Goal: Task Accomplishment & Management: Use online tool/utility

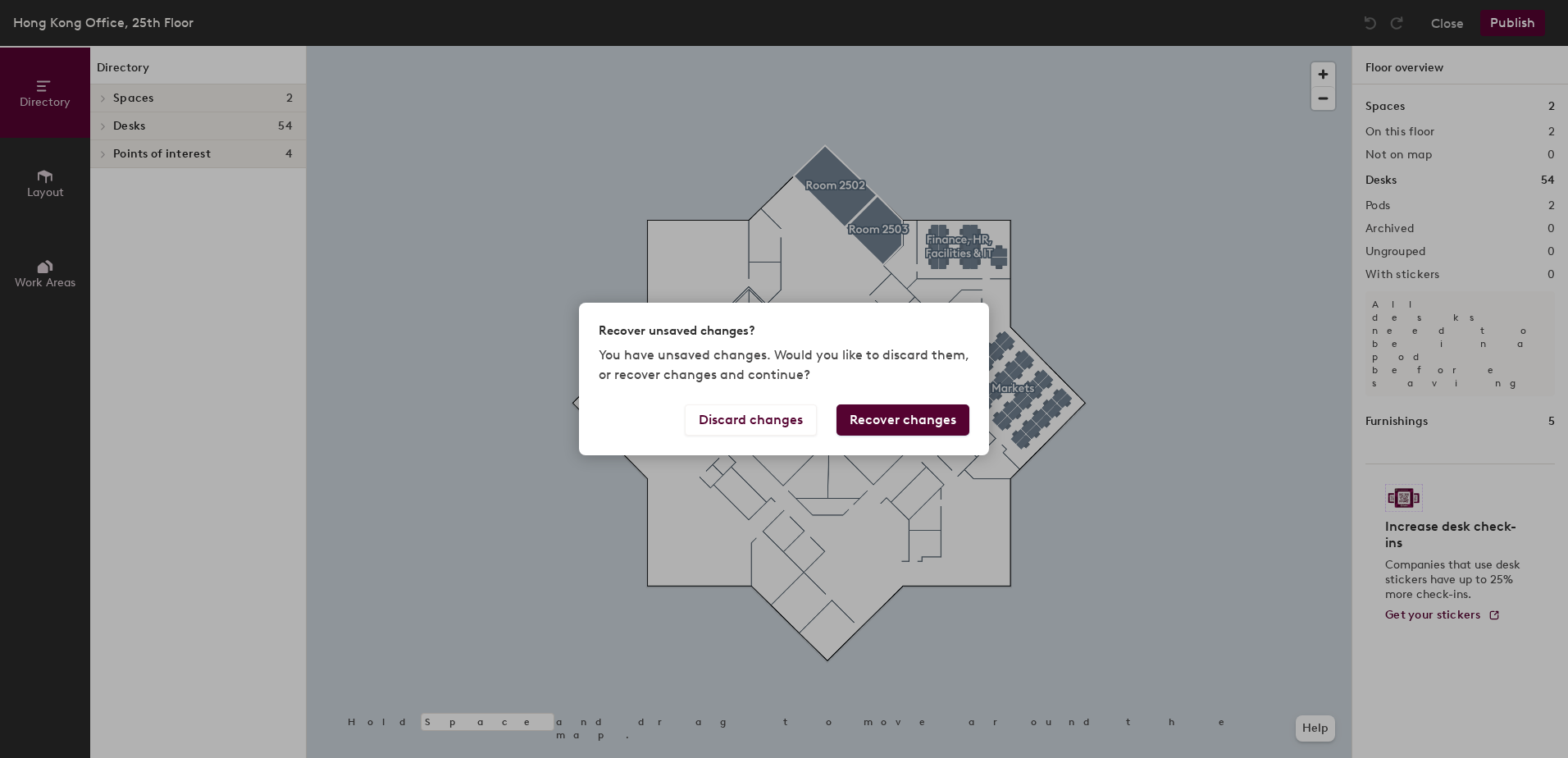
click at [876, 418] on button "Recover changes" at bounding box center [903, 420] width 133 height 31
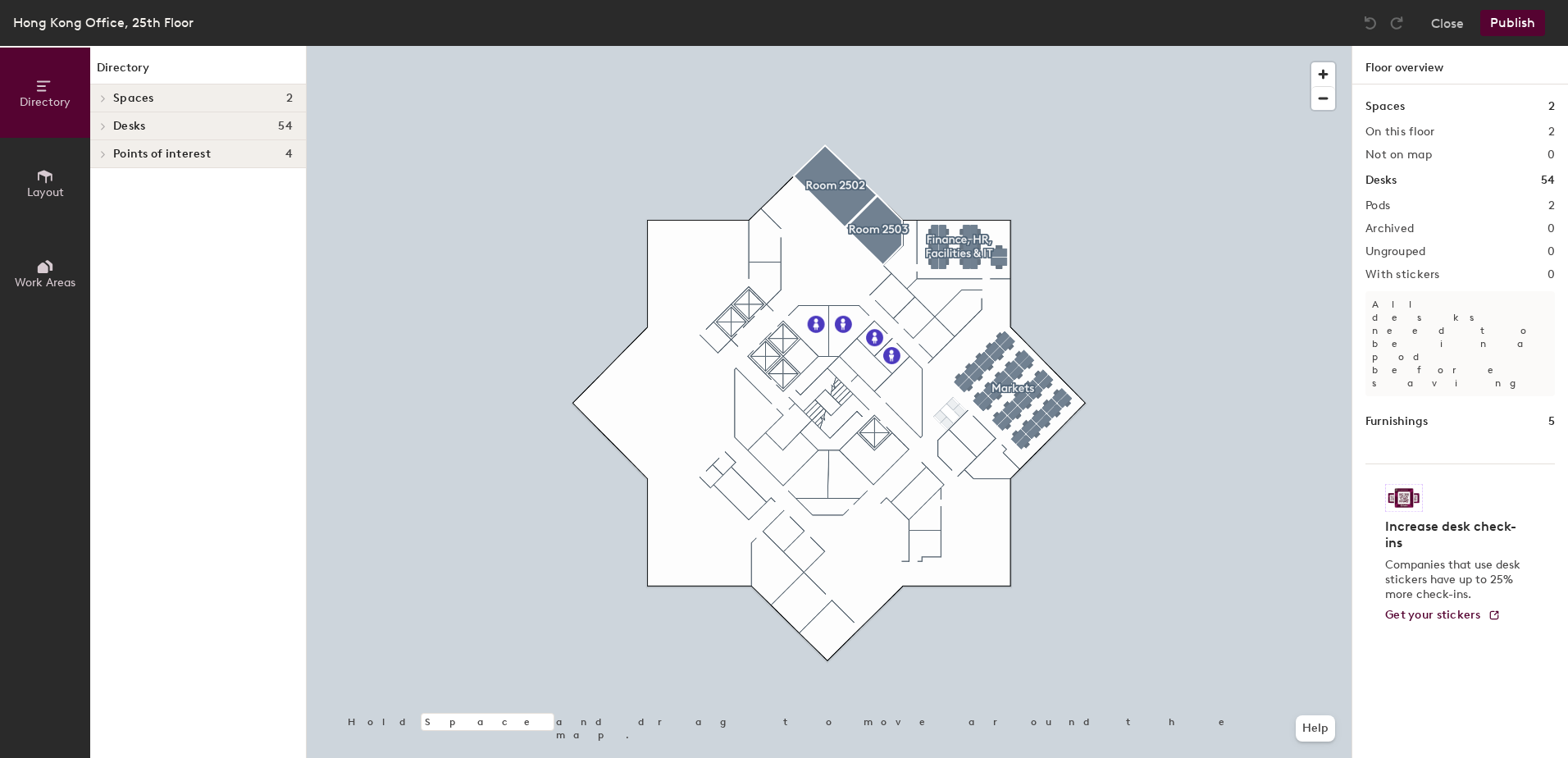
click at [163, 102] on h4 "Spaces 2" at bounding box center [203, 99] width 180 height 13
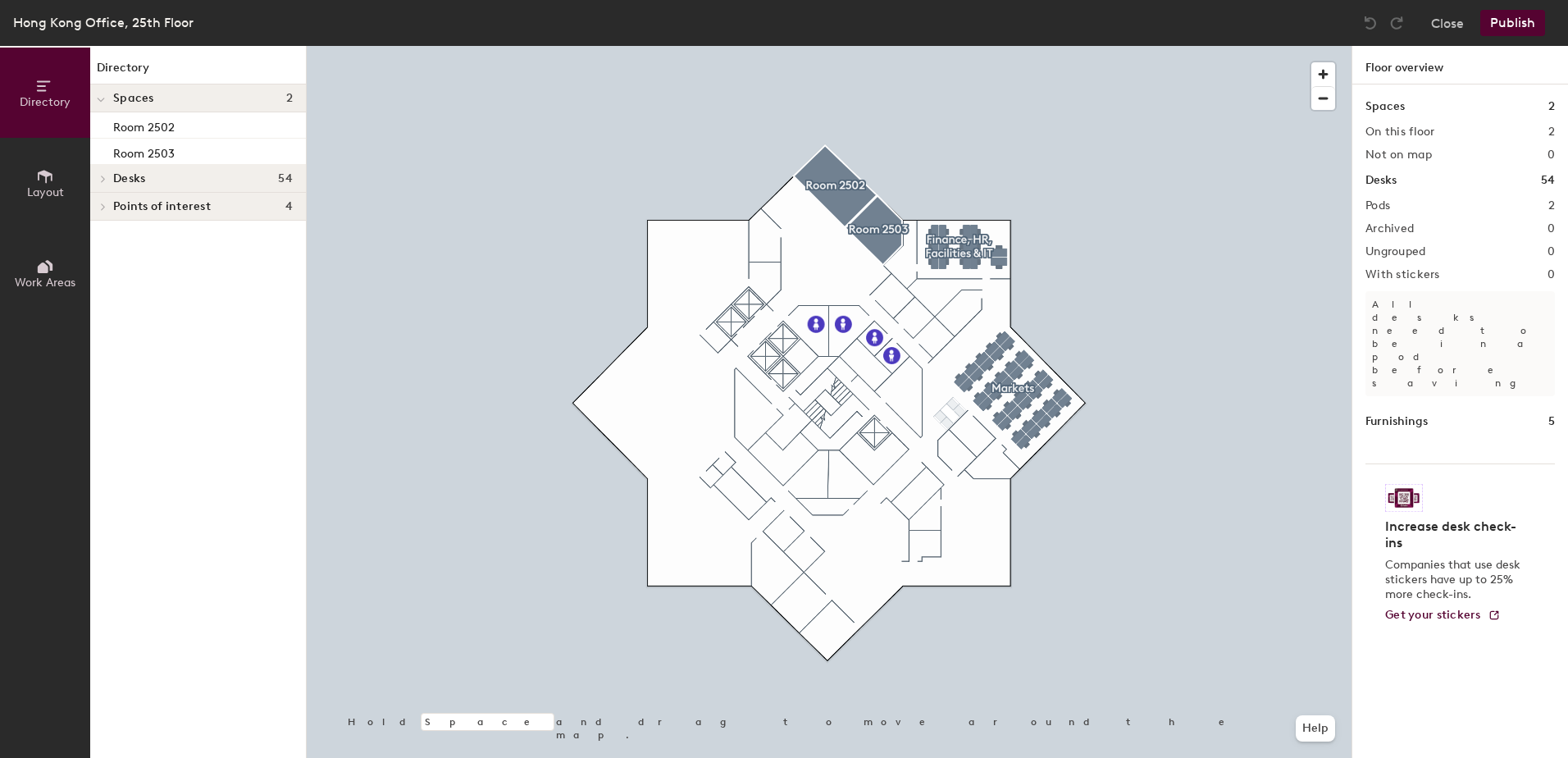
click at [48, 199] on button "Layout" at bounding box center [45, 183] width 90 height 90
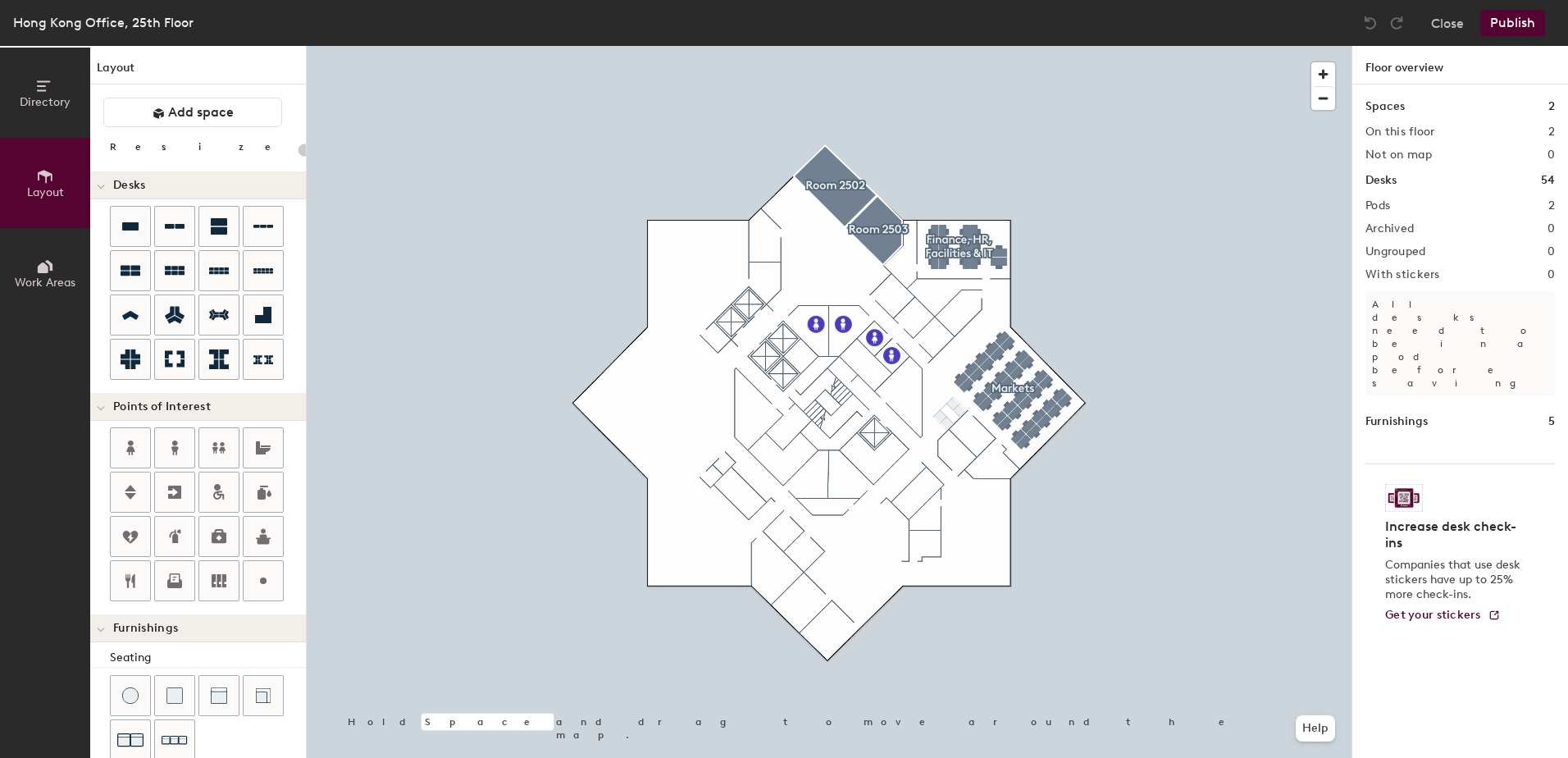
click at [53, 89] on icon at bounding box center [45, 87] width 18 height 18
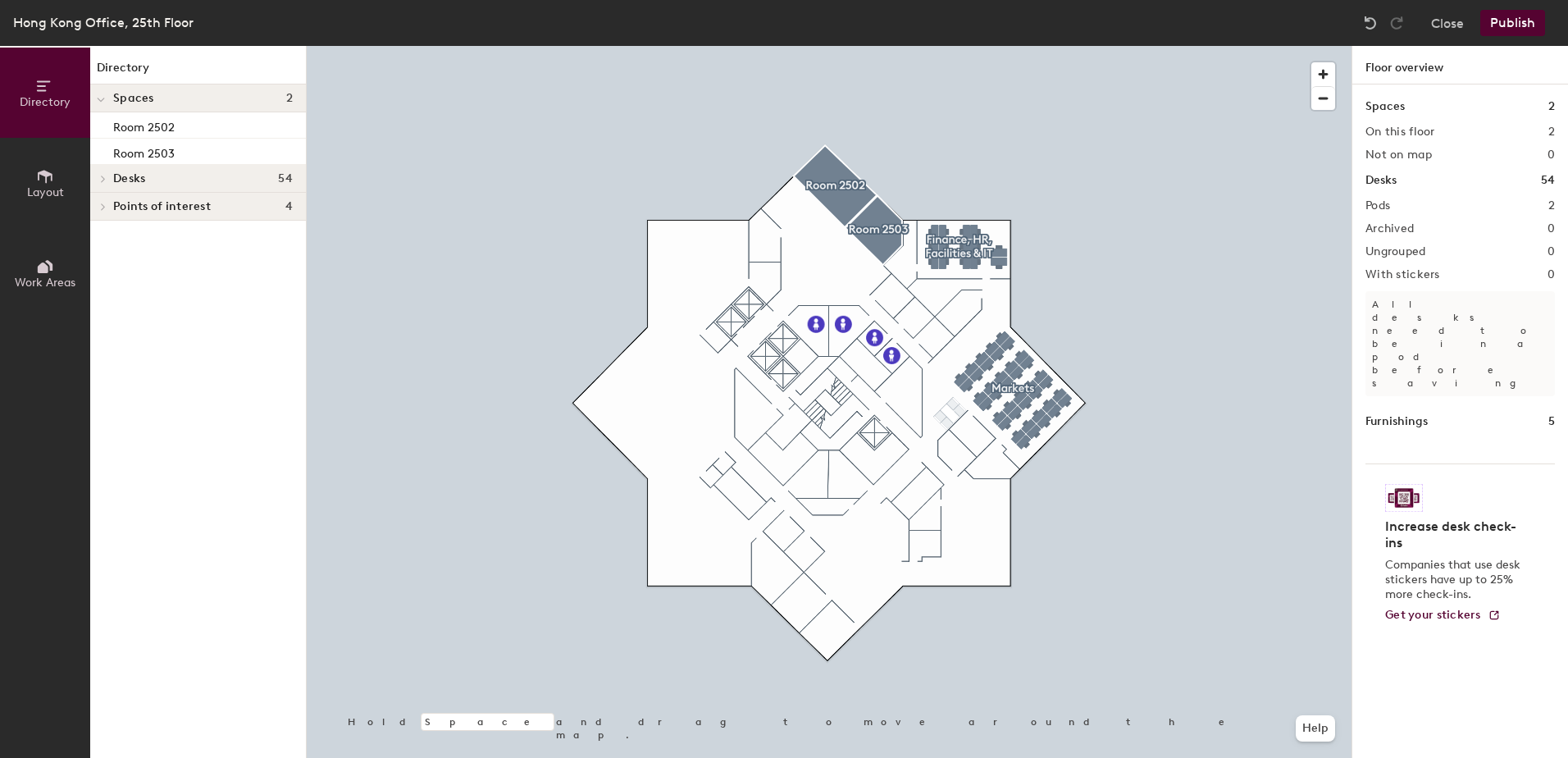
click at [13, 166] on button "Layout" at bounding box center [45, 183] width 90 height 90
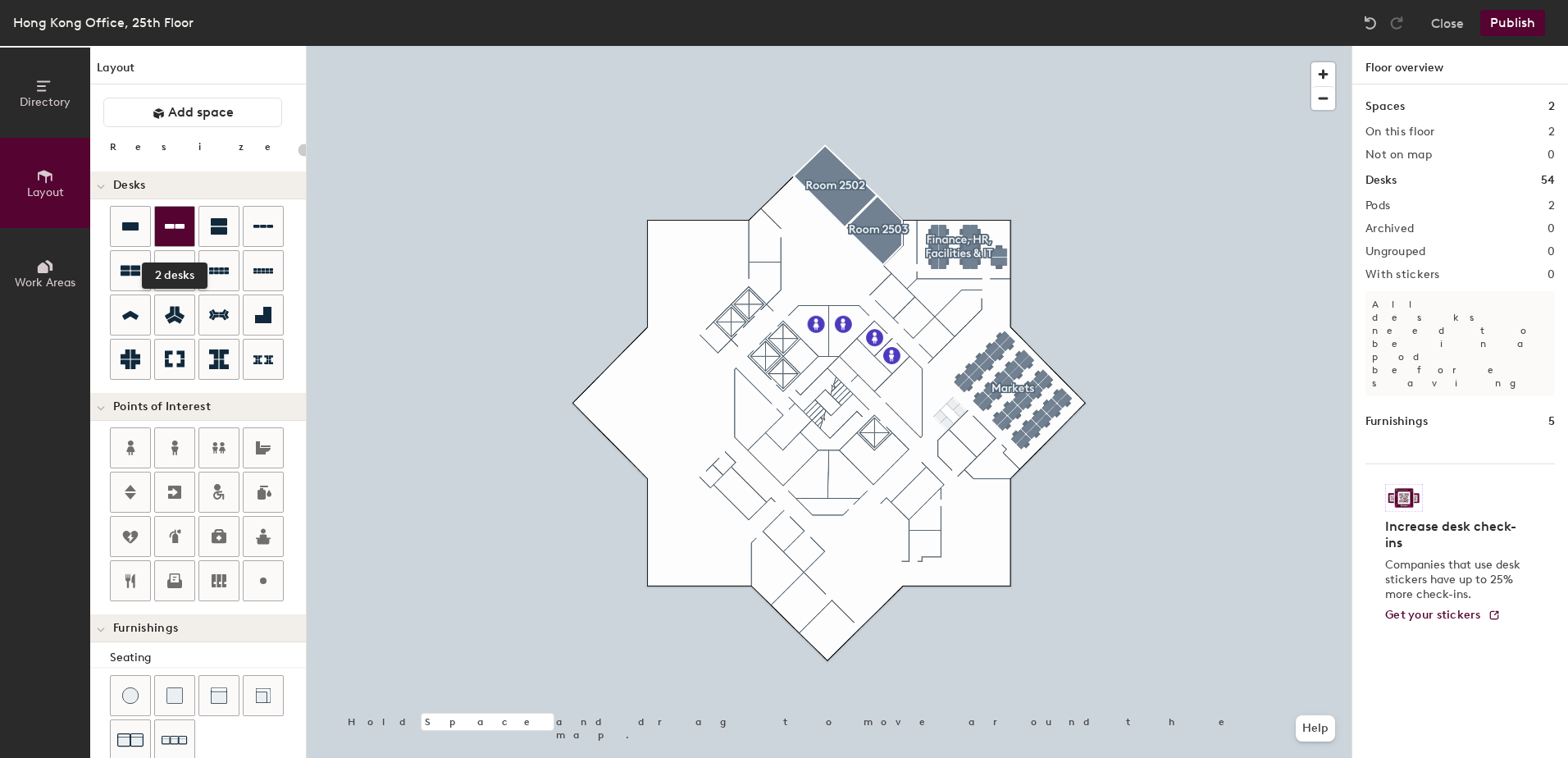
click at [173, 233] on icon at bounding box center [174, 226] width 19 height 19
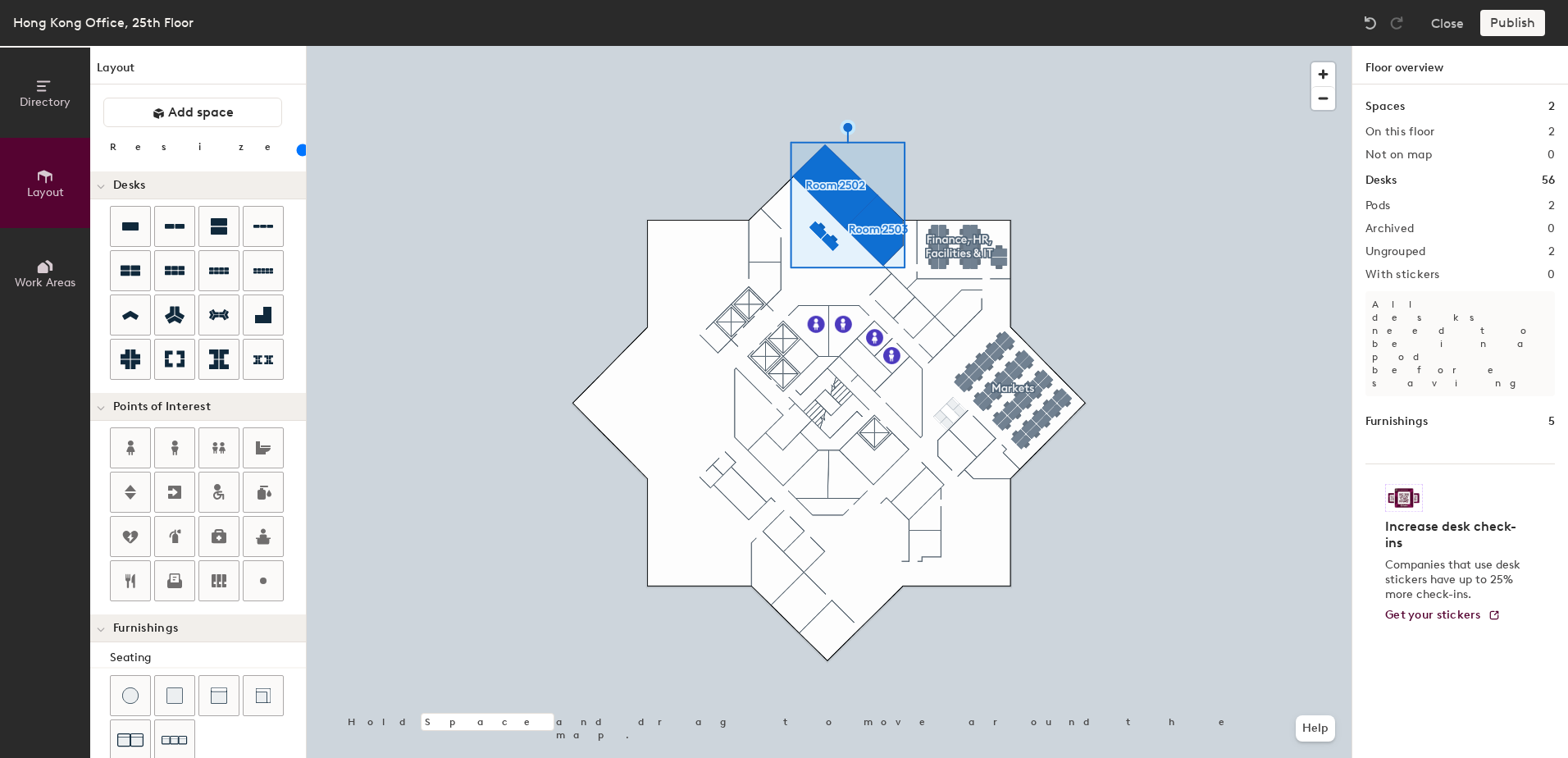
click at [1146, 46] on div at bounding box center [829, 46] width 1045 height 0
click at [1106, 46] on div at bounding box center [829, 46] width 1045 height 0
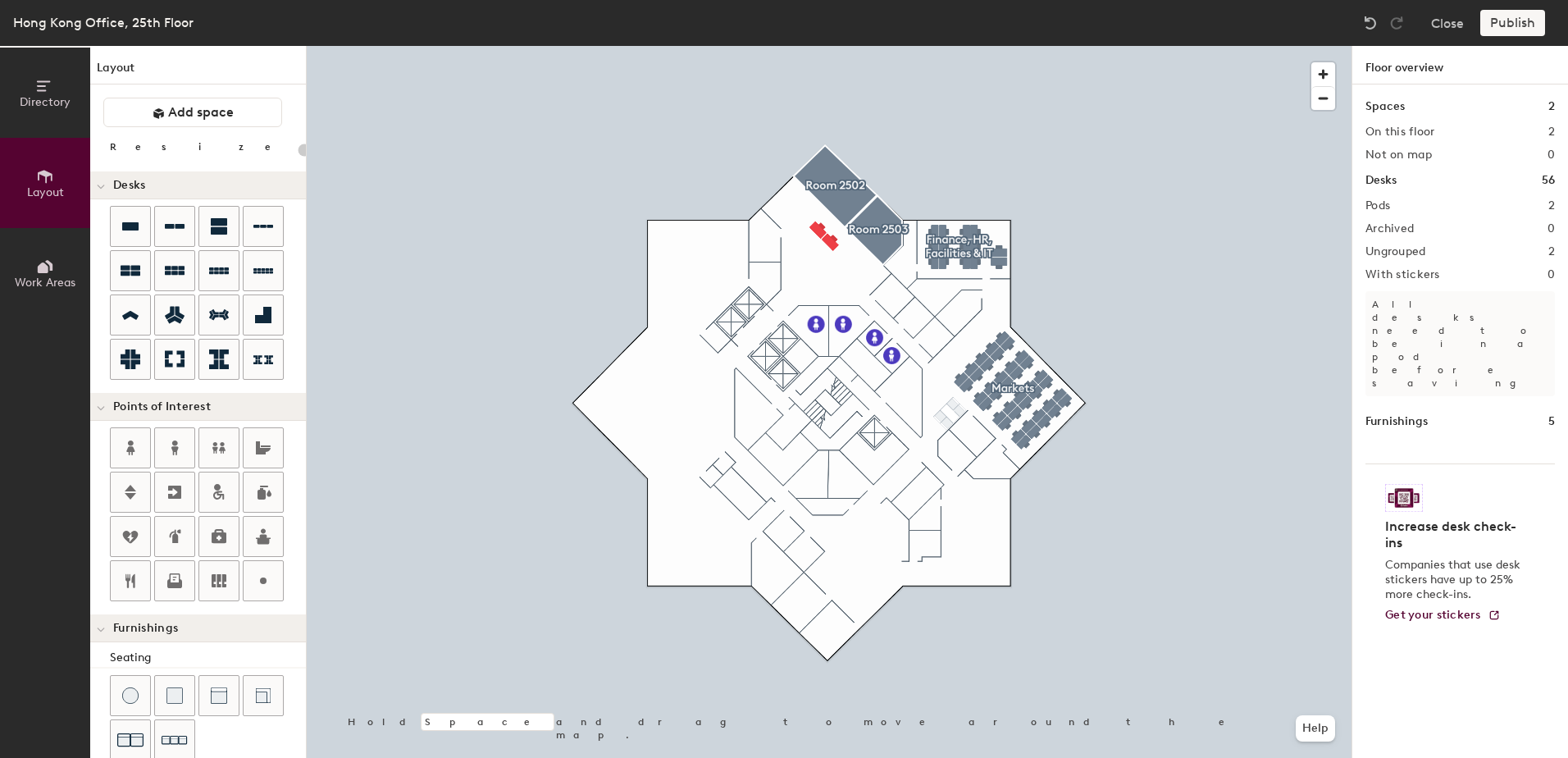
type input "100"
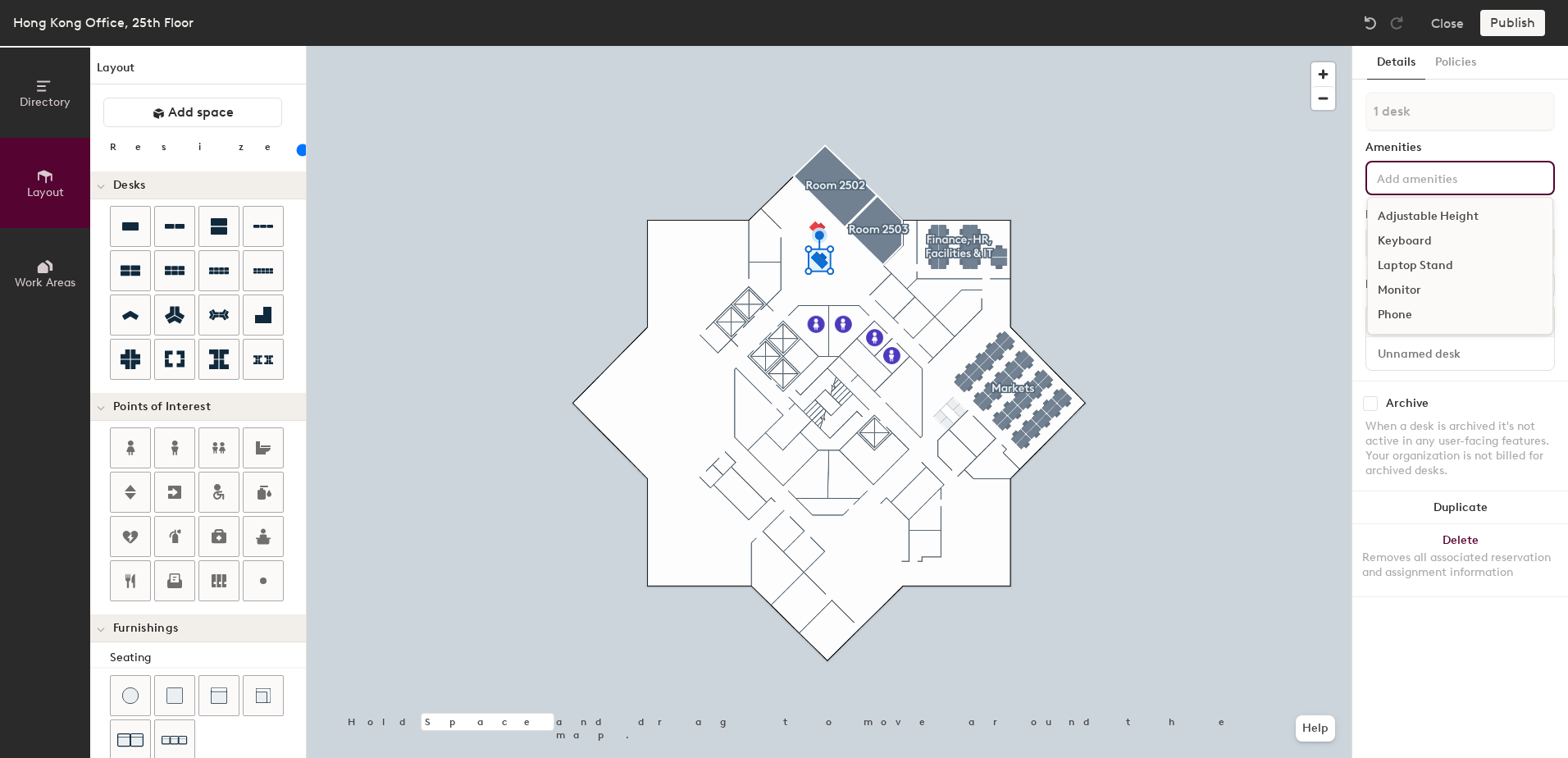
click at [1401, 192] on div "Adjustable Height Keyboard Laptop Stand Monitor Phone" at bounding box center [1459, 177] width 189 height 34
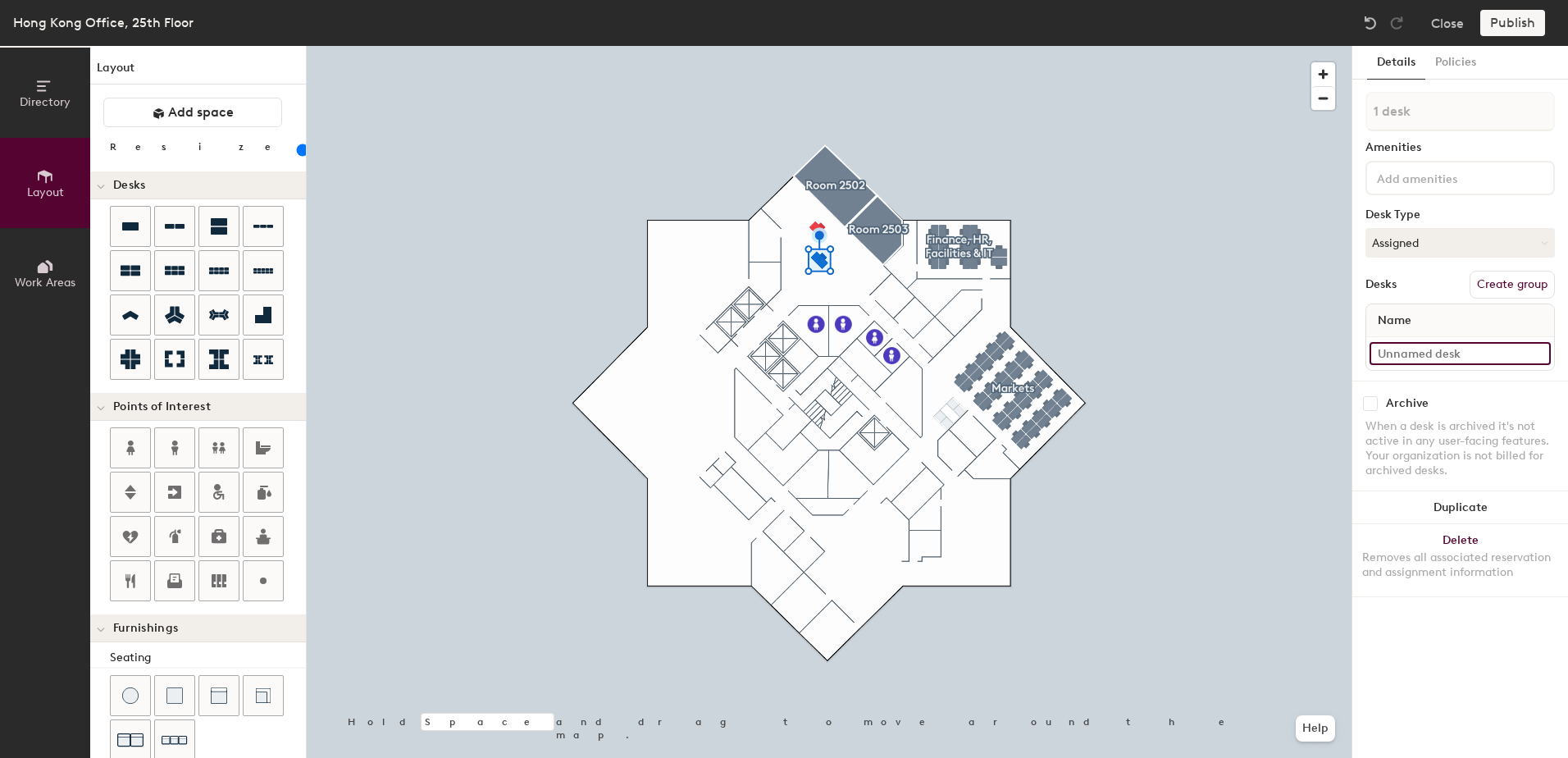
click at [1455, 349] on input at bounding box center [1460, 353] width 181 height 23
type input "Reception"
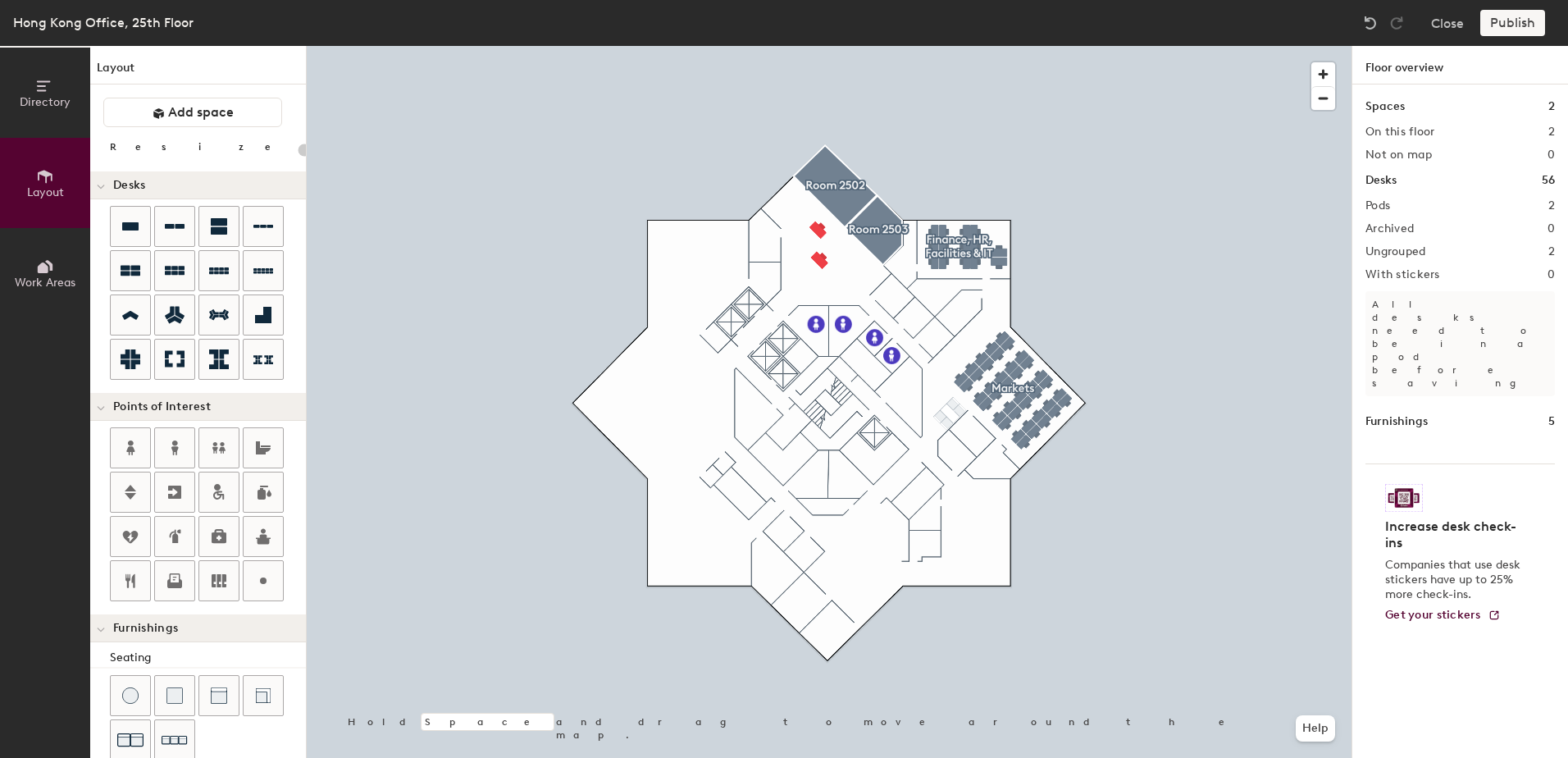
click at [822, 46] on div at bounding box center [829, 46] width 1045 height 0
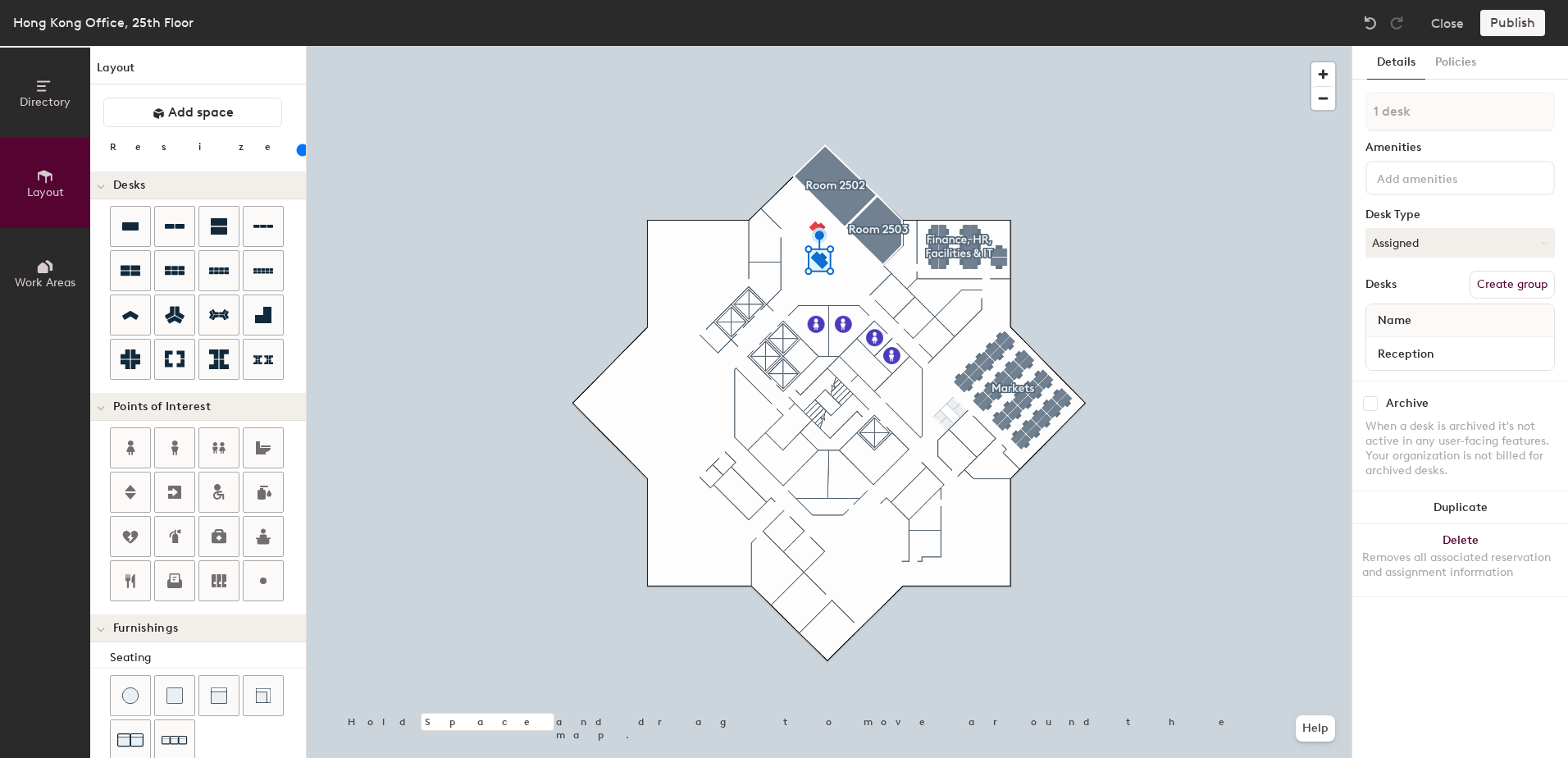
click at [1216, 46] on div at bounding box center [829, 46] width 1045 height 0
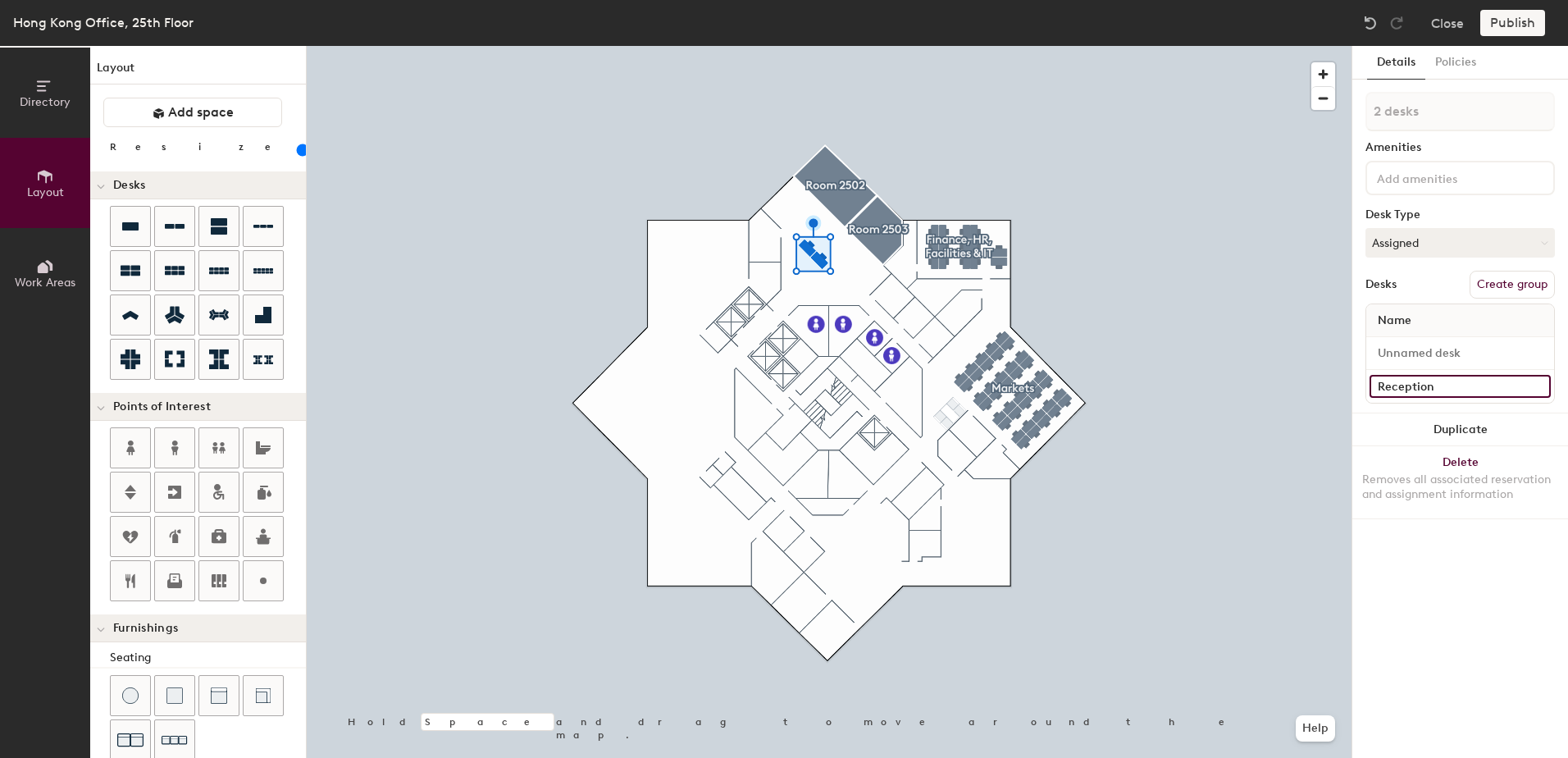
click at [1404, 386] on input "Reception" at bounding box center [1460, 385] width 181 height 23
click at [1436, 384] on input "Reception" at bounding box center [1460, 385] width 181 height 23
click at [1391, 419] on button "Duplicate" at bounding box center [1460, 430] width 216 height 33
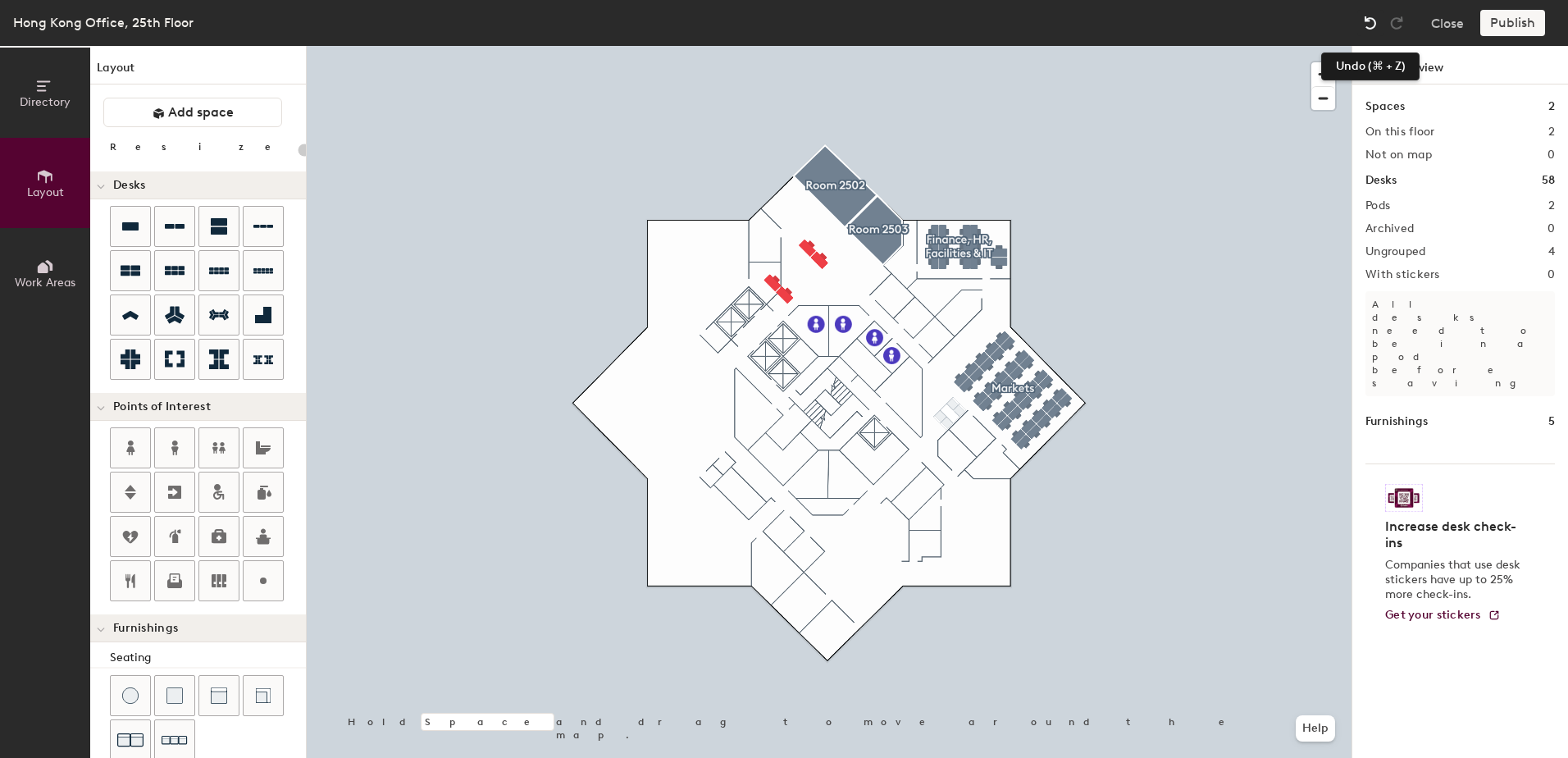
click at [1366, 23] on img at bounding box center [1371, 23] width 17 height 17
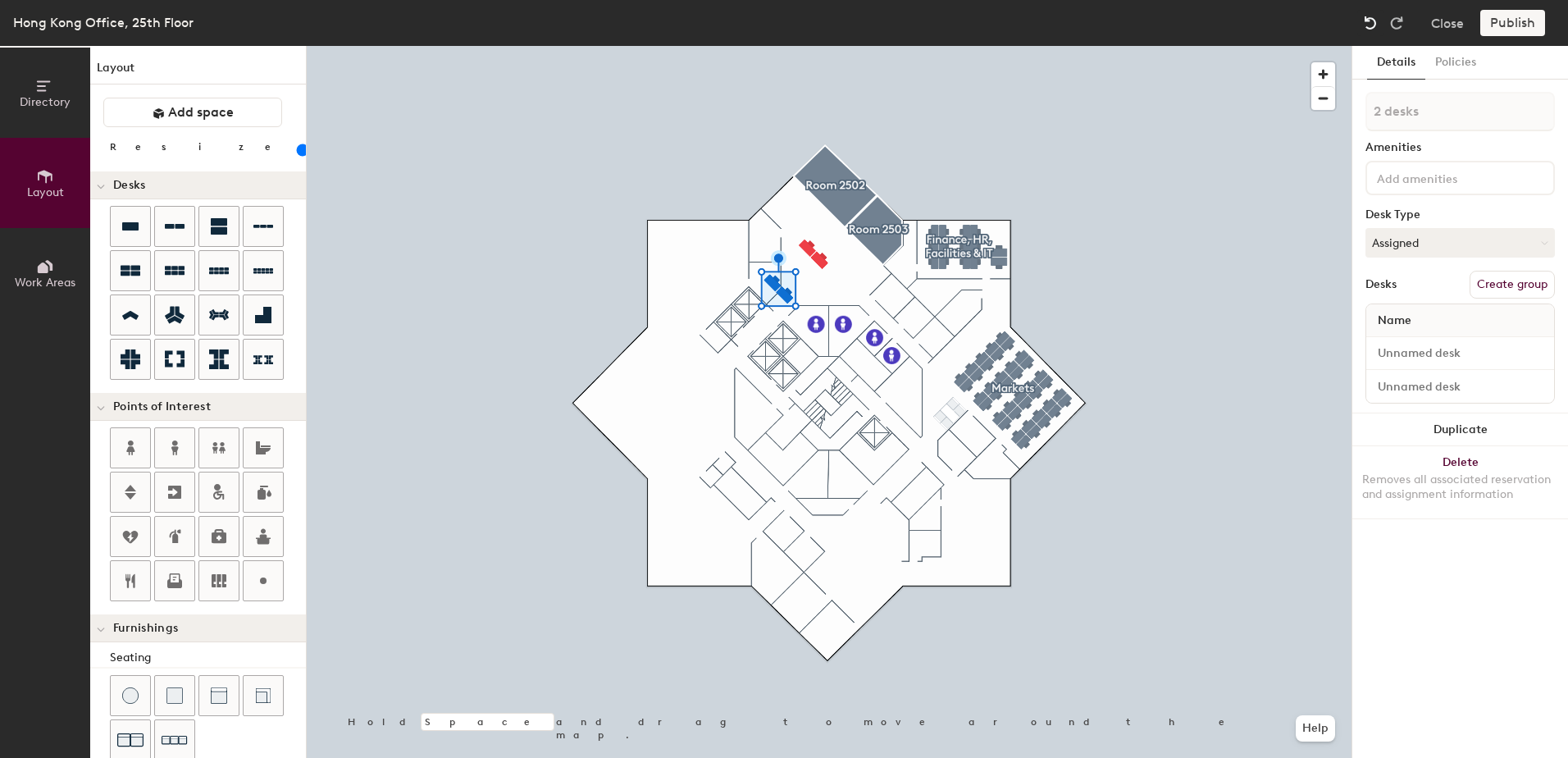
click at [1373, 26] on img at bounding box center [1371, 23] width 17 height 17
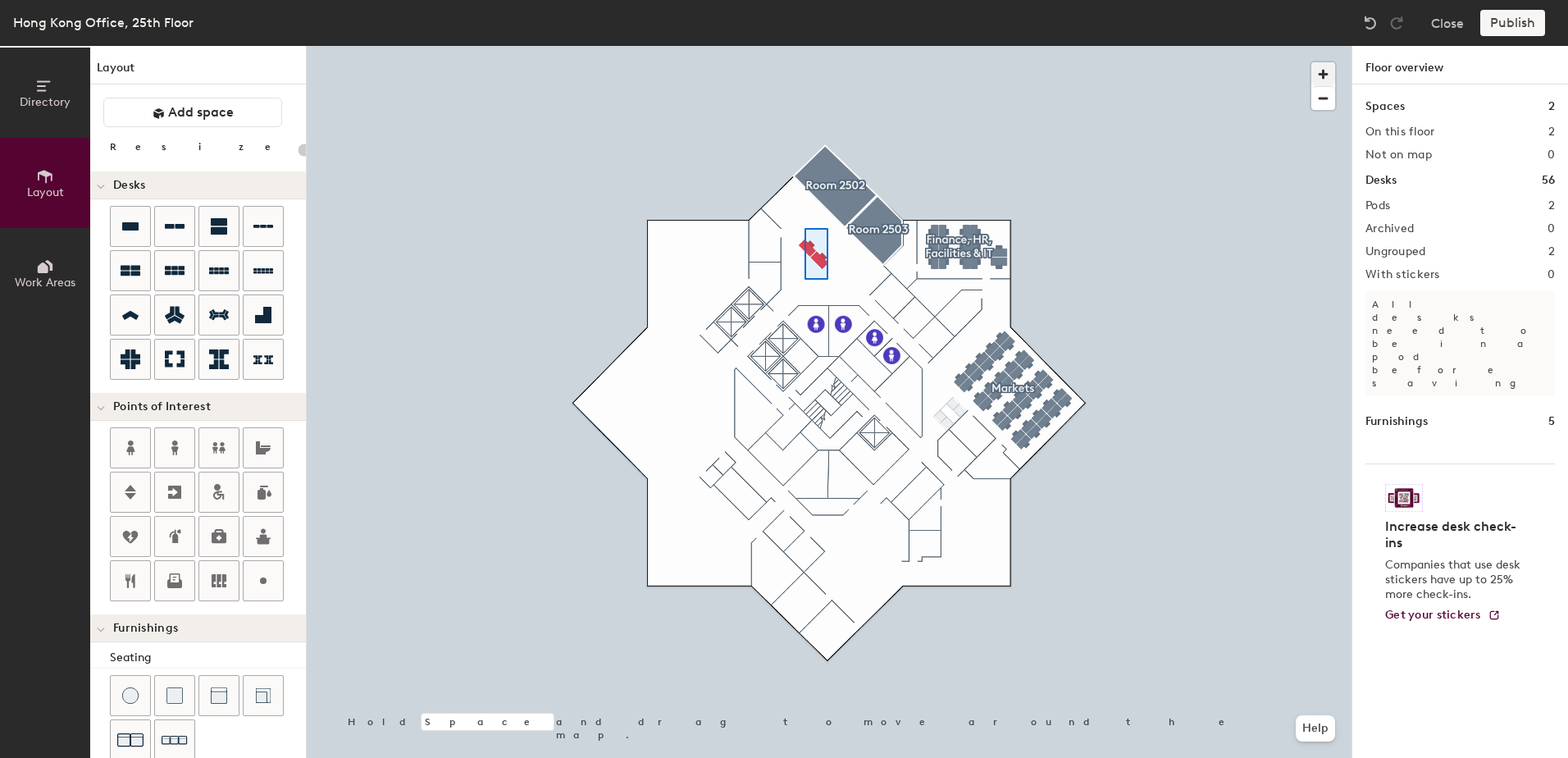
type input "100"
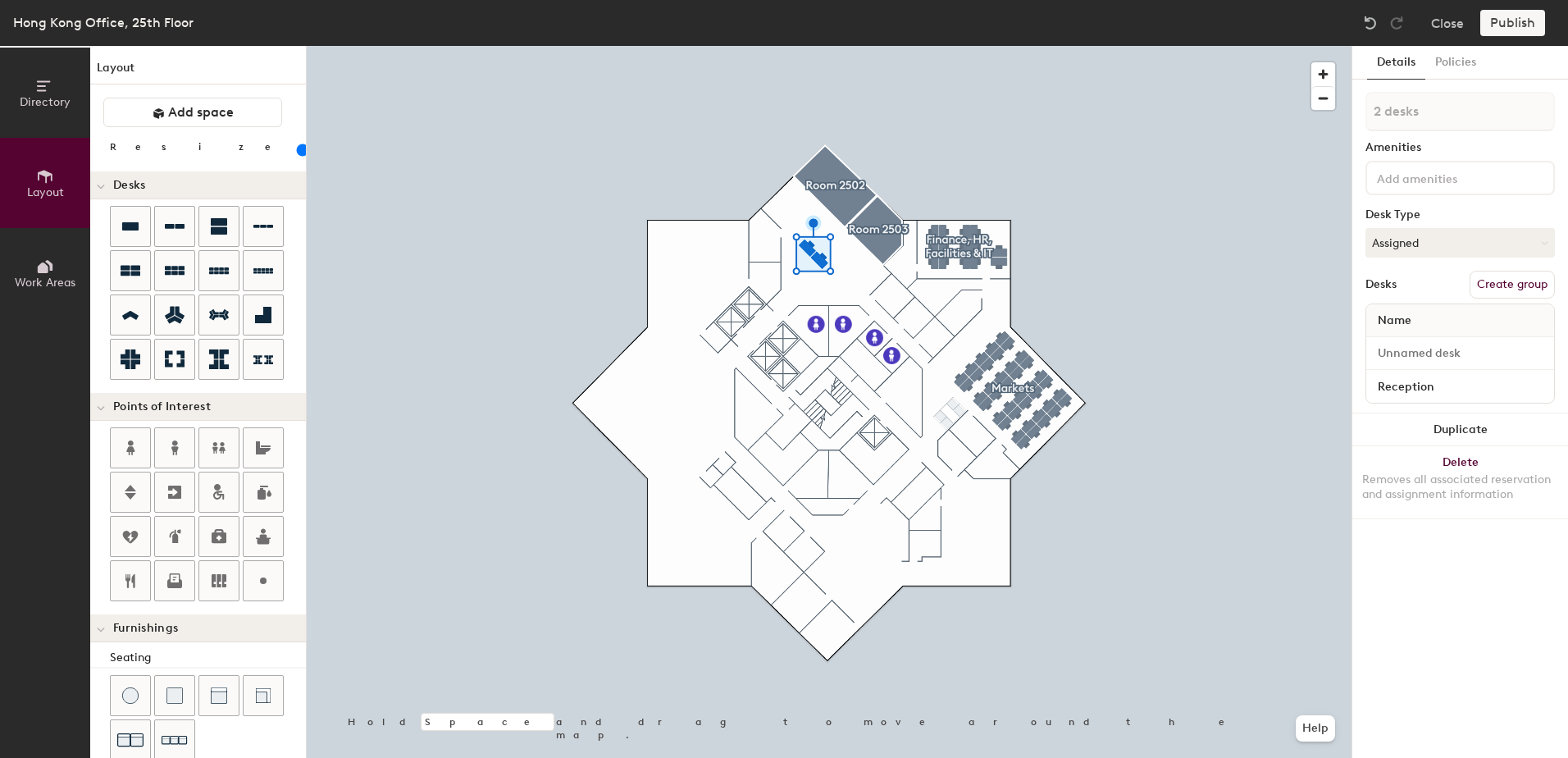
click at [1496, 288] on button "Create group" at bounding box center [1512, 284] width 85 height 28
click at [1425, 385] on input "Reception" at bounding box center [1460, 385] width 181 height 23
click at [1417, 324] on span "Name" at bounding box center [1395, 321] width 50 height 30
click at [1406, 347] on input "Desk 1" at bounding box center [1460, 353] width 181 height 23
click at [1426, 394] on input "Reception" at bounding box center [1460, 385] width 181 height 23
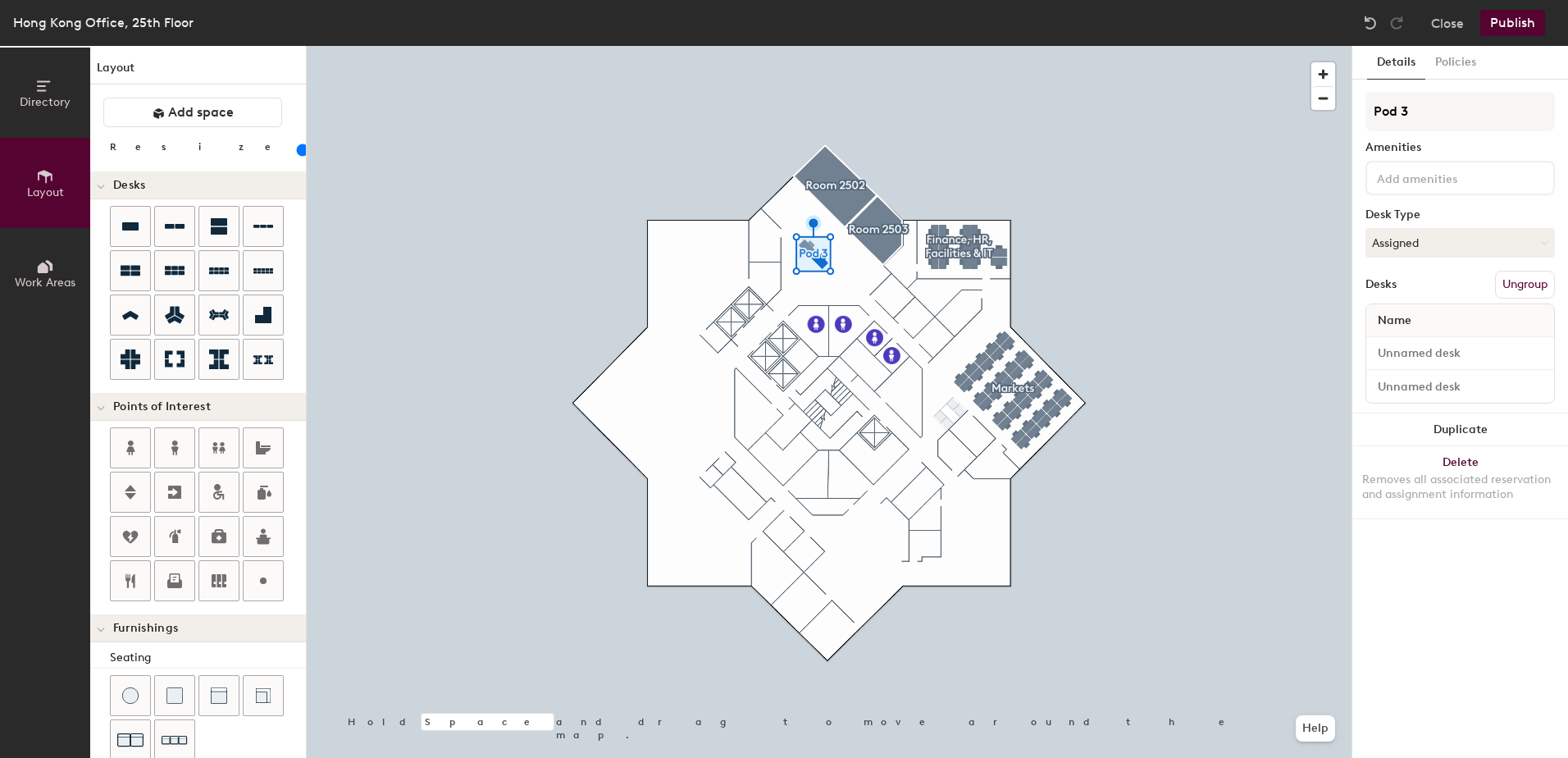
click at [1413, 314] on span "Name" at bounding box center [1395, 321] width 50 height 30
click at [1410, 323] on span "Name" at bounding box center [1395, 321] width 50 height 30
click at [1514, 290] on button "Ungroup" at bounding box center [1525, 284] width 60 height 28
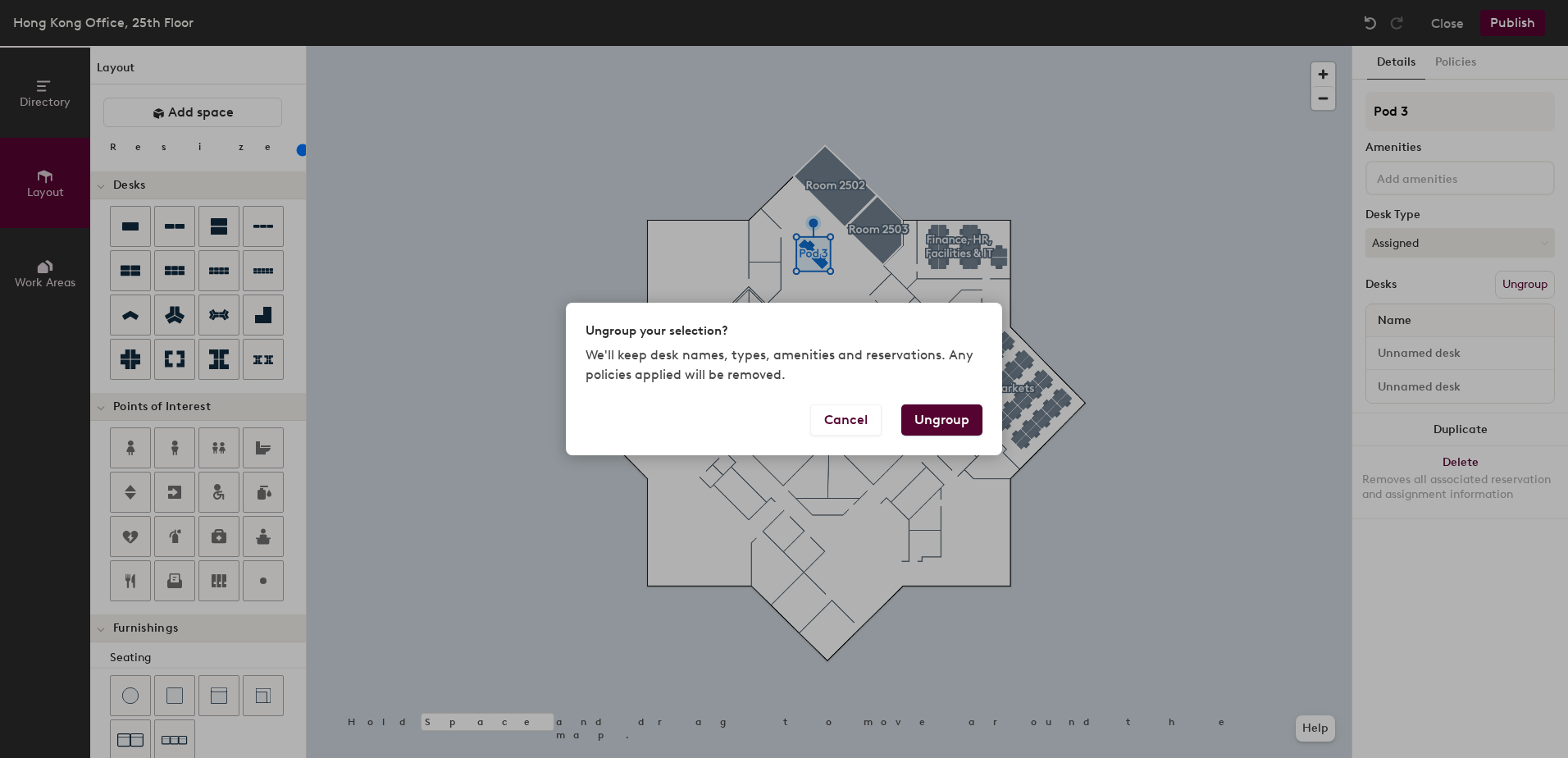
click at [932, 410] on button "Ungroup" at bounding box center [942, 420] width 81 height 31
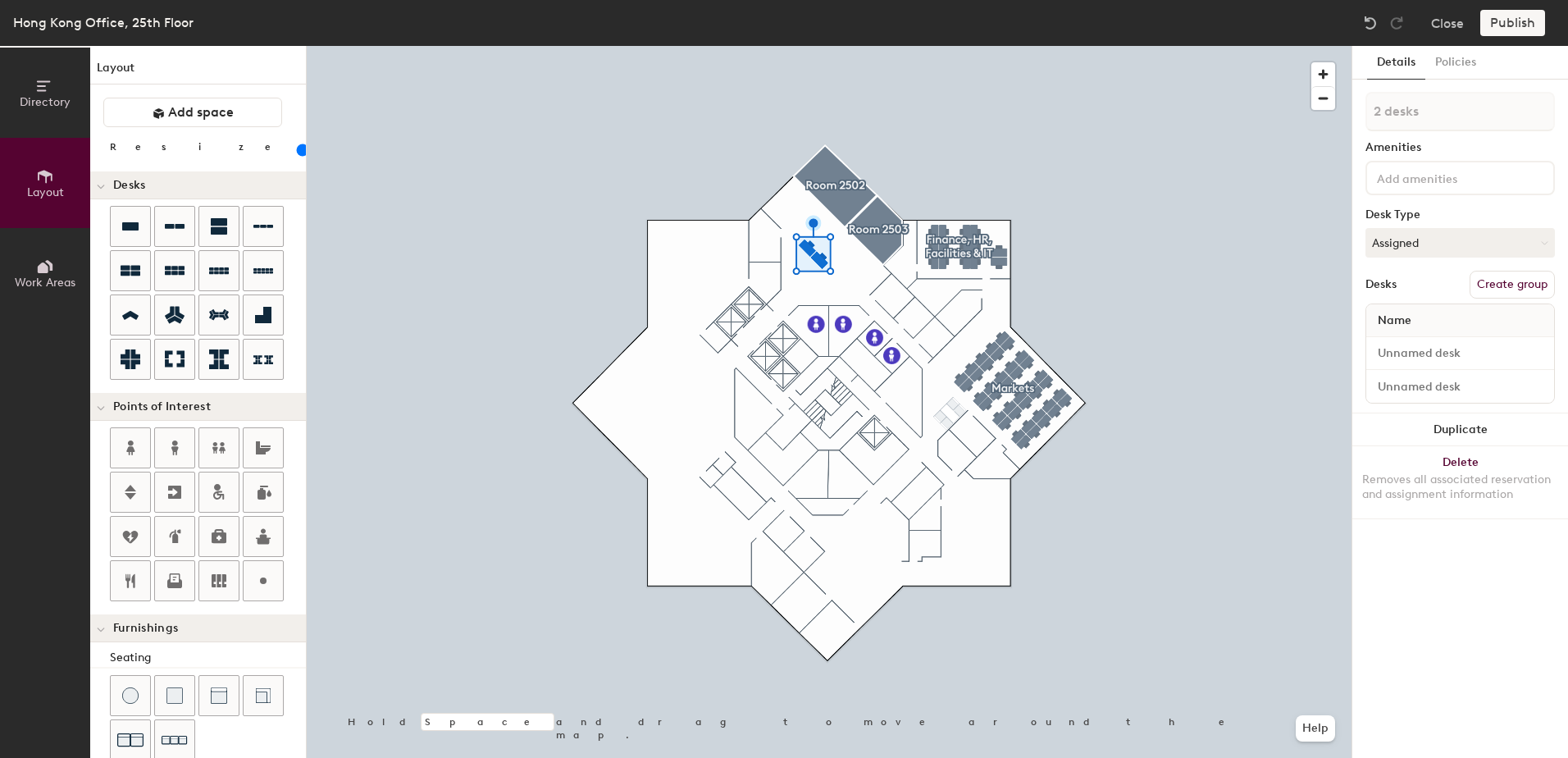
click at [1468, 314] on div "Name" at bounding box center [1460, 321] width 188 height 33
click at [1453, 344] on input at bounding box center [1460, 353] width 181 height 23
type input "D"
type input "Desk A"
click at [1426, 389] on input at bounding box center [1460, 385] width 181 height 23
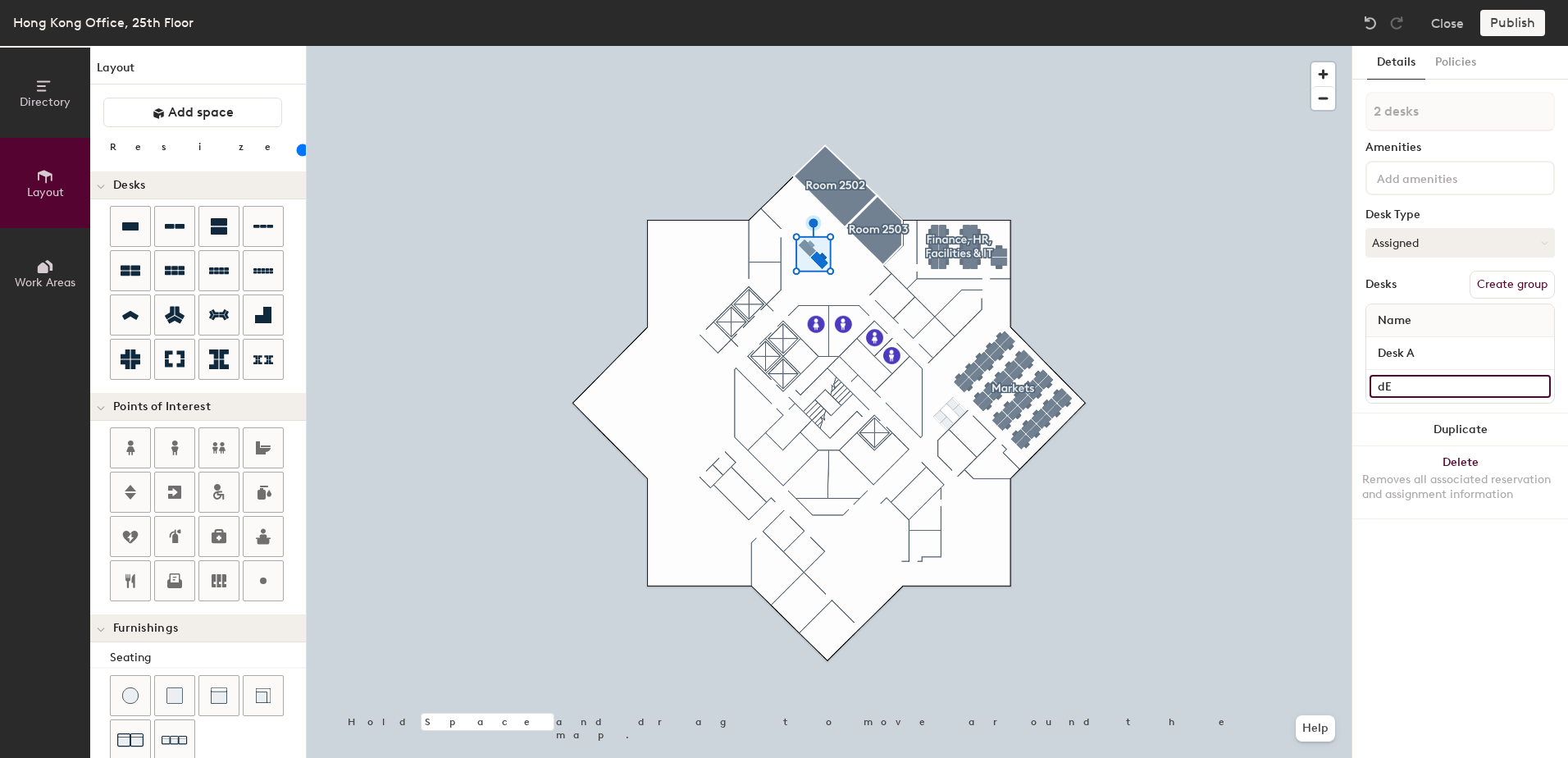
type input "d"
type input "Desk B"
click at [1370, 420] on button "Duplicate" at bounding box center [1460, 430] width 216 height 33
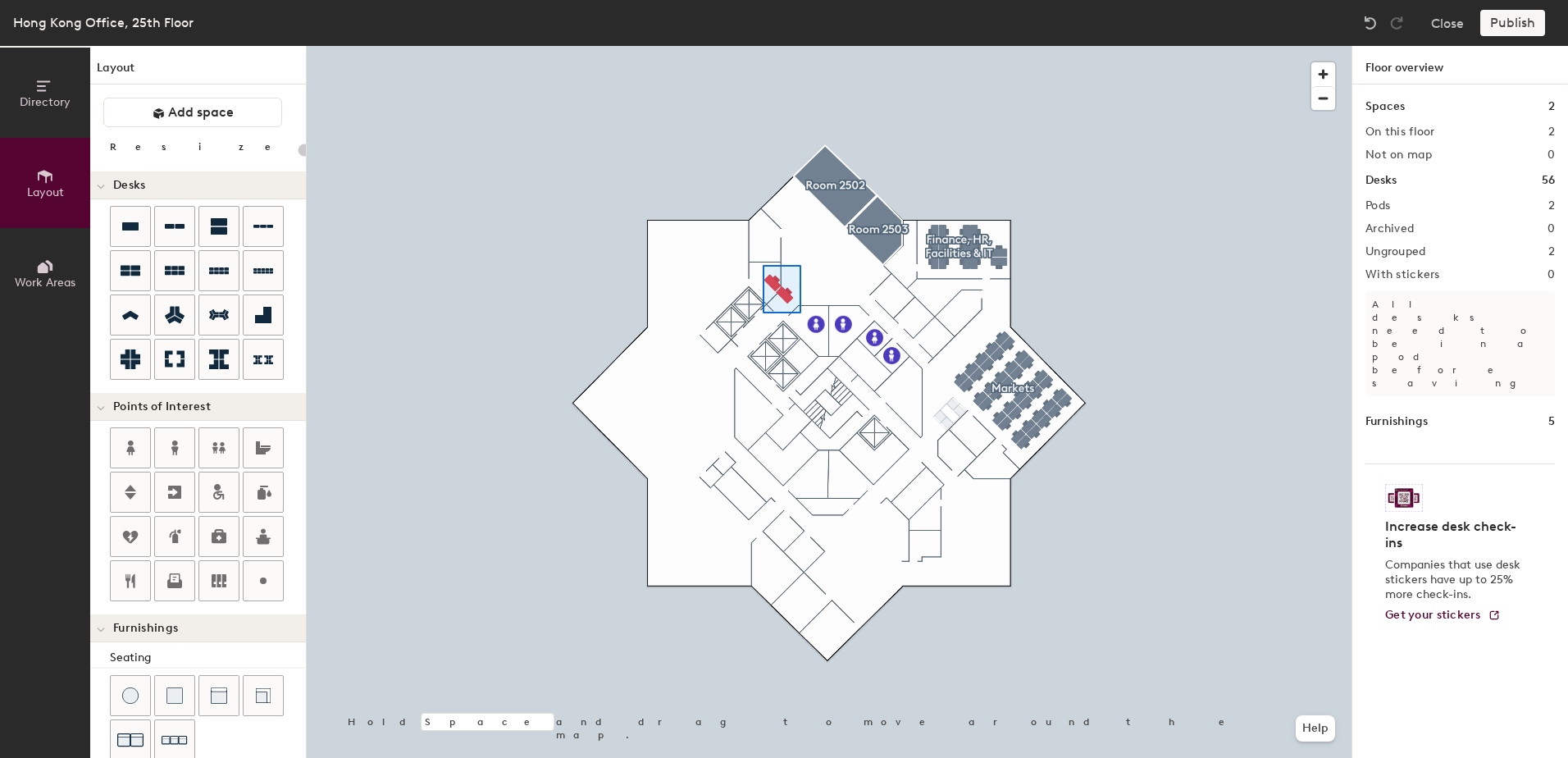
type input "100"
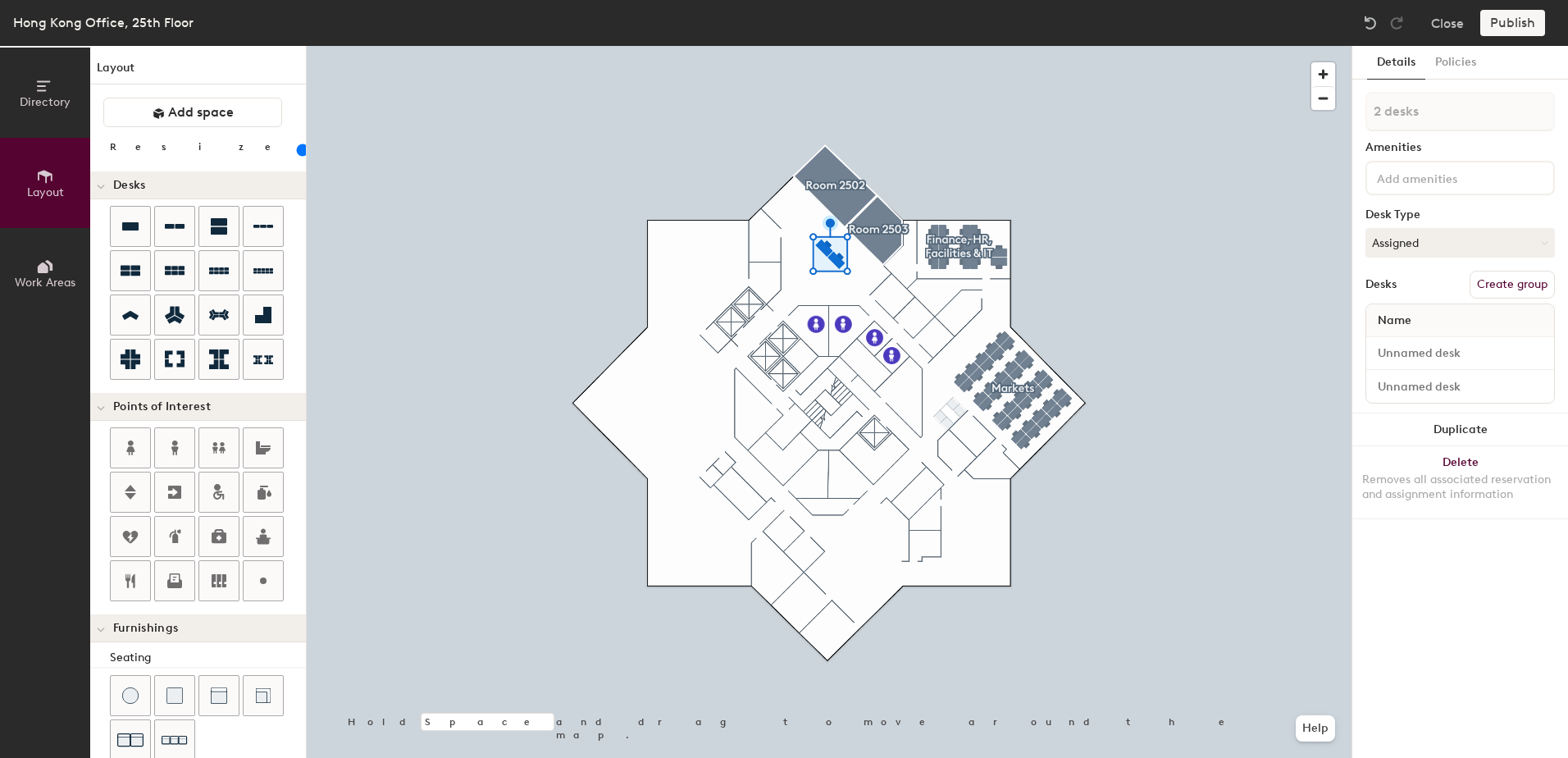
click at [1497, 274] on button "Create group" at bounding box center [1512, 284] width 85 height 28
click at [1111, 92] on div "Directory Layout Work Areas Layout Add space Resize Desks Points of Interest Fu…" at bounding box center [784, 402] width 1568 height 712
type input "r"
type input "Reception"
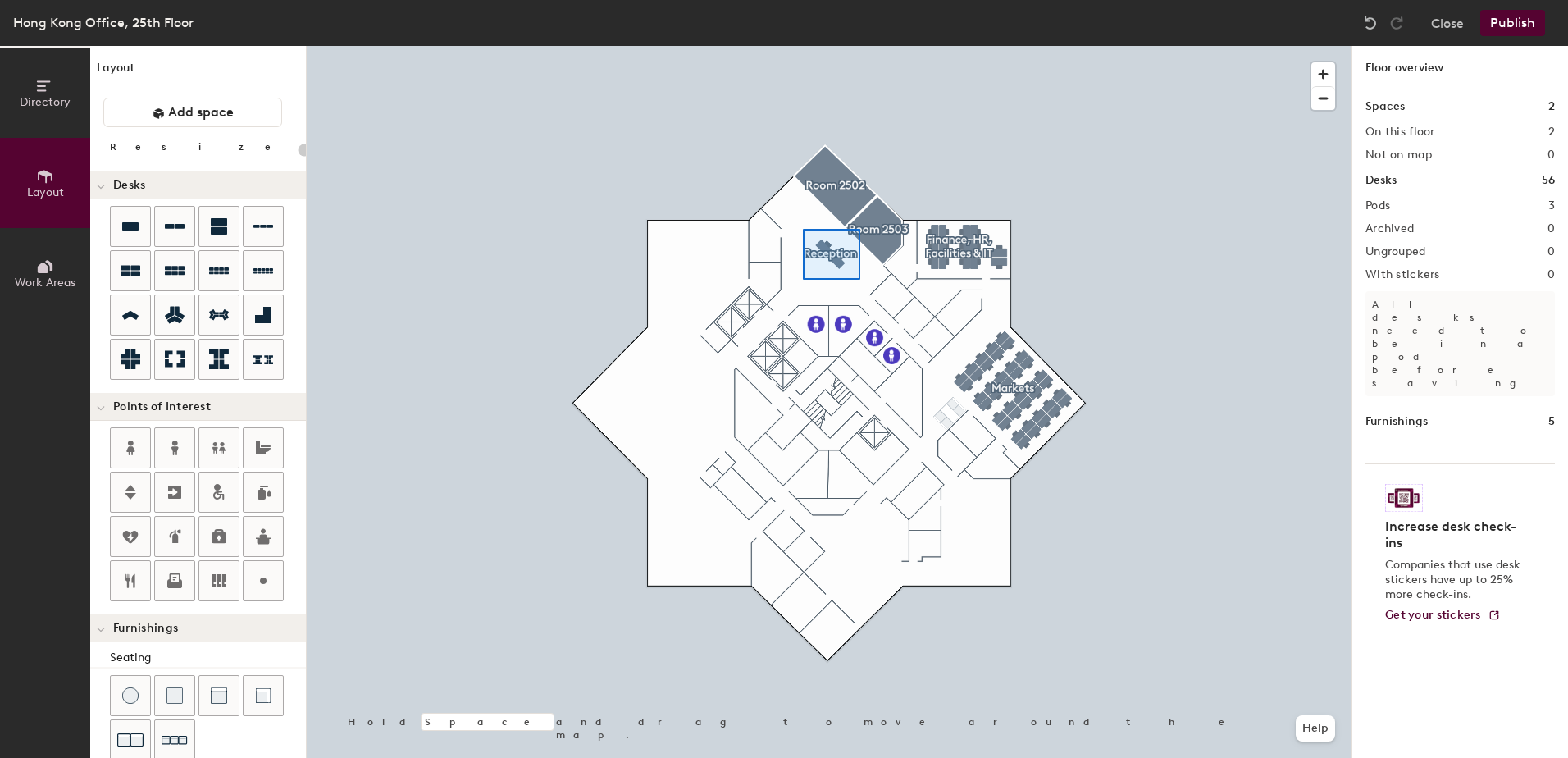
type input "100"
click at [1364, 24] on img at bounding box center [1371, 23] width 17 height 17
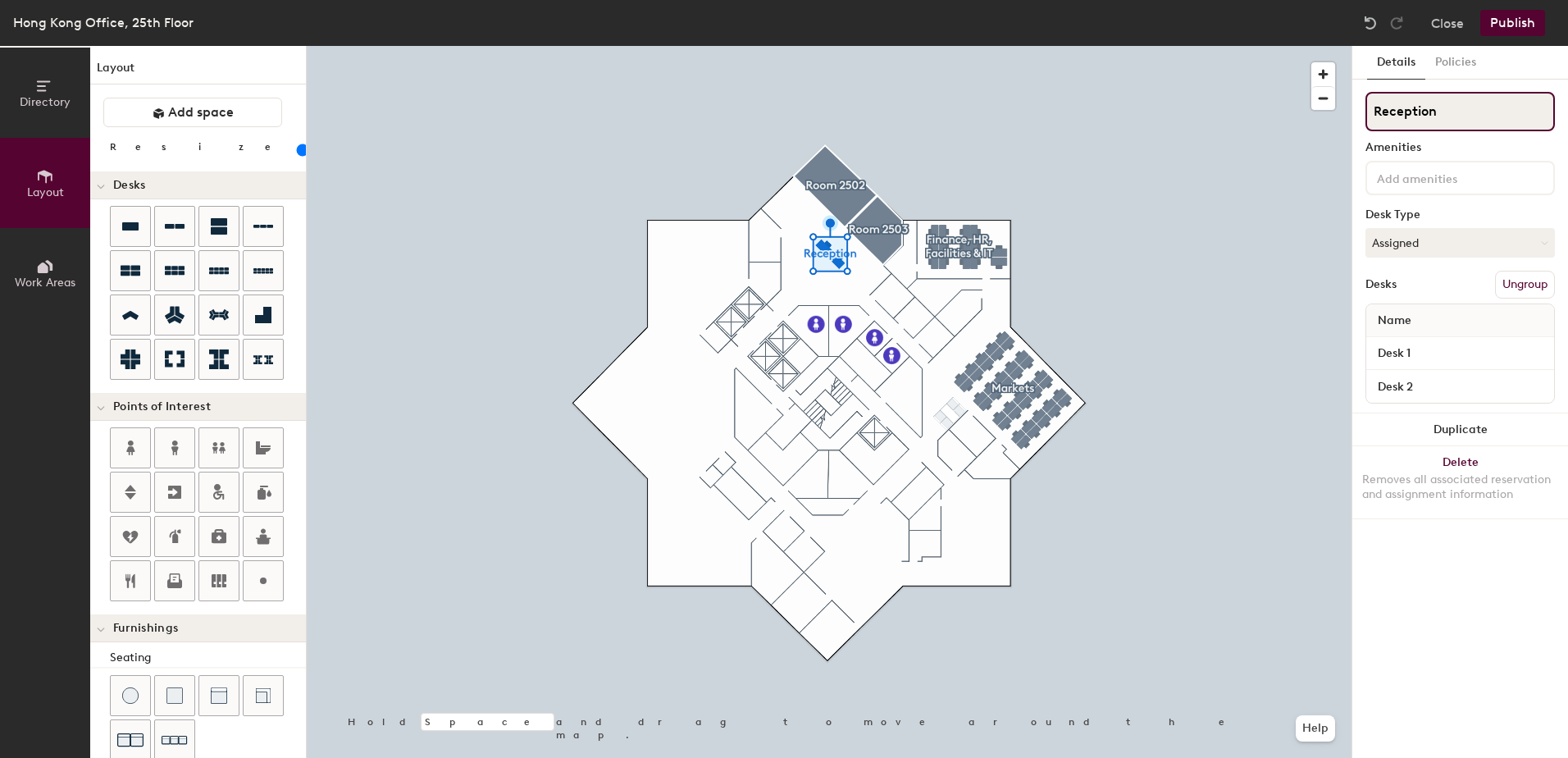
click at [1419, 113] on input "Reception" at bounding box center [1459, 112] width 189 height 40
drag, startPoint x: 1467, startPoint y: 106, endPoint x: 1338, endPoint y: 102, distance: 129.1
click at [1338, 102] on div "Directory Layout Work Areas Layout Add space Resize Desks Points of Interest Fu…" at bounding box center [784, 402] width 1568 height 712
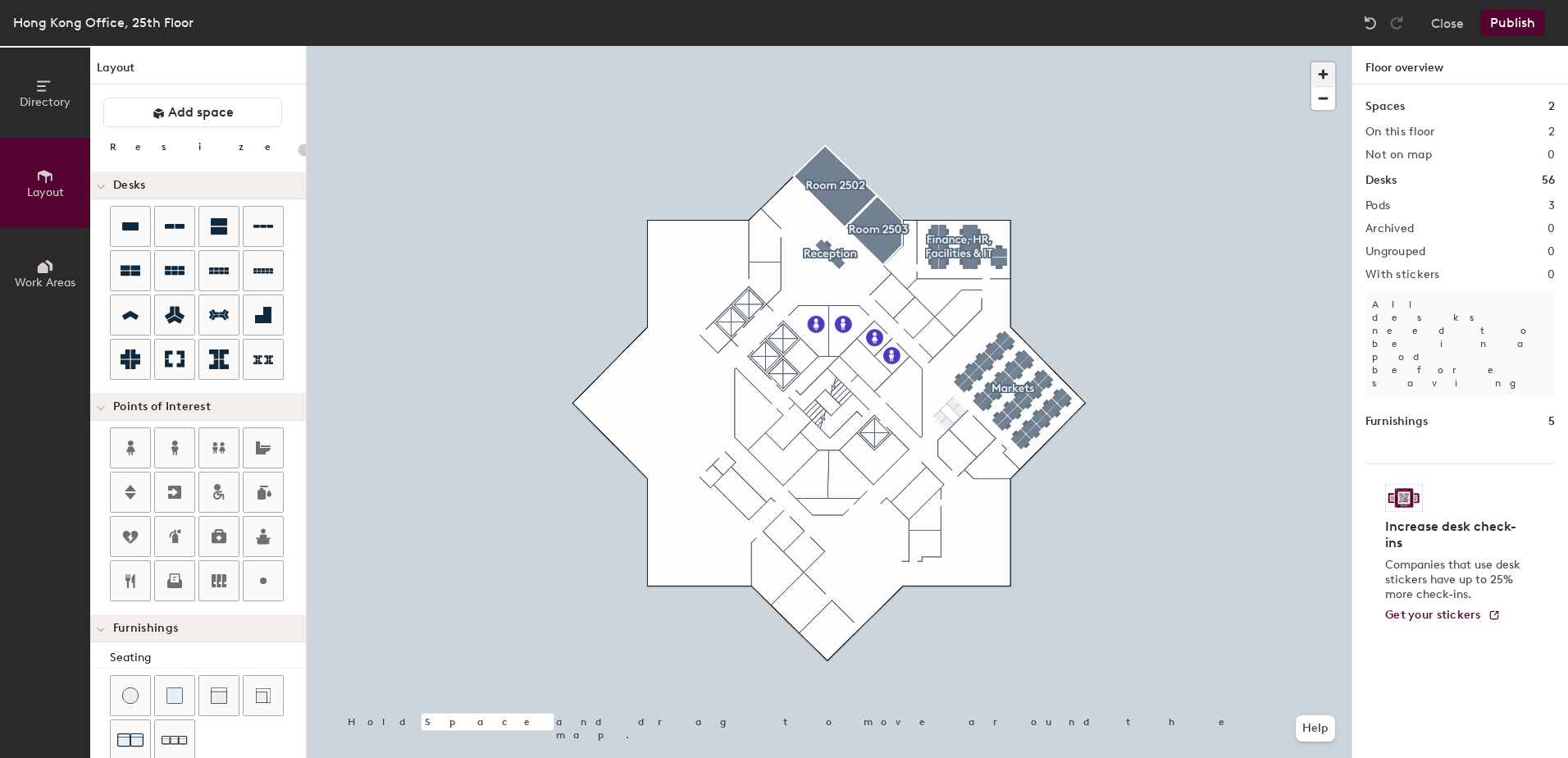
type input "100"
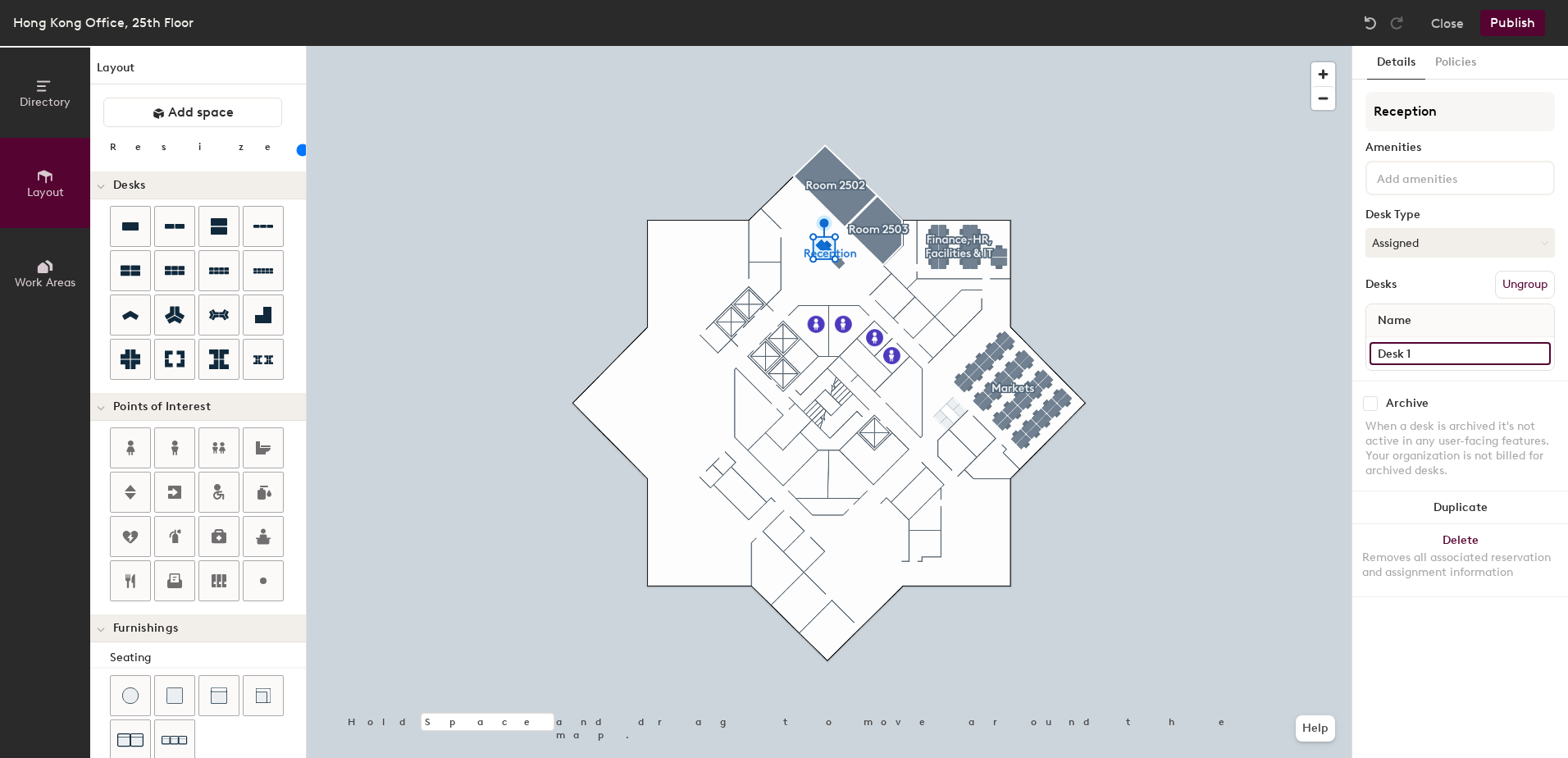
click at [1439, 359] on input "Desk 1" at bounding box center [1460, 353] width 181 height 23
type input "Desk A"
click at [1446, 287] on div "Desks Ungroup" at bounding box center [1459, 284] width 189 height 28
click at [1433, 356] on input "Desk 2" at bounding box center [1460, 353] width 181 height 23
type input "Desk B"
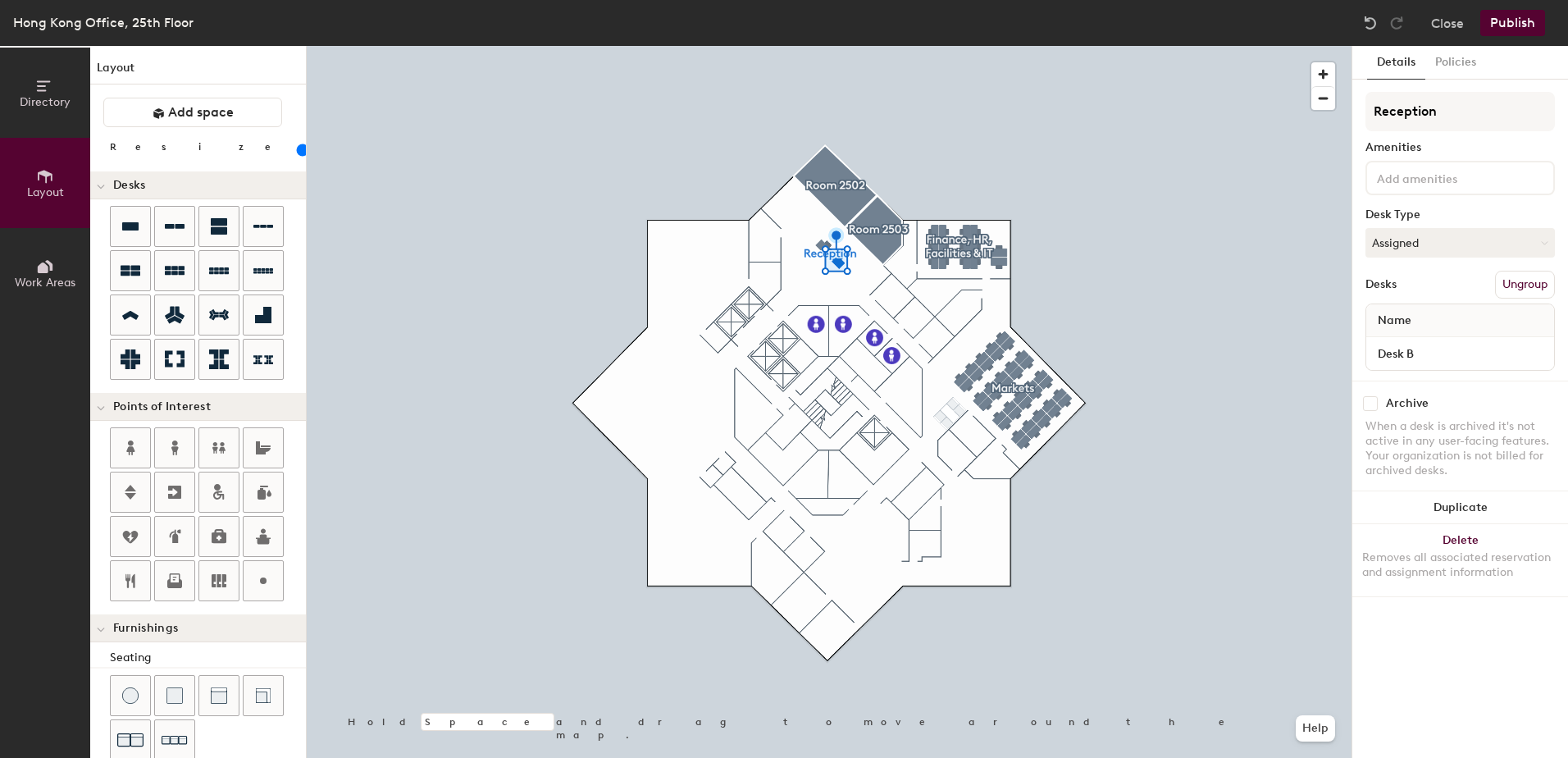
click at [1434, 278] on div "Desks Ungroup" at bounding box center [1459, 284] width 189 height 28
click at [1523, 17] on button "Publish" at bounding box center [1513, 23] width 65 height 26
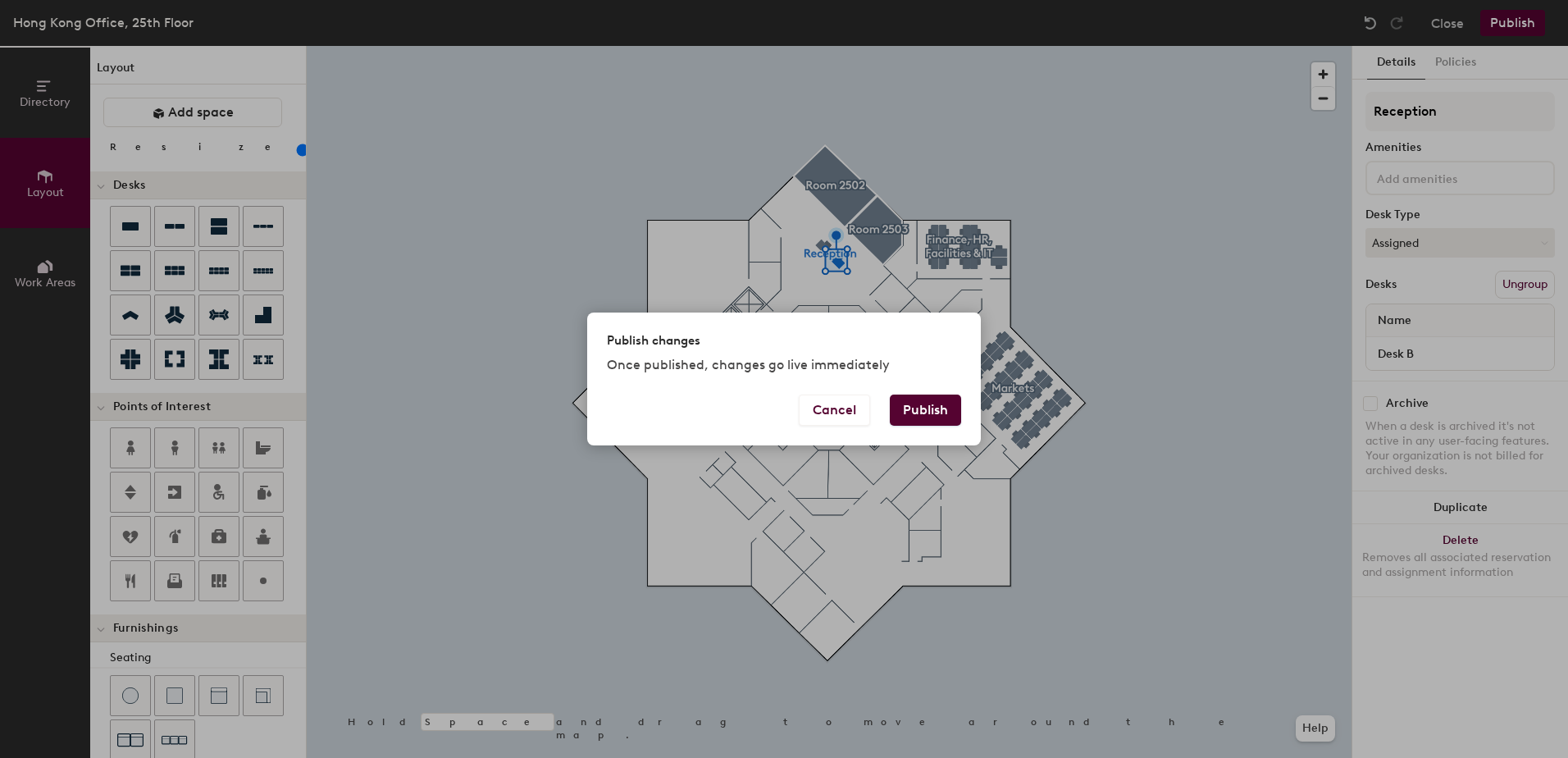
click at [937, 403] on button "Publish" at bounding box center [925, 410] width 71 height 31
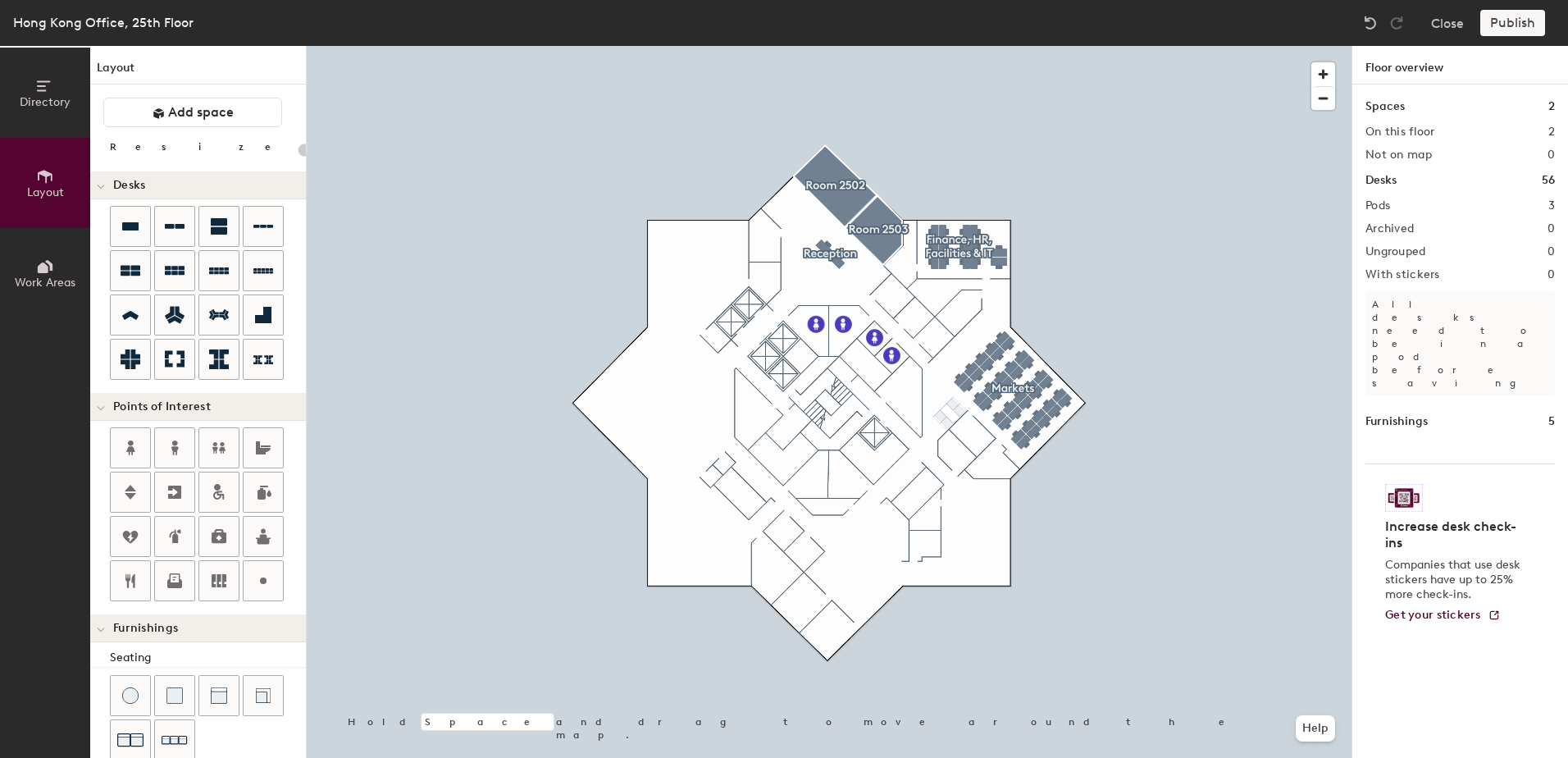
click at [933, 46] on div at bounding box center [829, 46] width 1045 height 0
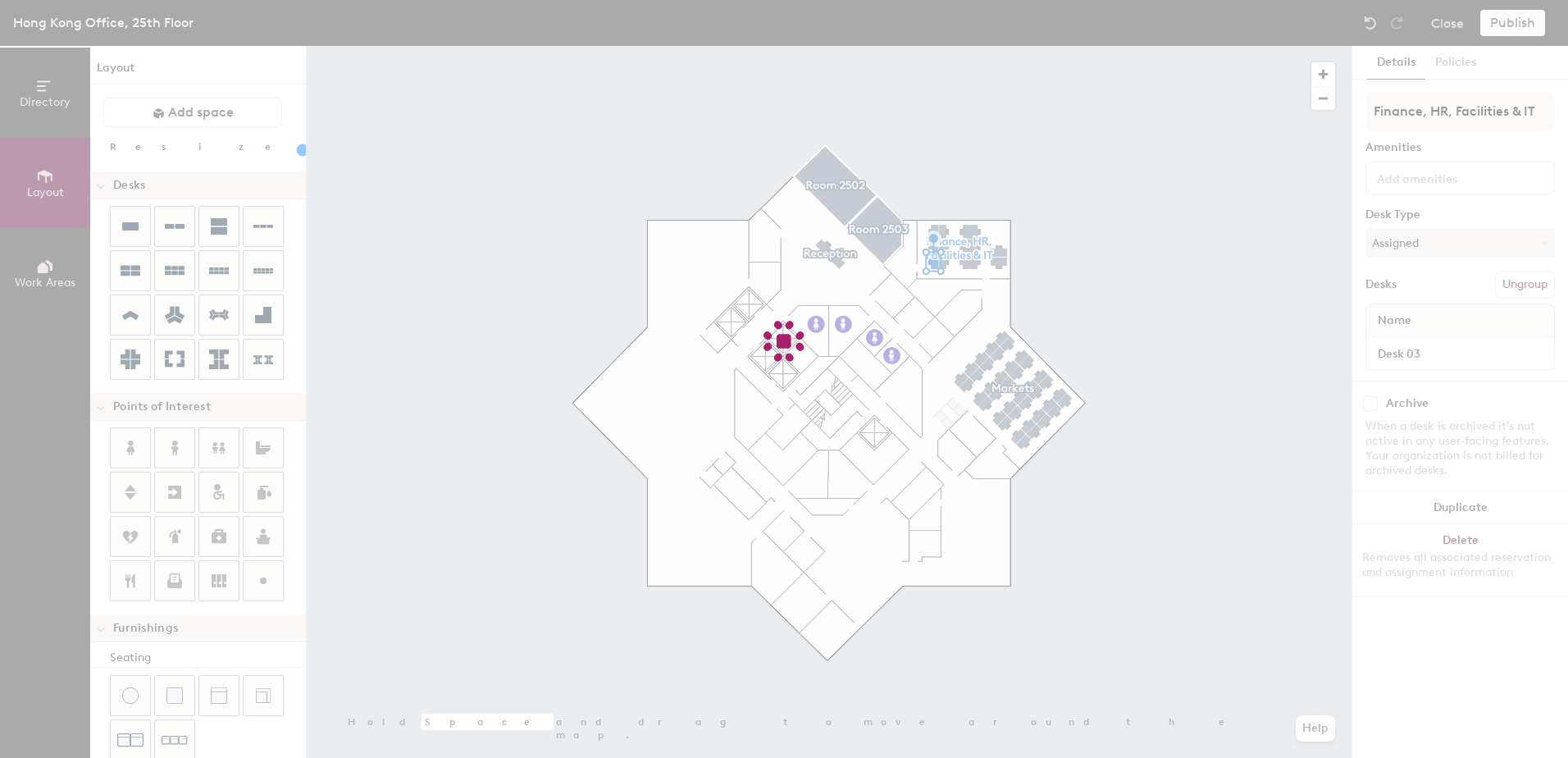
type input "100"
click at [934, 243] on div at bounding box center [784, 379] width 1568 height 758
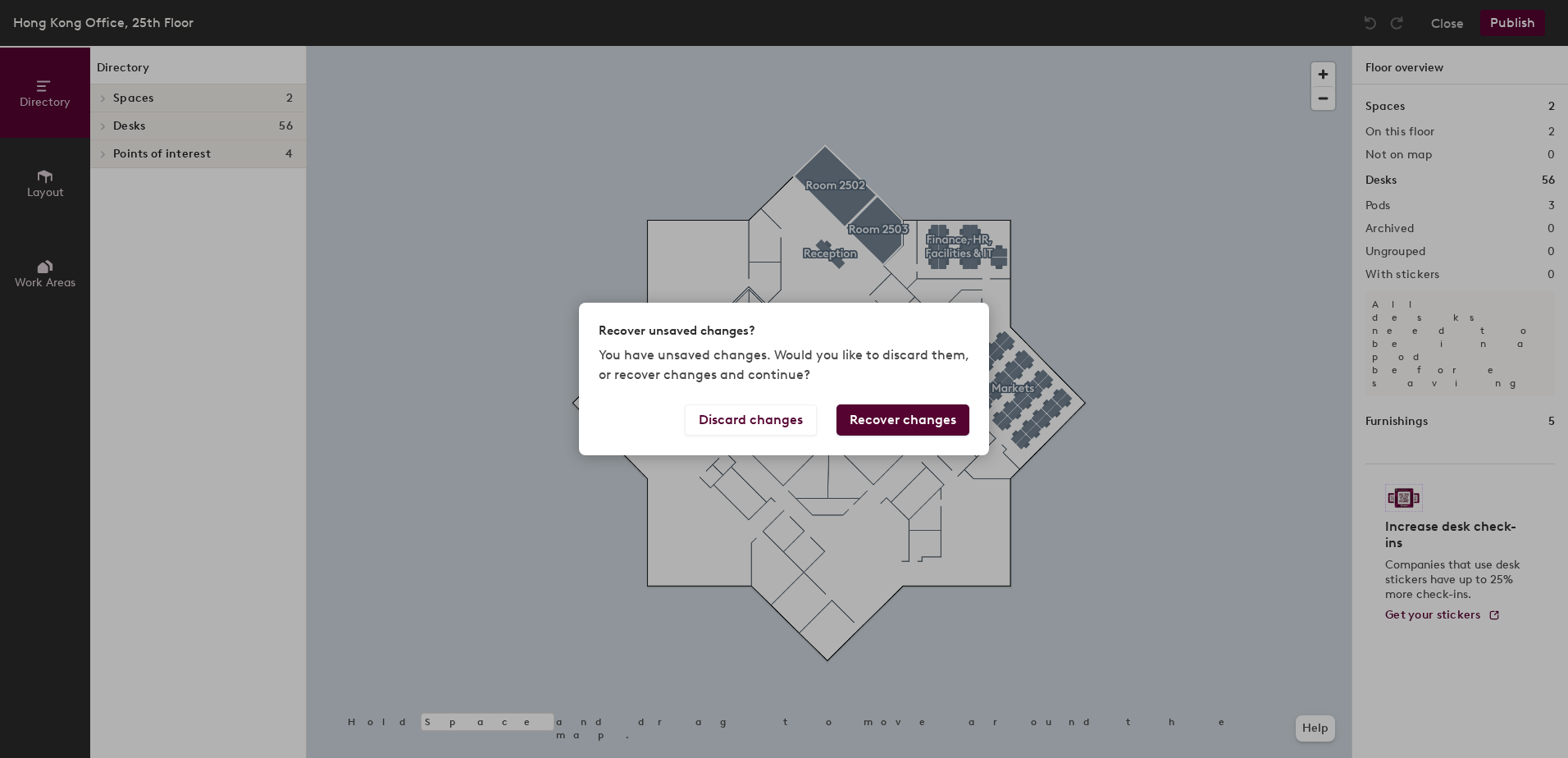
click at [883, 419] on button "Recover changes" at bounding box center [903, 420] width 133 height 31
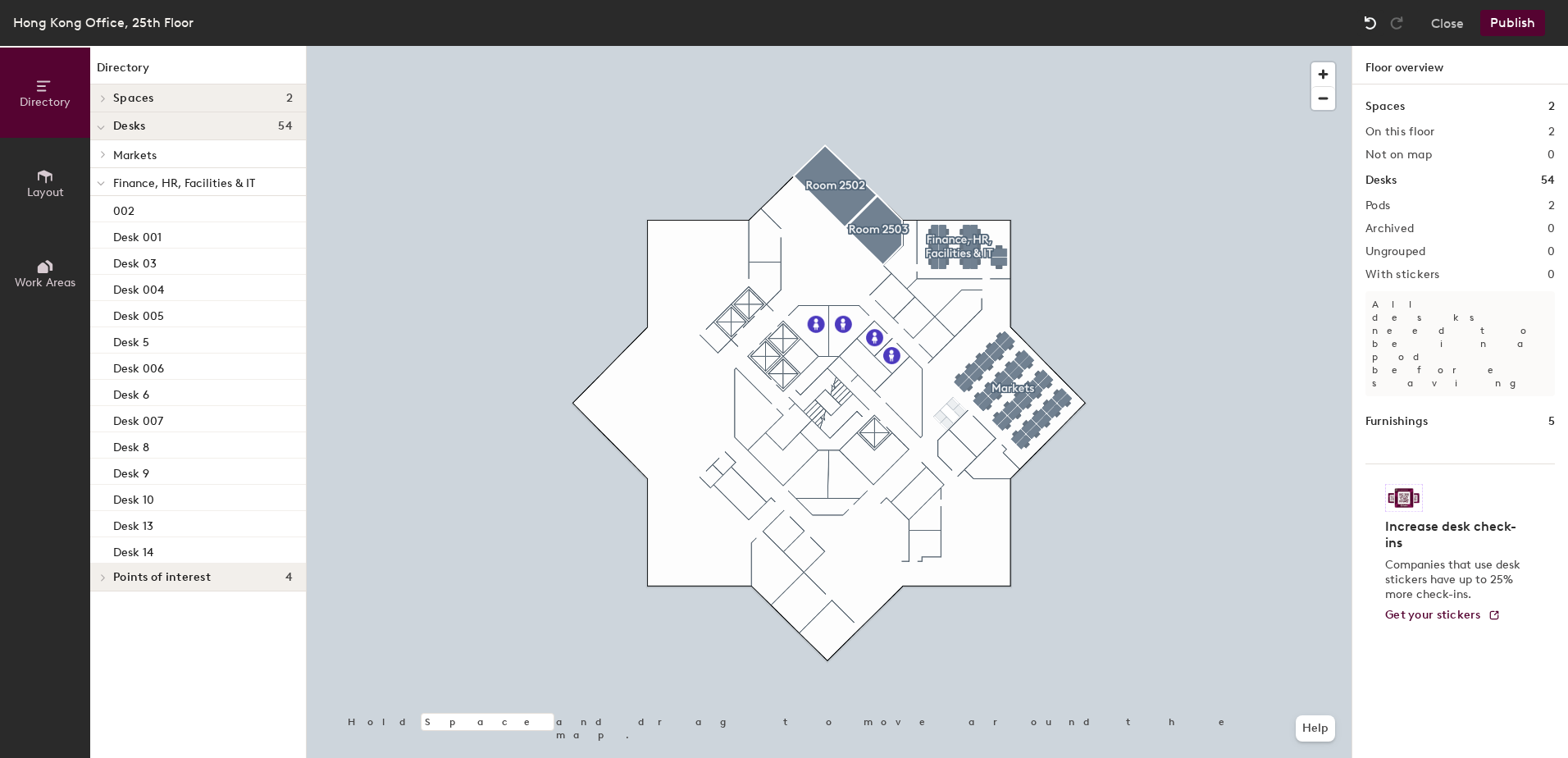
click at [1370, 26] on img at bounding box center [1371, 23] width 17 height 17
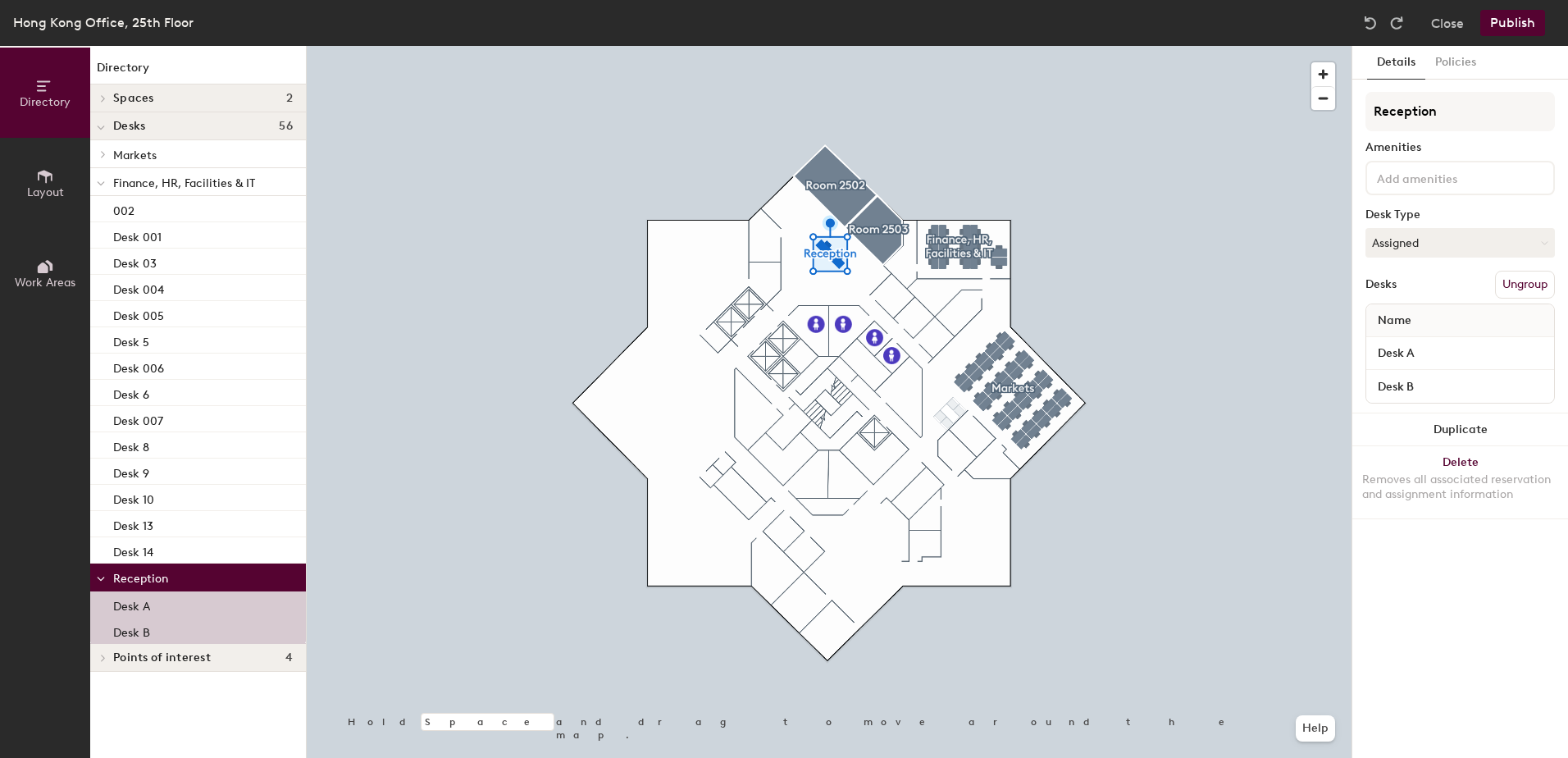
click at [1384, 186] on input at bounding box center [1447, 176] width 148 height 19
click at [1401, 53] on button "Details" at bounding box center [1396, 63] width 58 height 33
click at [1392, 111] on input "Reception" at bounding box center [1459, 112] width 189 height 40
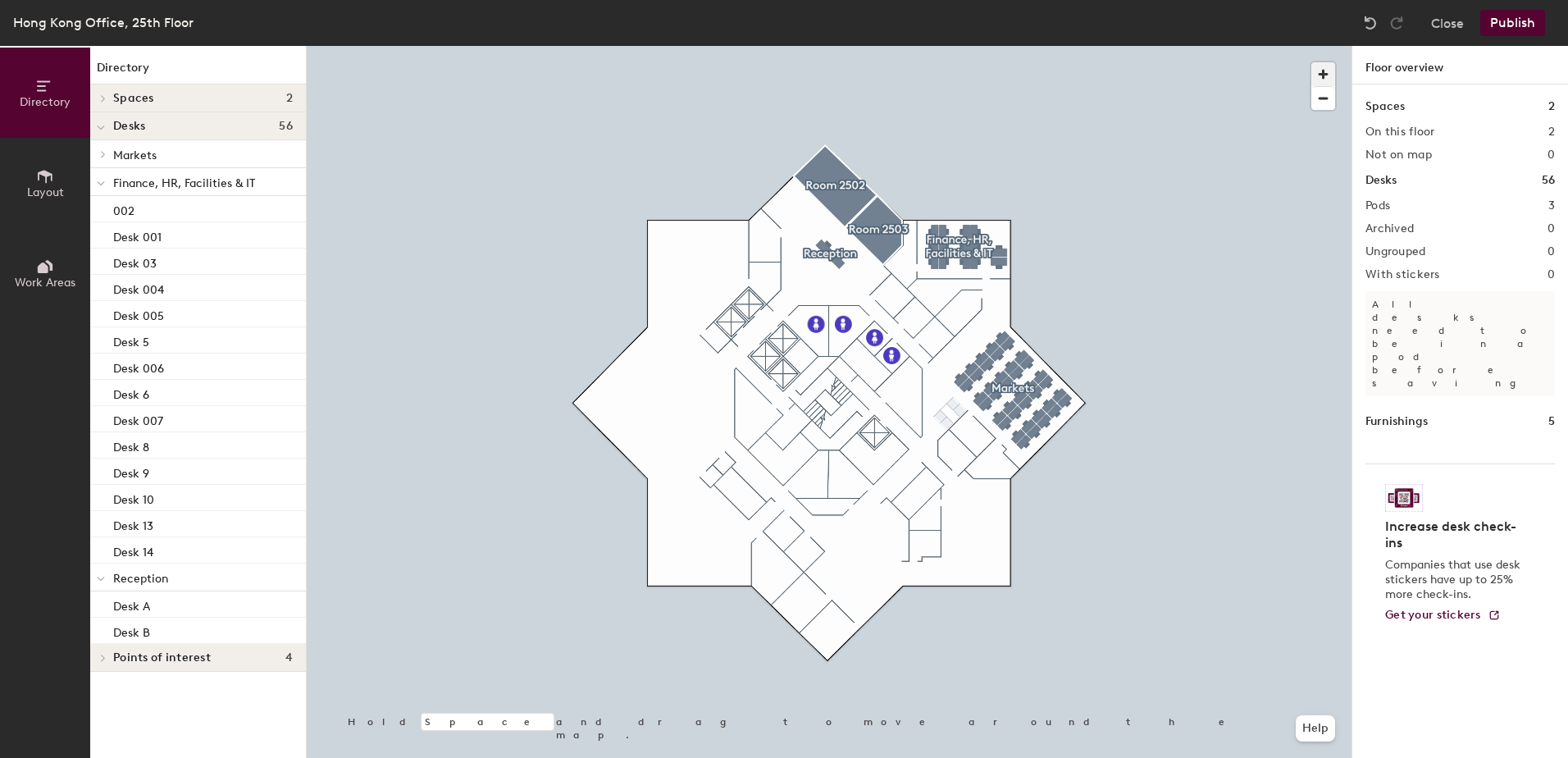
click at [1315, 77] on span "button" at bounding box center [1324, 75] width 24 height 24
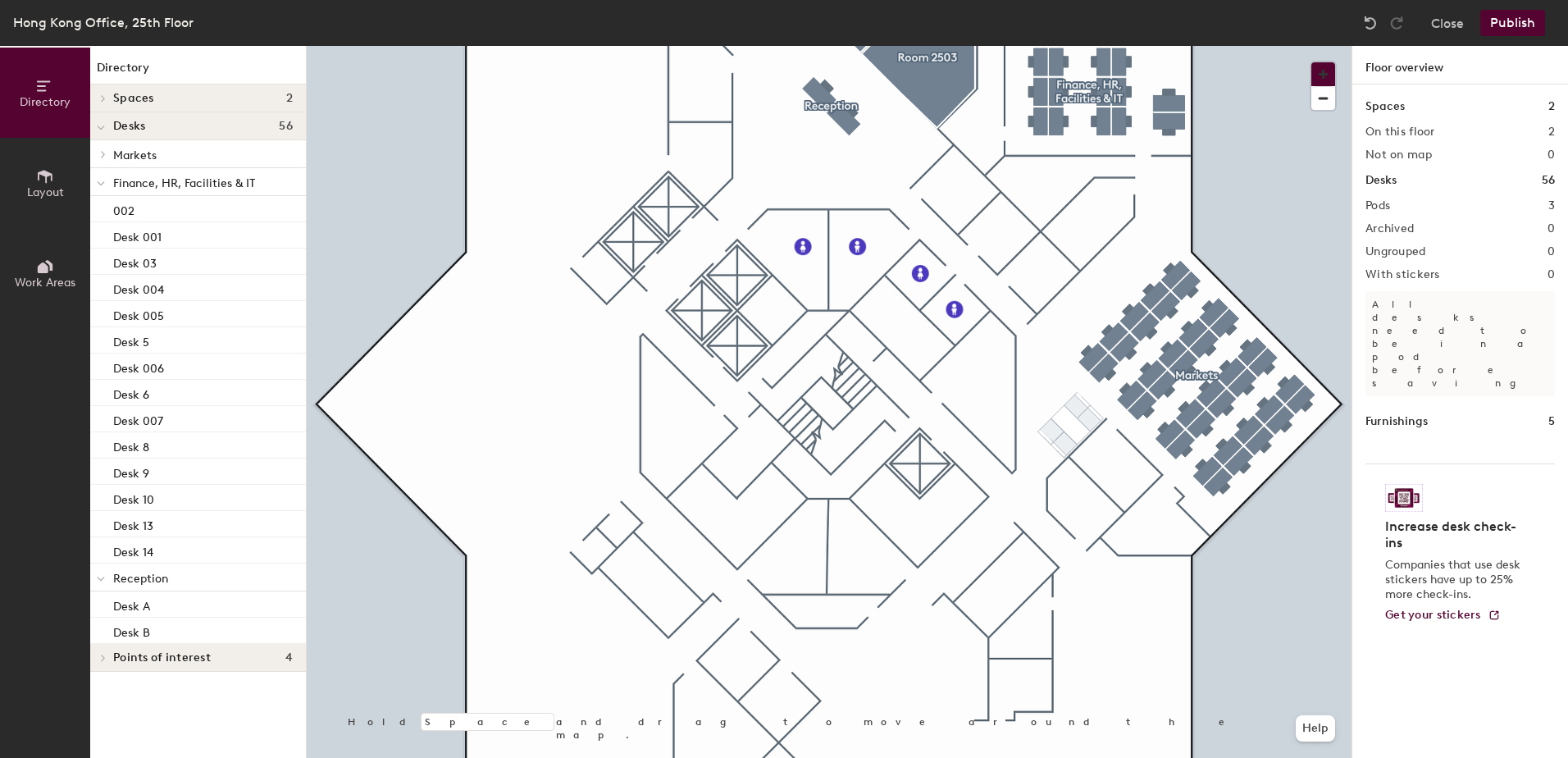
click at [1312, 63] on button "button" at bounding box center [1324, 75] width 24 height 24
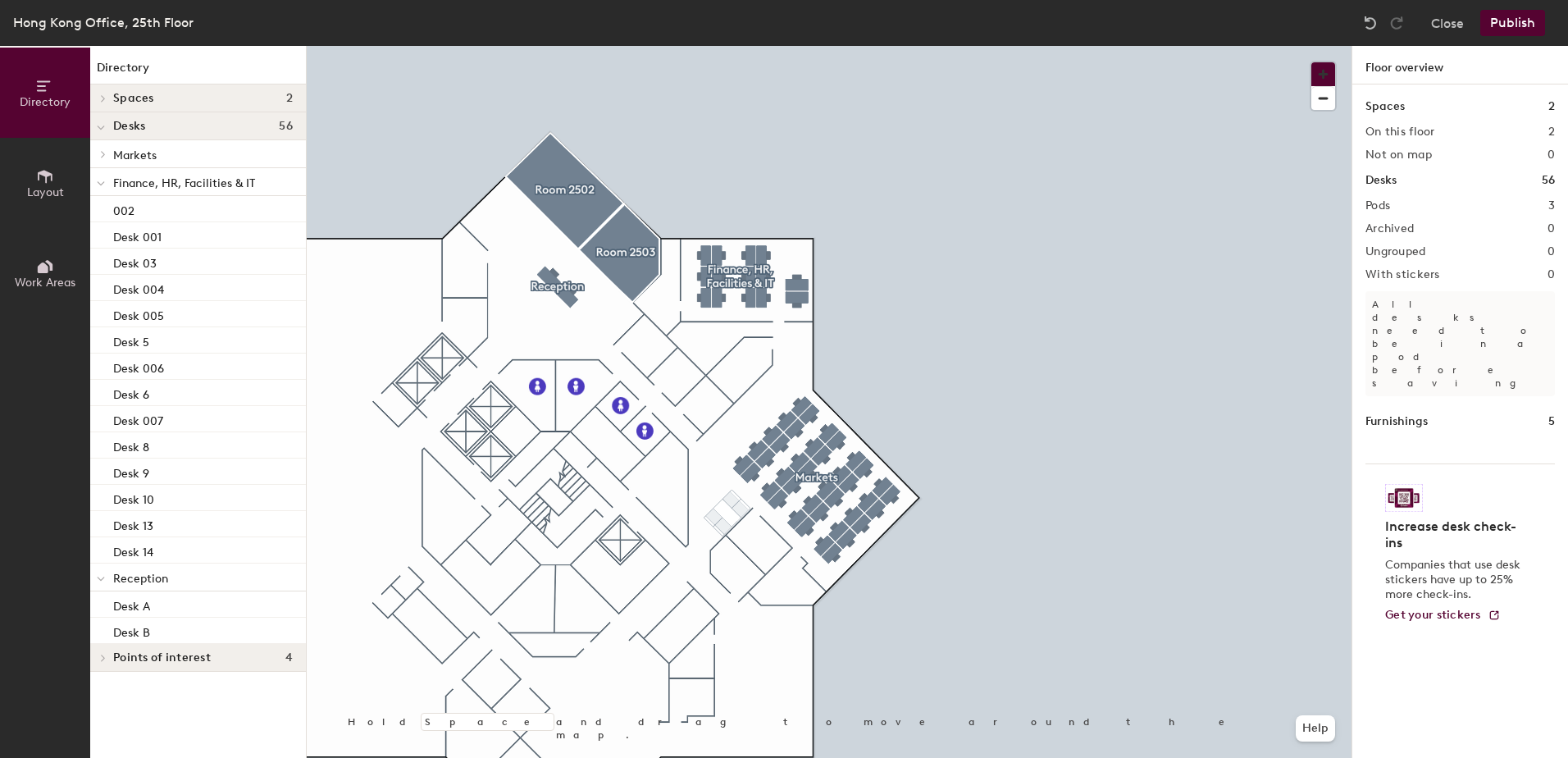
click at [1312, 63] on button "button" at bounding box center [1324, 75] width 24 height 24
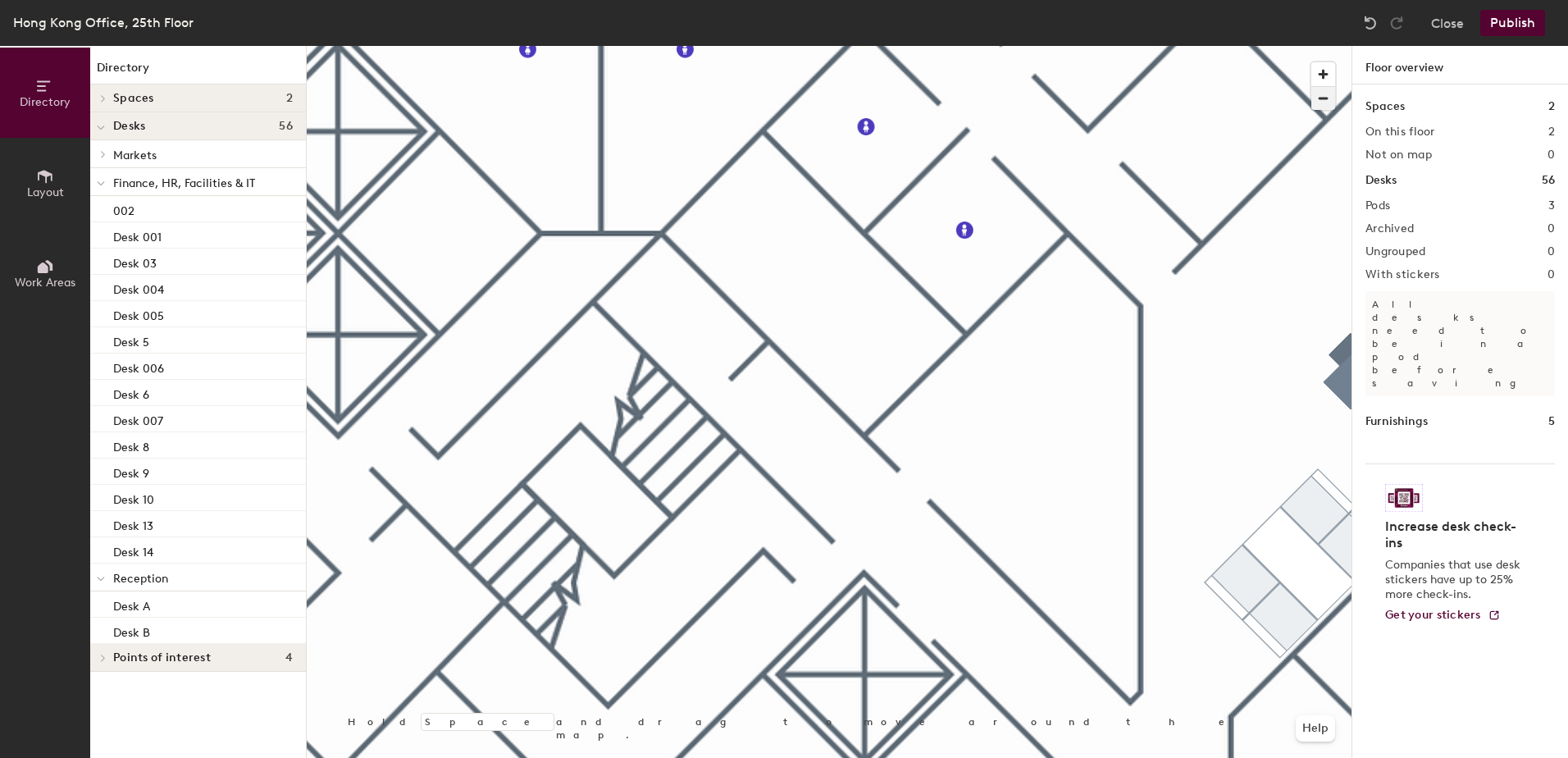
click at [1320, 92] on span "button" at bounding box center [1324, 98] width 24 height 23
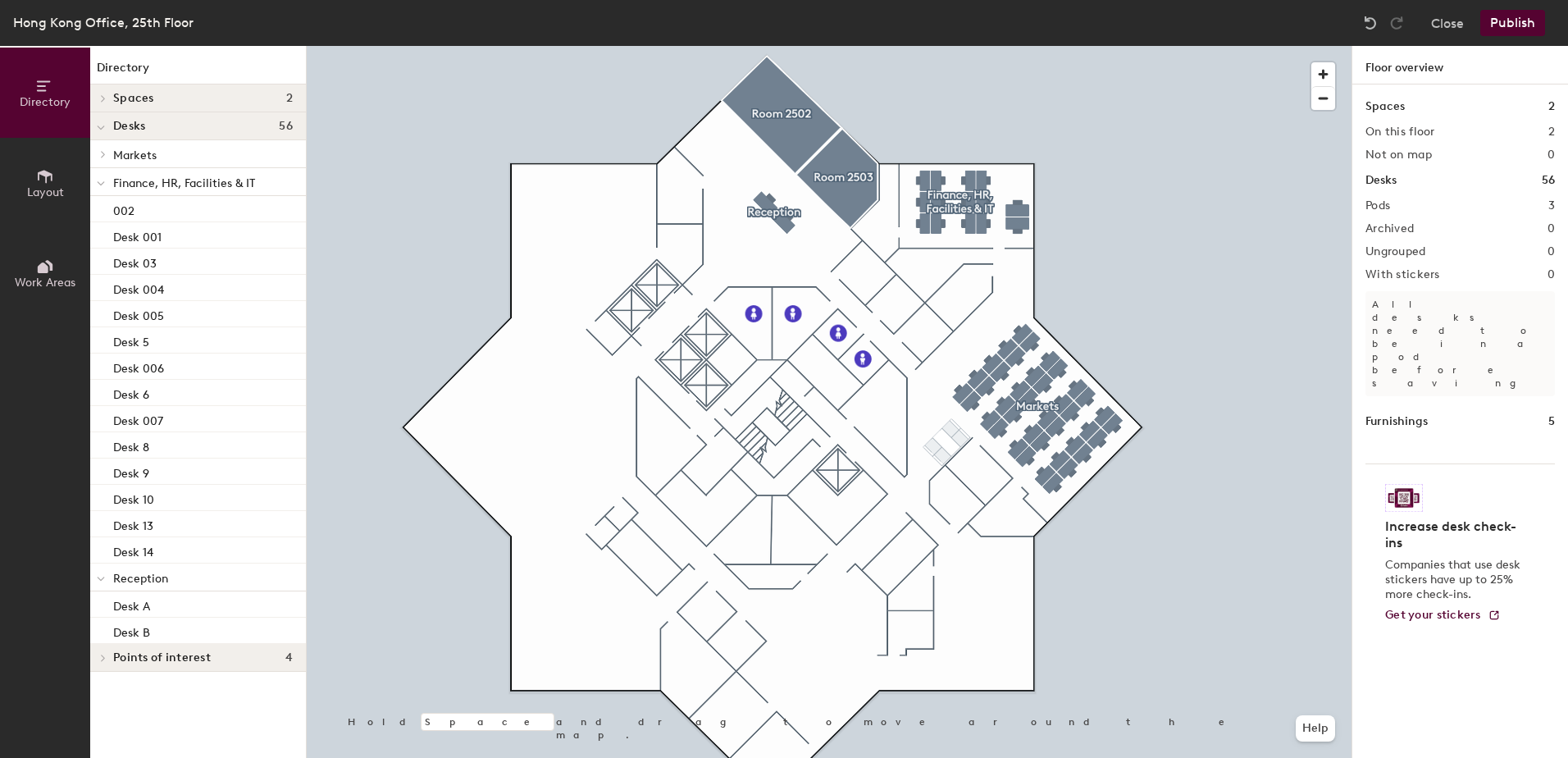
click at [218, 107] on div "Spaces 2" at bounding box center [198, 99] width 216 height 28
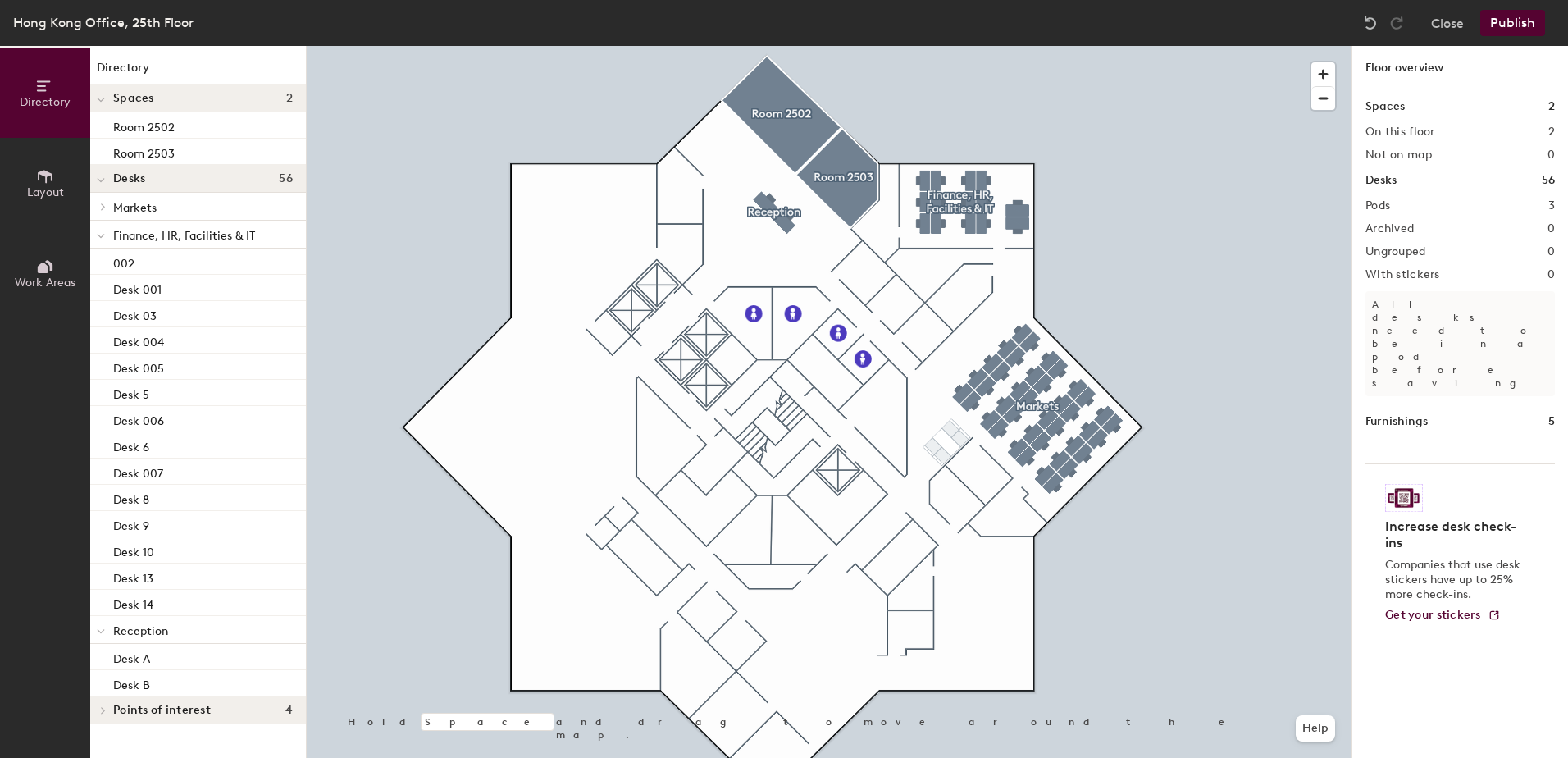
click at [69, 171] on button "Layout" at bounding box center [45, 183] width 90 height 90
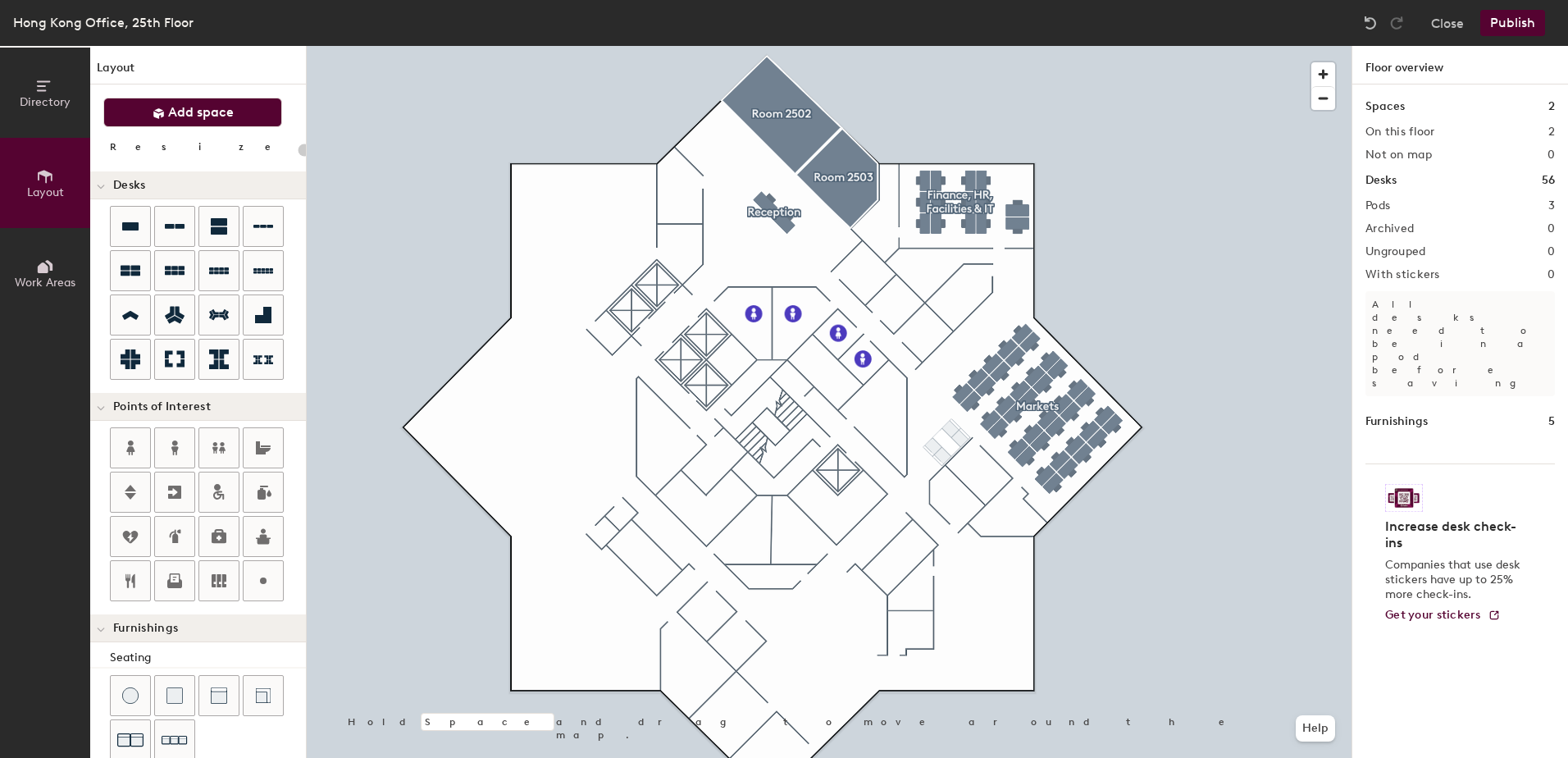
click at [213, 110] on span "Add space" at bounding box center [200, 113] width 65 height 17
click at [41, 181] on icon at bounding box center [45, 176] width 18 height 18
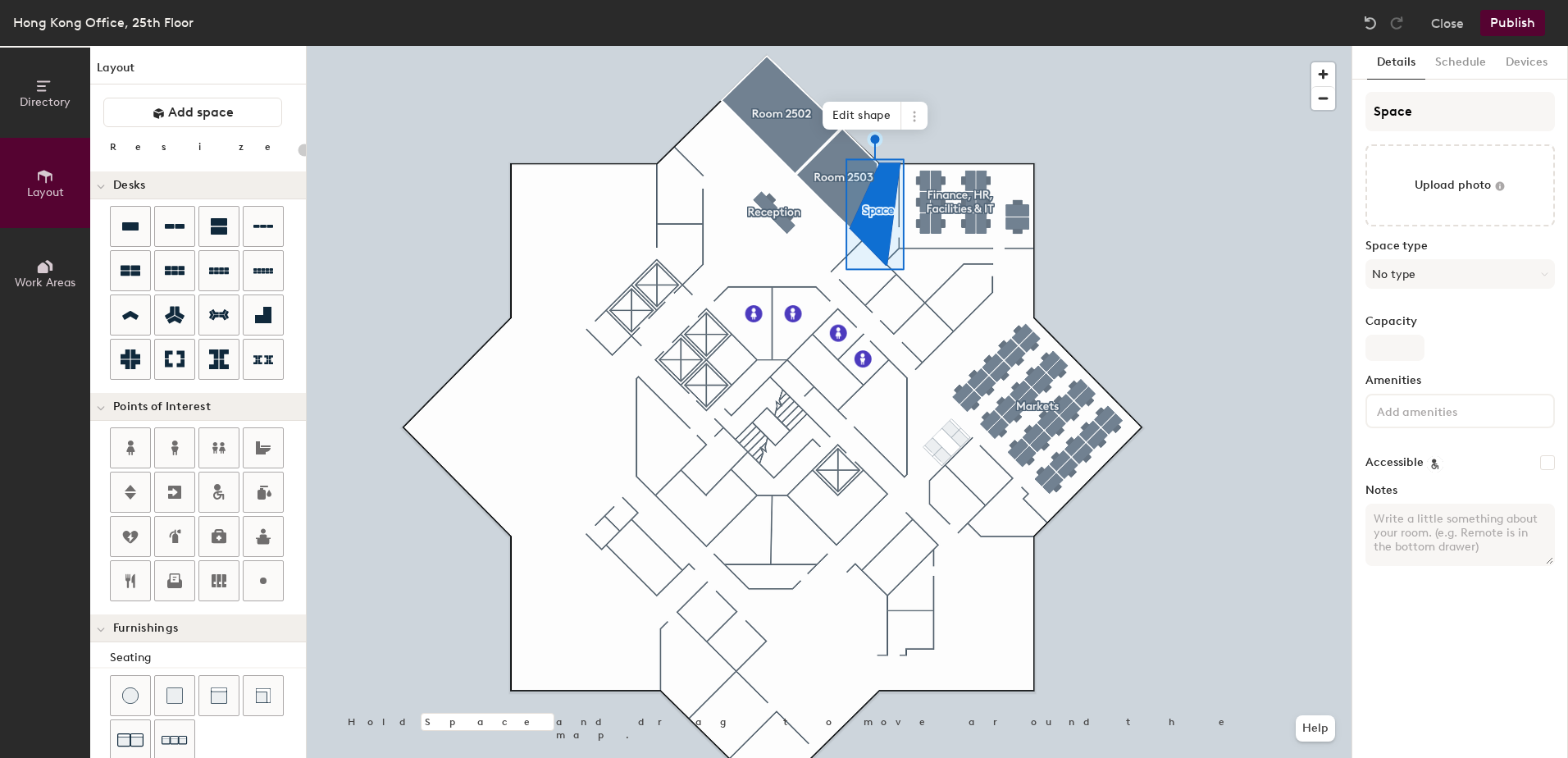
type input "20"
drag, startPoint x: 1454, startPoint y: 114, endPoint x: 1335, endPoint y: 105, distance: 119.3
click at [1335, 105] on div "Directory Layout Work Areas Layout Add space Resize Desks Points of Interest Fu…" at bounding box center [784, 402] width 1568 height 712
type input "2"
type input "20"
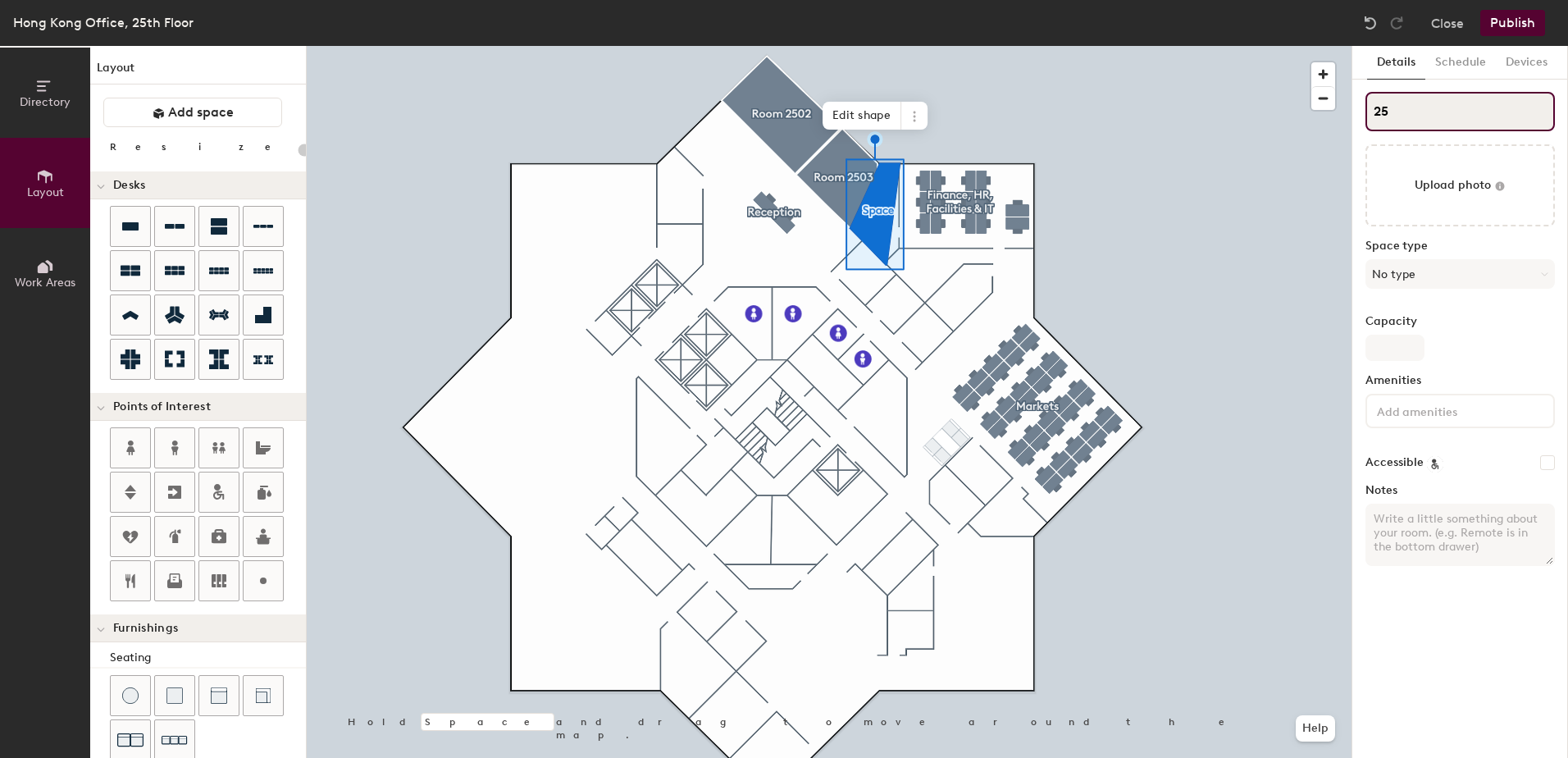
type input "250"
type input "20"
type input "2504"
type input "20"
type input "r2504"
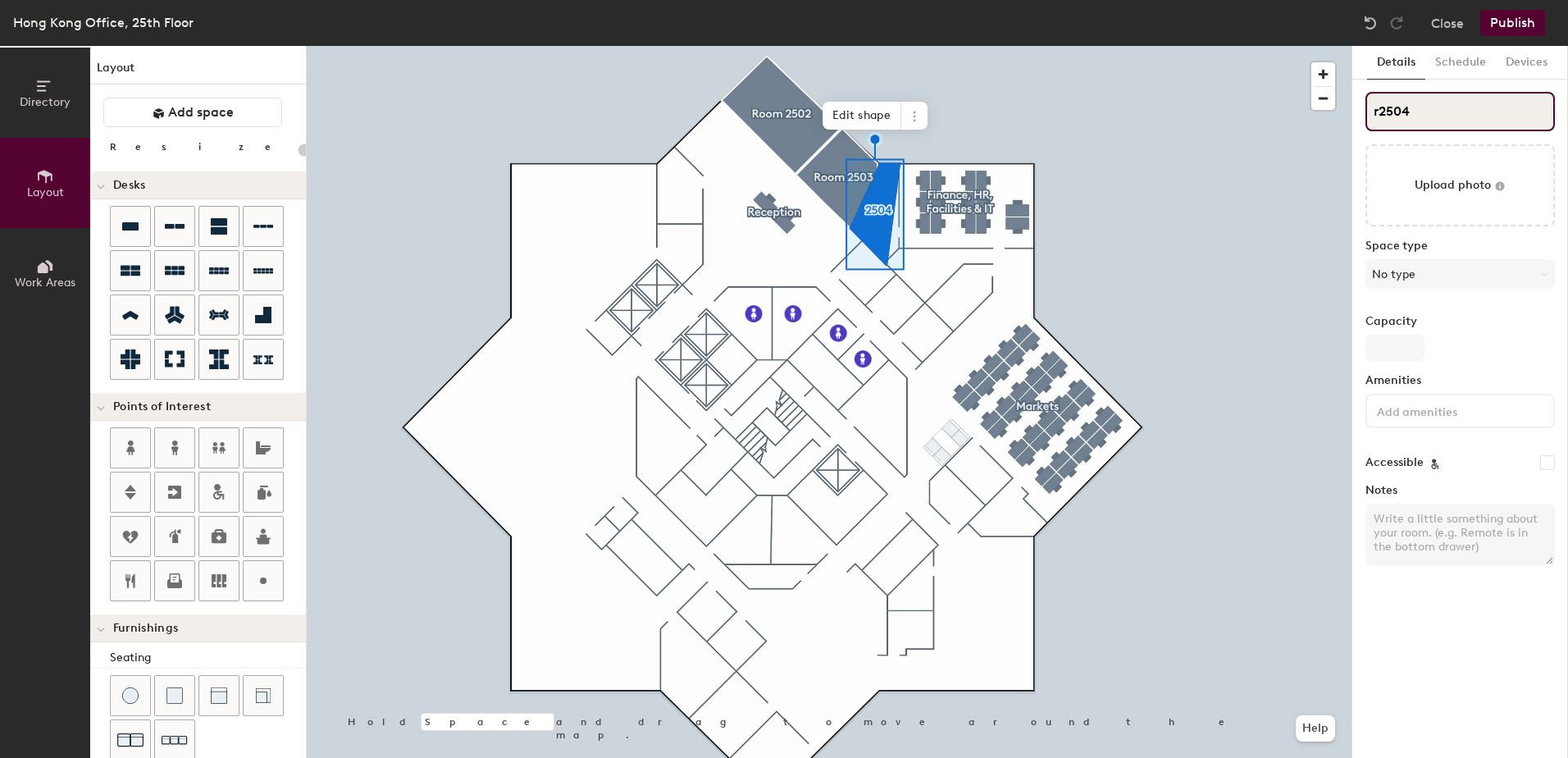
type input "20"
type input "rOO2504"
type input "20"
type input "rOOM 2504"
type input "20"
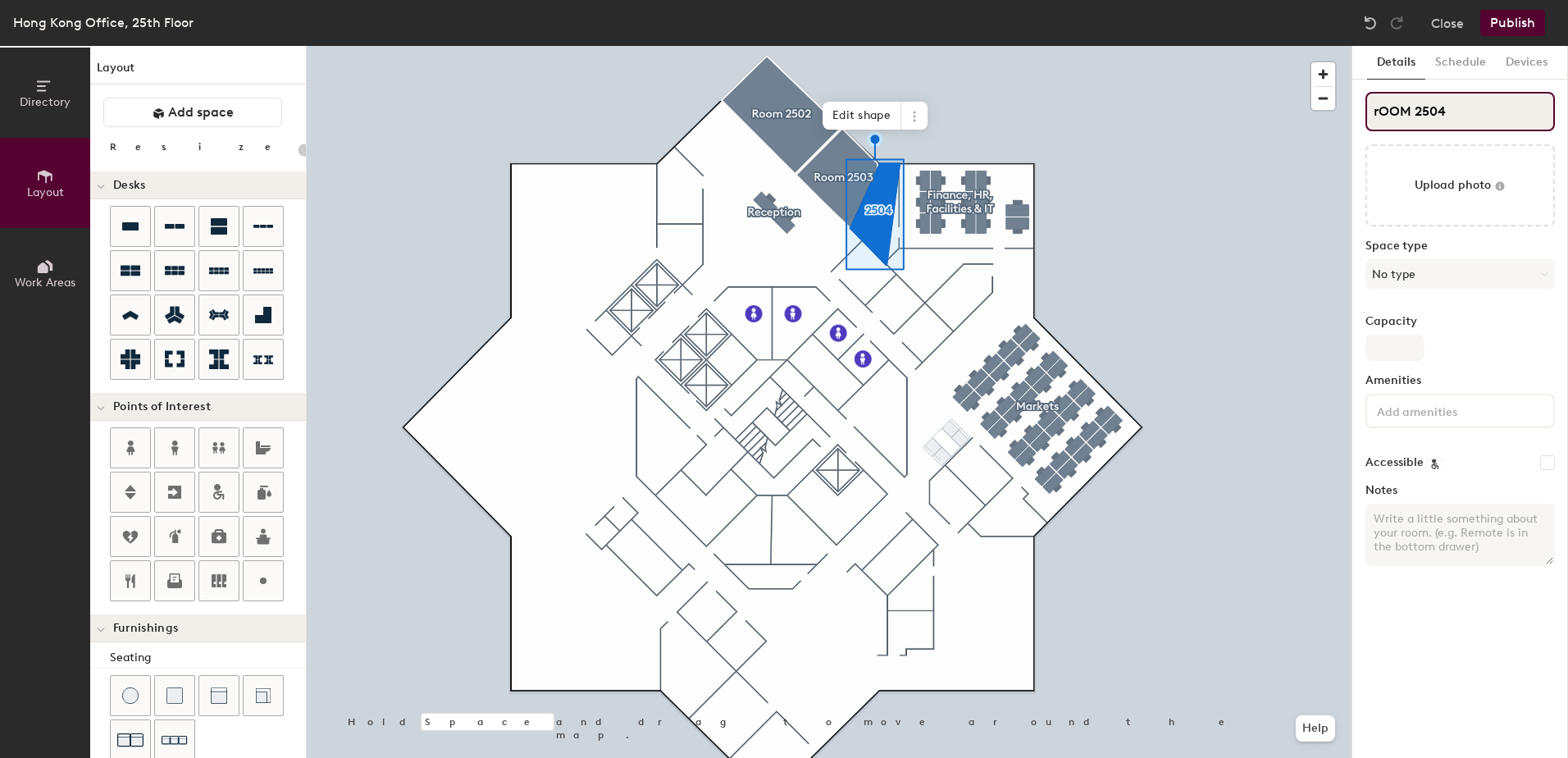
type input "rOOM2504"
type input "20"
type input "2504"
type input "20"
type input "R2504"
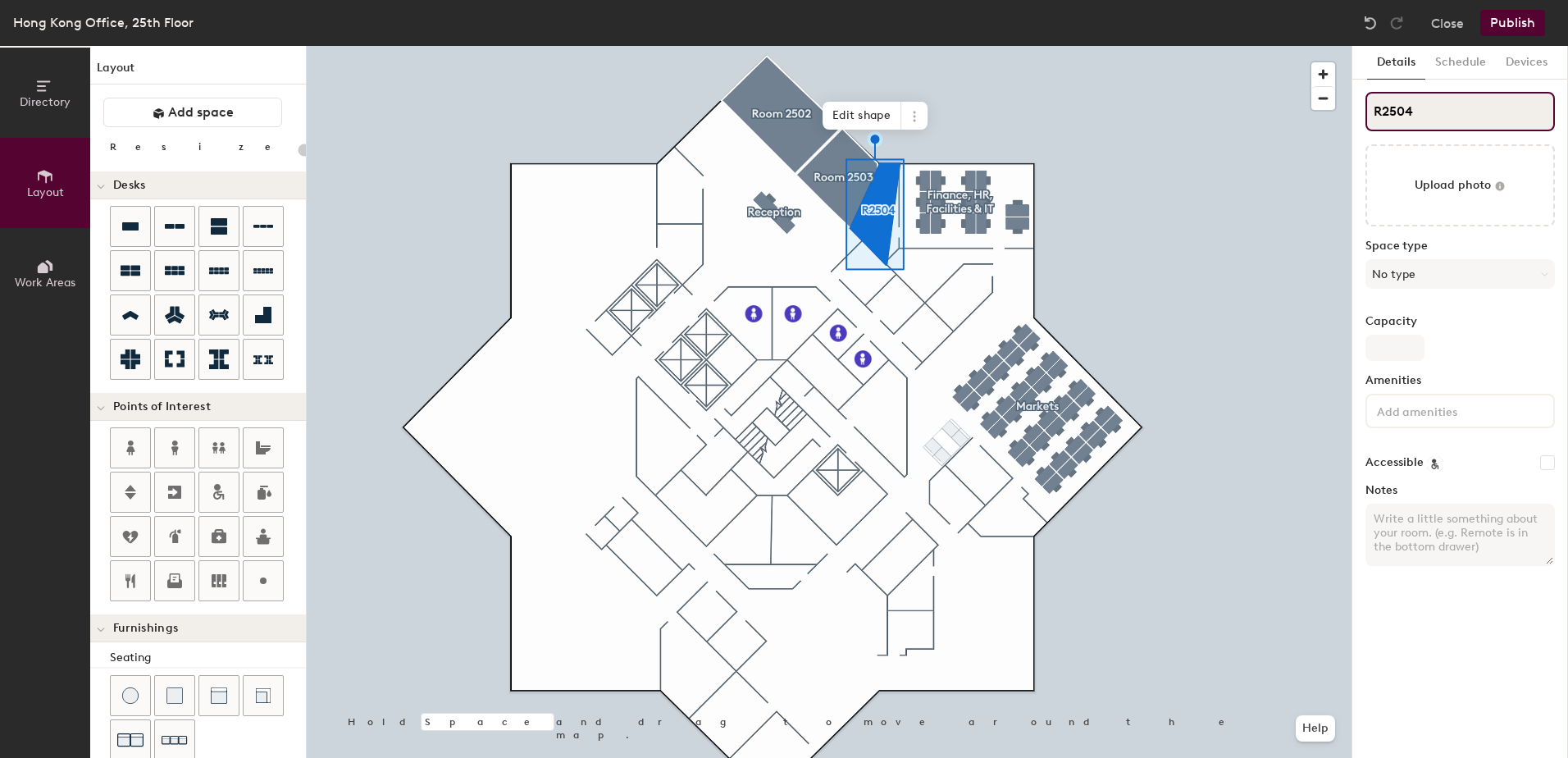
type input "20"
type input "Roo2504"
type input "20"
type input "Room 2504"
type input "20"
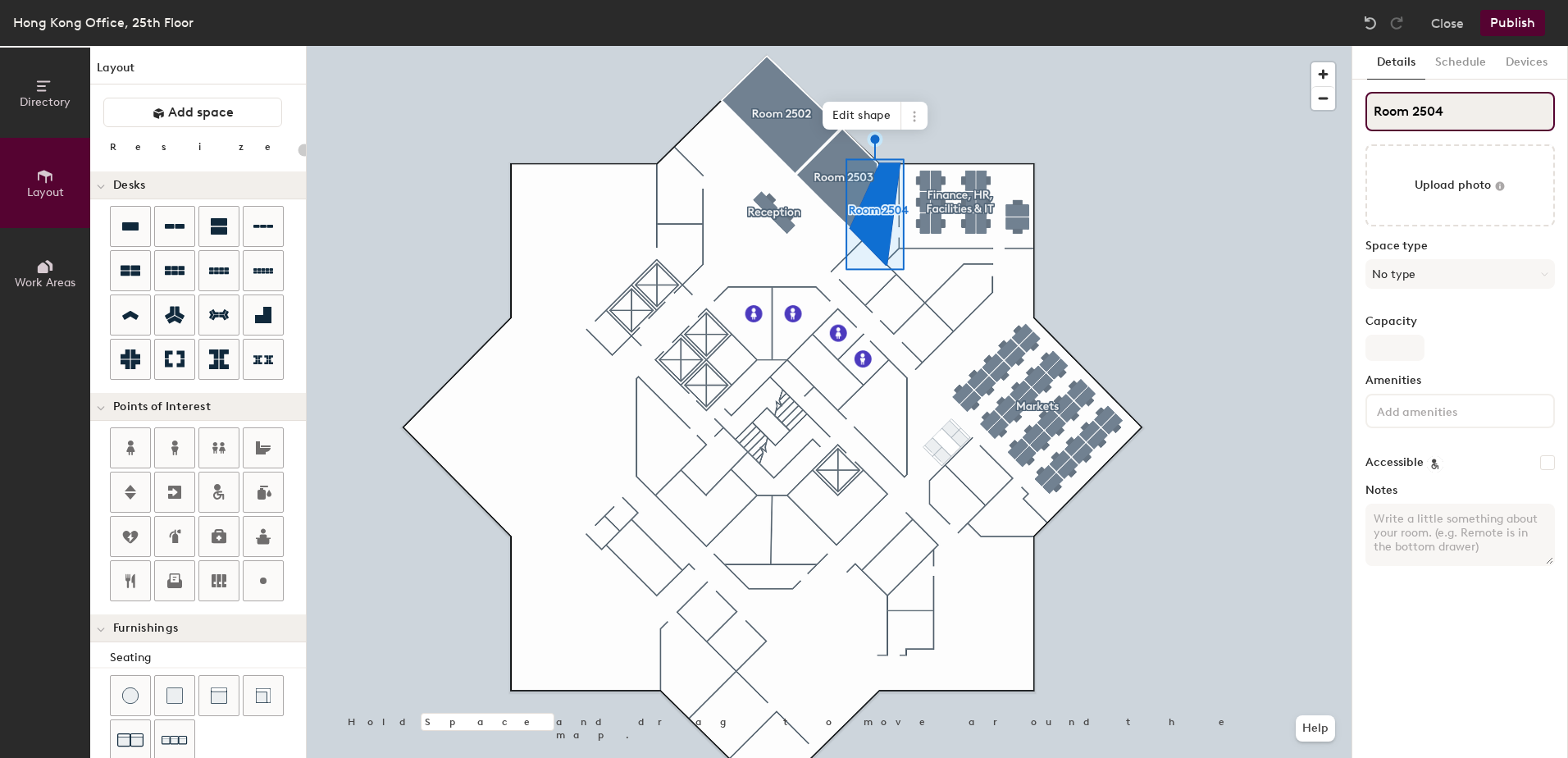
type input "Room 250"
type input "20"
type input "Room 2506"
type input "20"
type input "Room 2506"
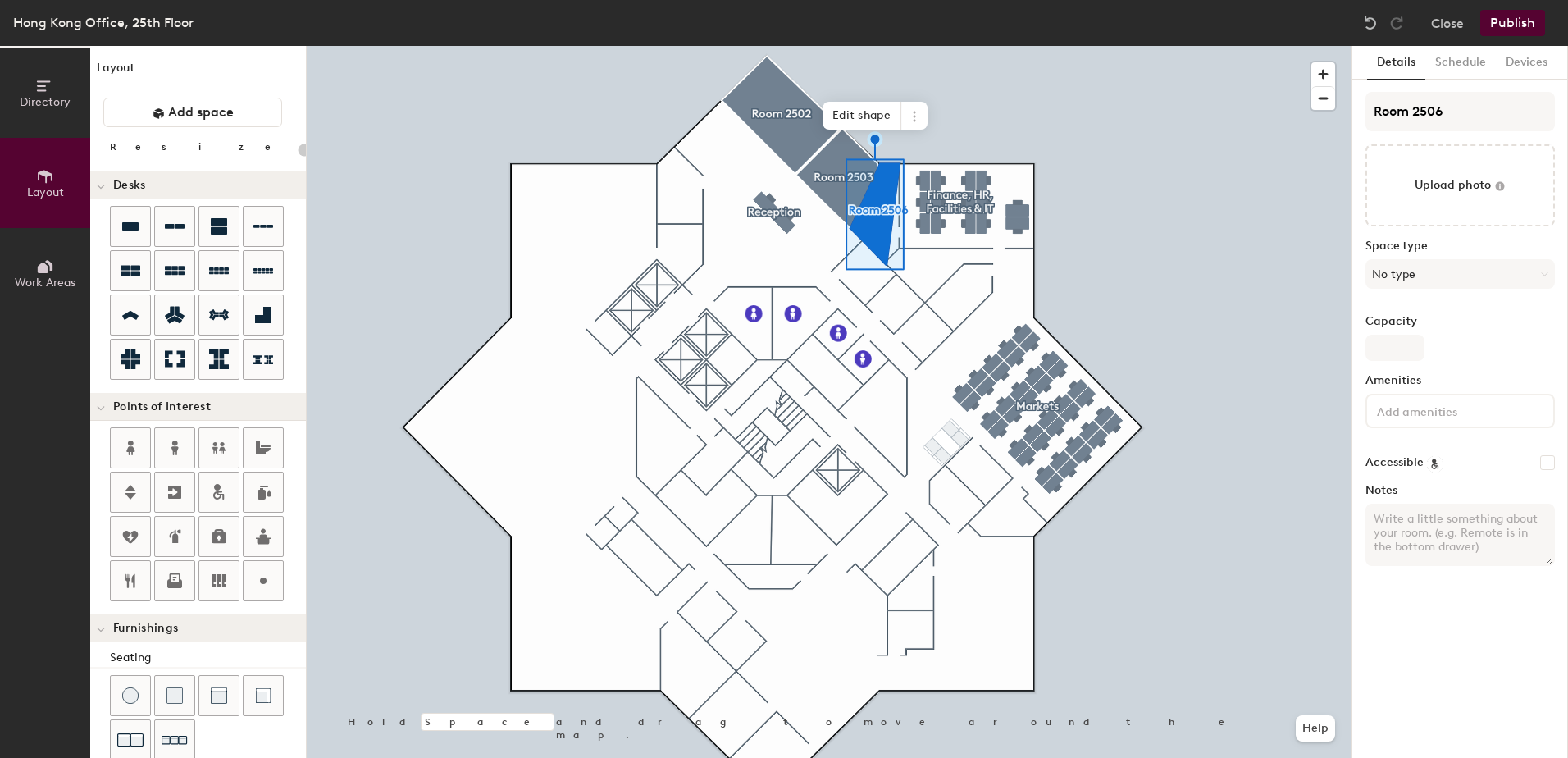
click at [1390, 403] on input at bounding box center [1447, 409] width 148 height 19
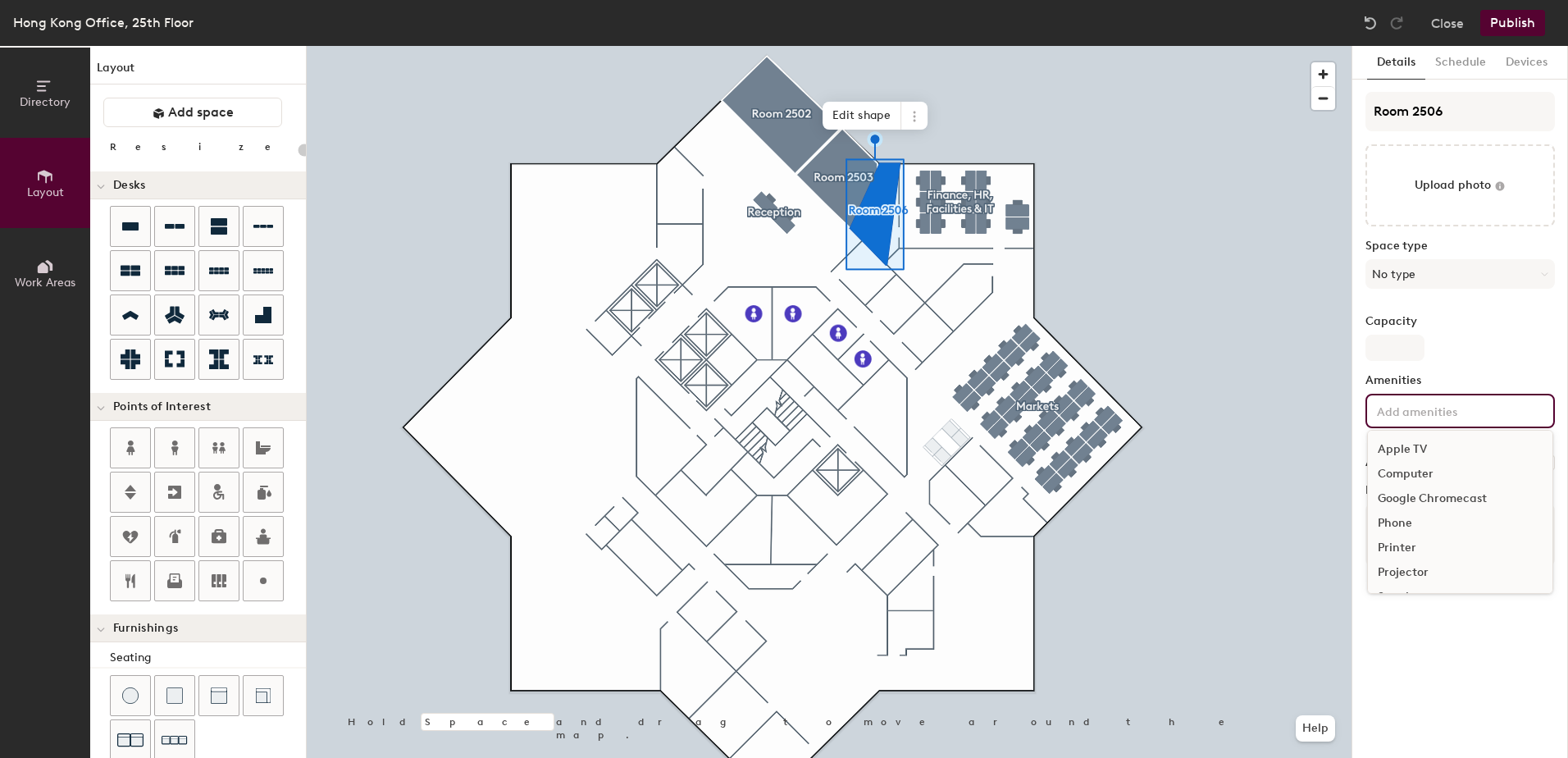
click at [1394, 446] on div "Apple TV" at bounding box center [1460, 449] width 184 height 25
click at [1386, 581] on div "Video Conferencing" at bounding box center [1460, 574] width 184 height 25
click at [1391, 548] on div "Phone" at bounding box center [1460, 548] width 184 height 25
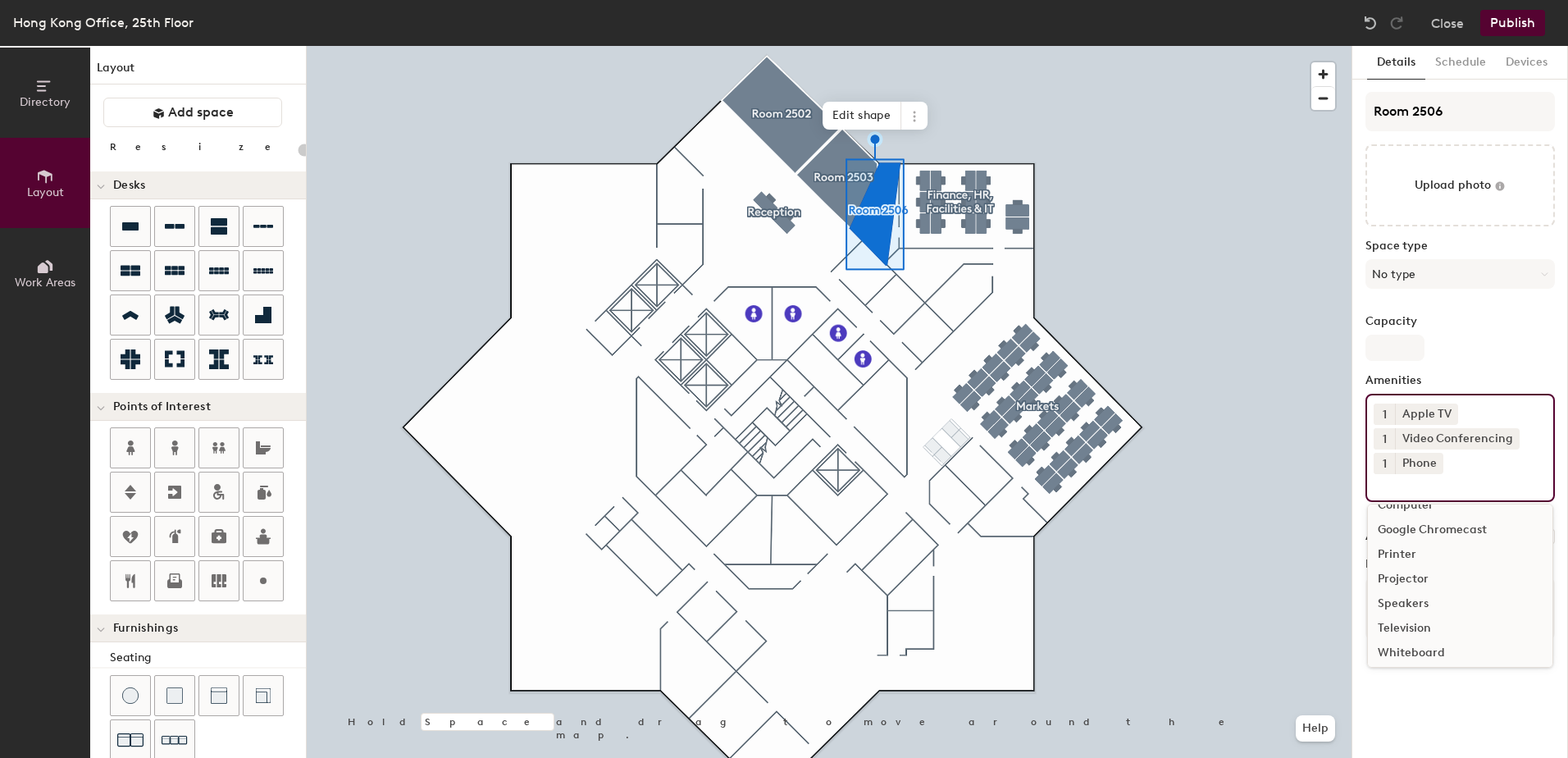
scroll to position [23, 0]
click at [1391, 617] on div "Television" at bounding box center [1460, 622] width 184 height 25
click at [1408, 420] on div "Apple TV" at bounding box center [1426, 413] width 63 height 21
click at [1445, 410] on icon at bounding box center [1448, 413] width 6 height 6
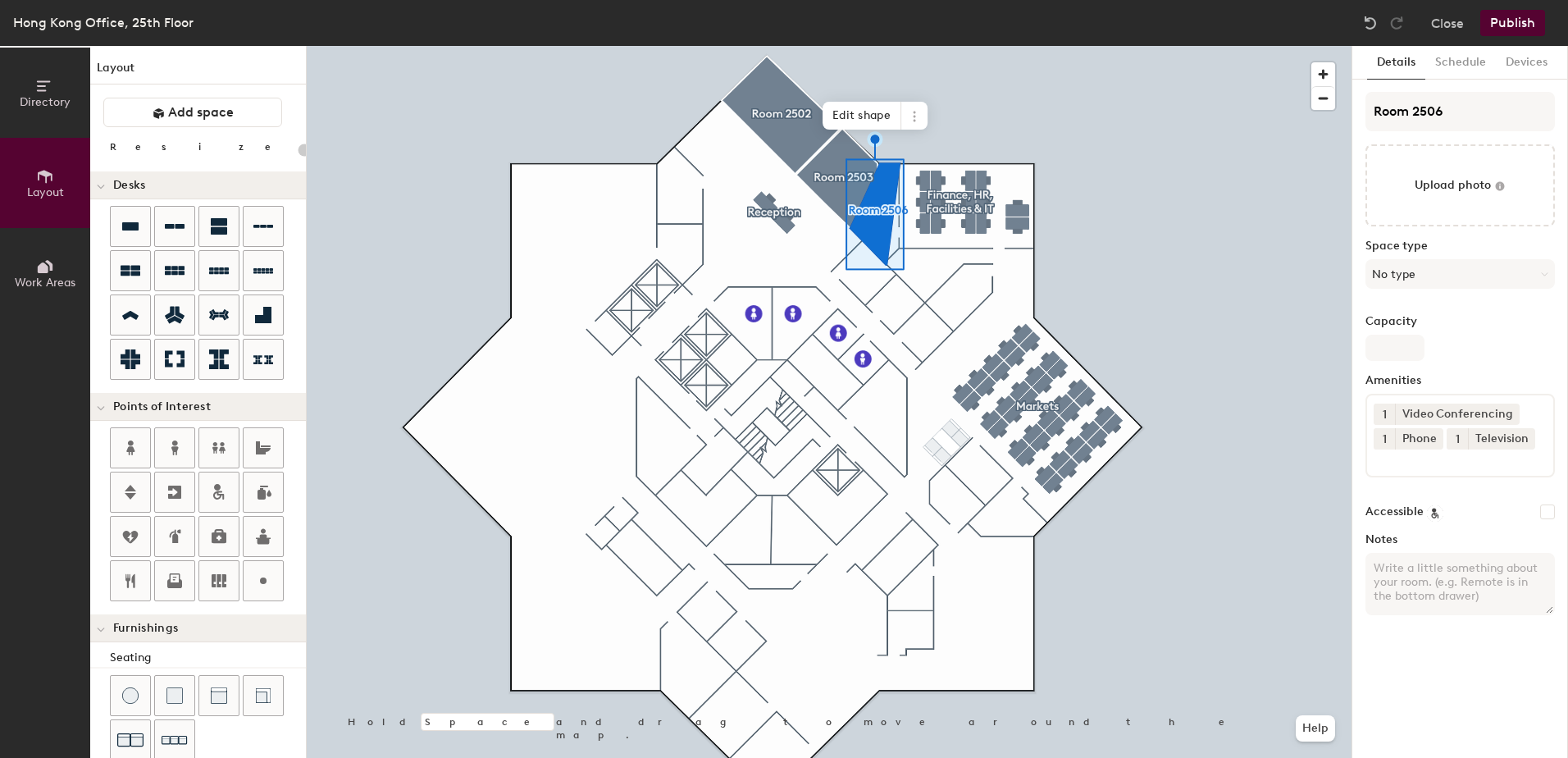
type input "20"
click at [1439, 316] on label "Capacity" at bounding box center [1459, 321] width 189 height 13
click at [1424, 335] on input "Capacity" at bounding box center [1395, 348] width 59 height 26
click at [1394, 341] on input "Capacity" at bounding box center [1395, 348] width 59 height 26
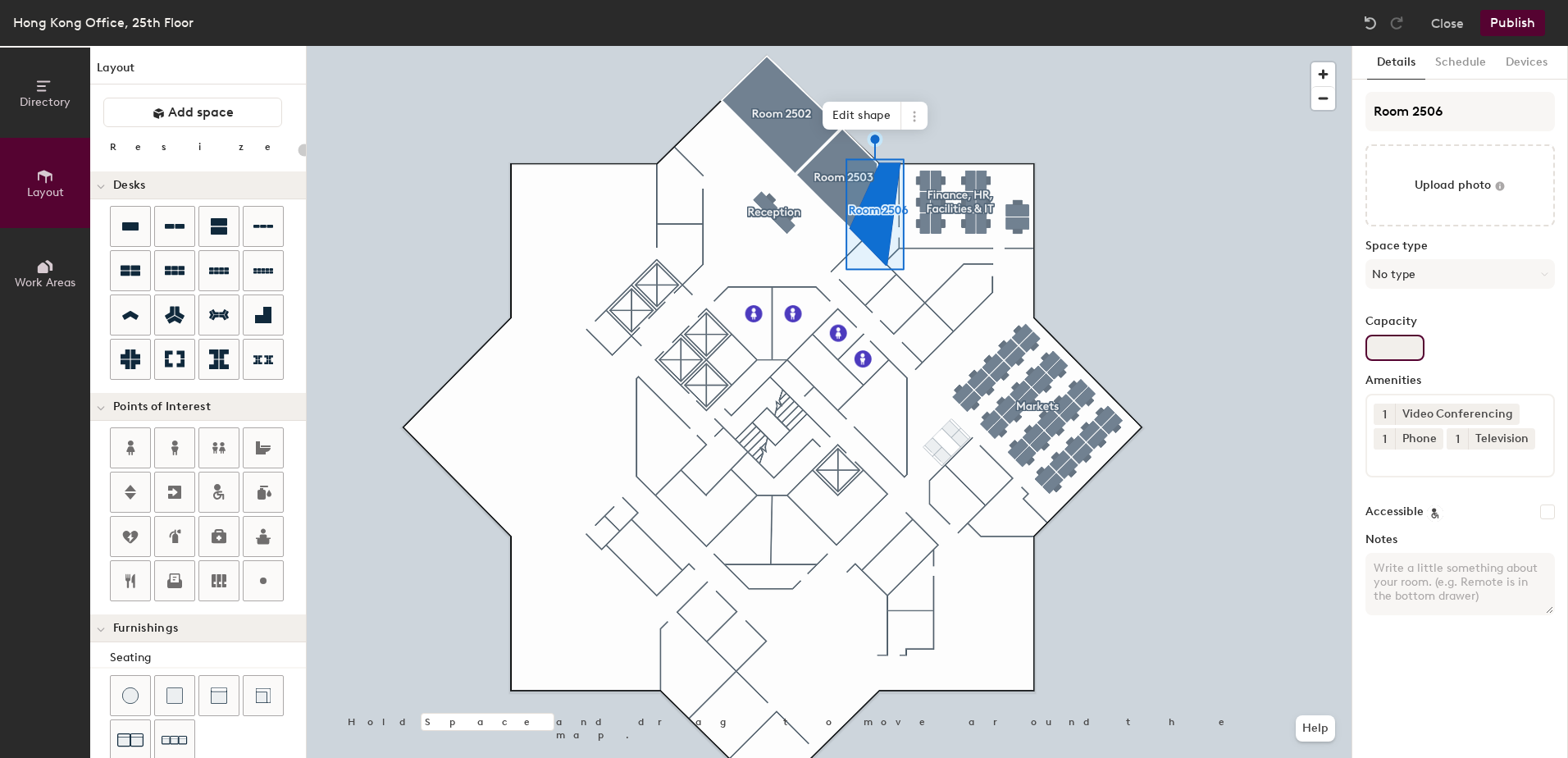
click at [1394, 341] on input "Capacity" at bounding box center [1395, 348] width 59 height 26
type input "4"
type input "20"
type input "4"
click at [1481, 514] on div "Accessible" at bounding box center [1459, 512] width 189 height 17
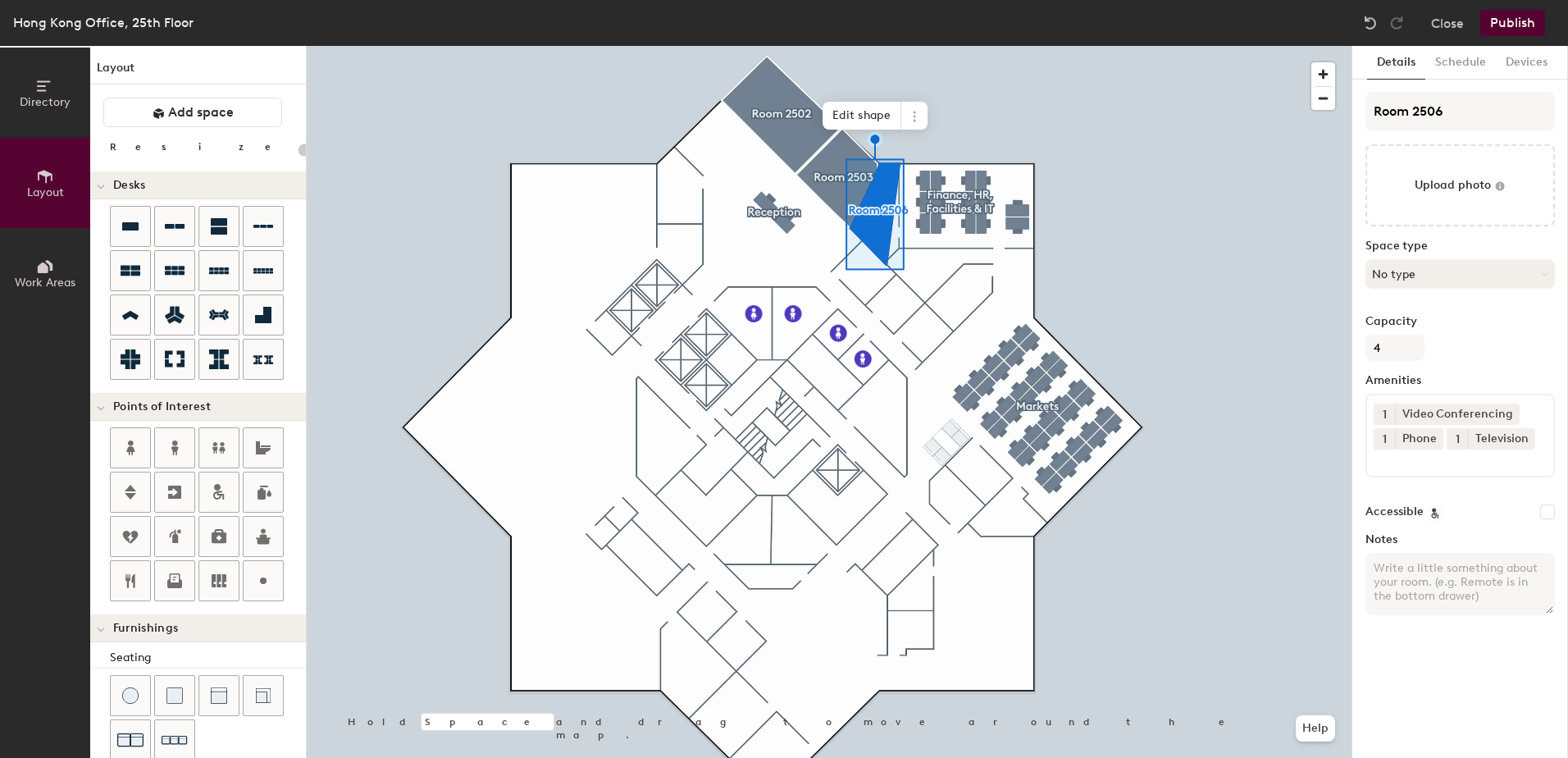
click at [1445, 266] on button "No type" at bounding box center [1459, 274] width 189 height 30
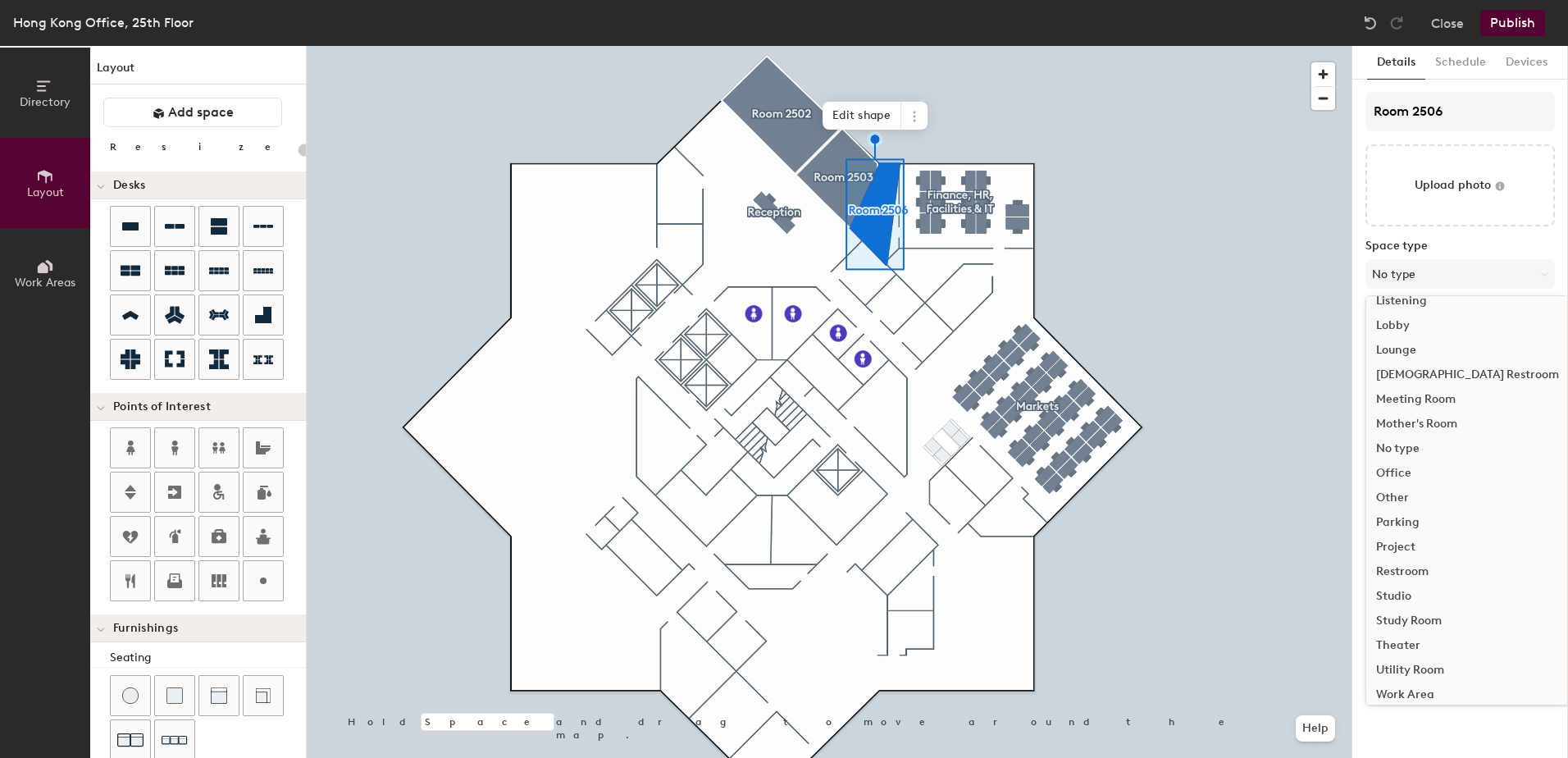
scroll to position [367, 0]
click at [1416, 385] on div "Meeting Room" at bounding box center [1467, 390] width 203 height 25
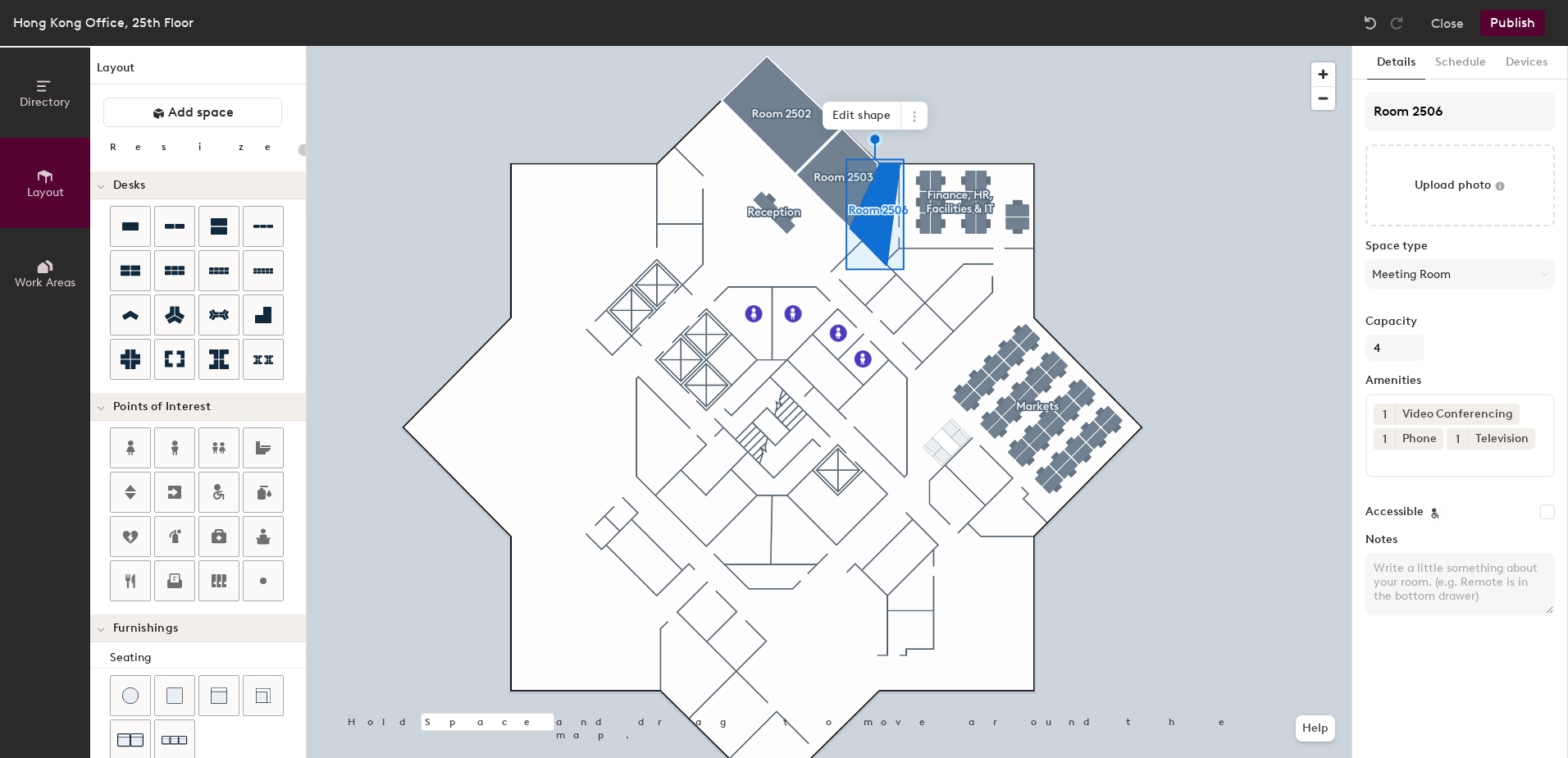
click at [1514, 20] on button "Publish" at bounding box center [1513, 23] width 65 height 26
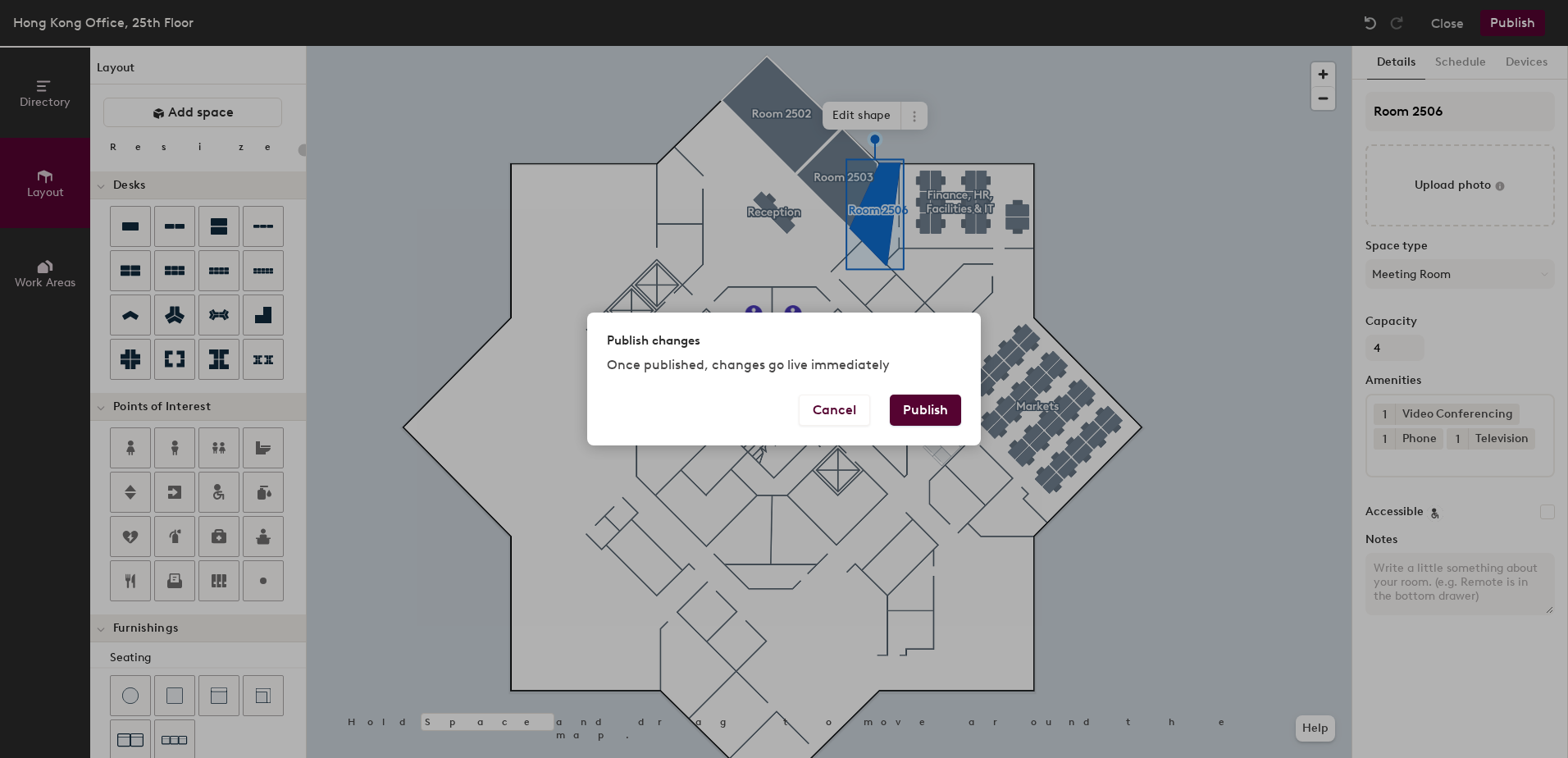
click at [922, 410] on button "Publish" at bounding box center [925, 410] width 71 height 31
type input "20"
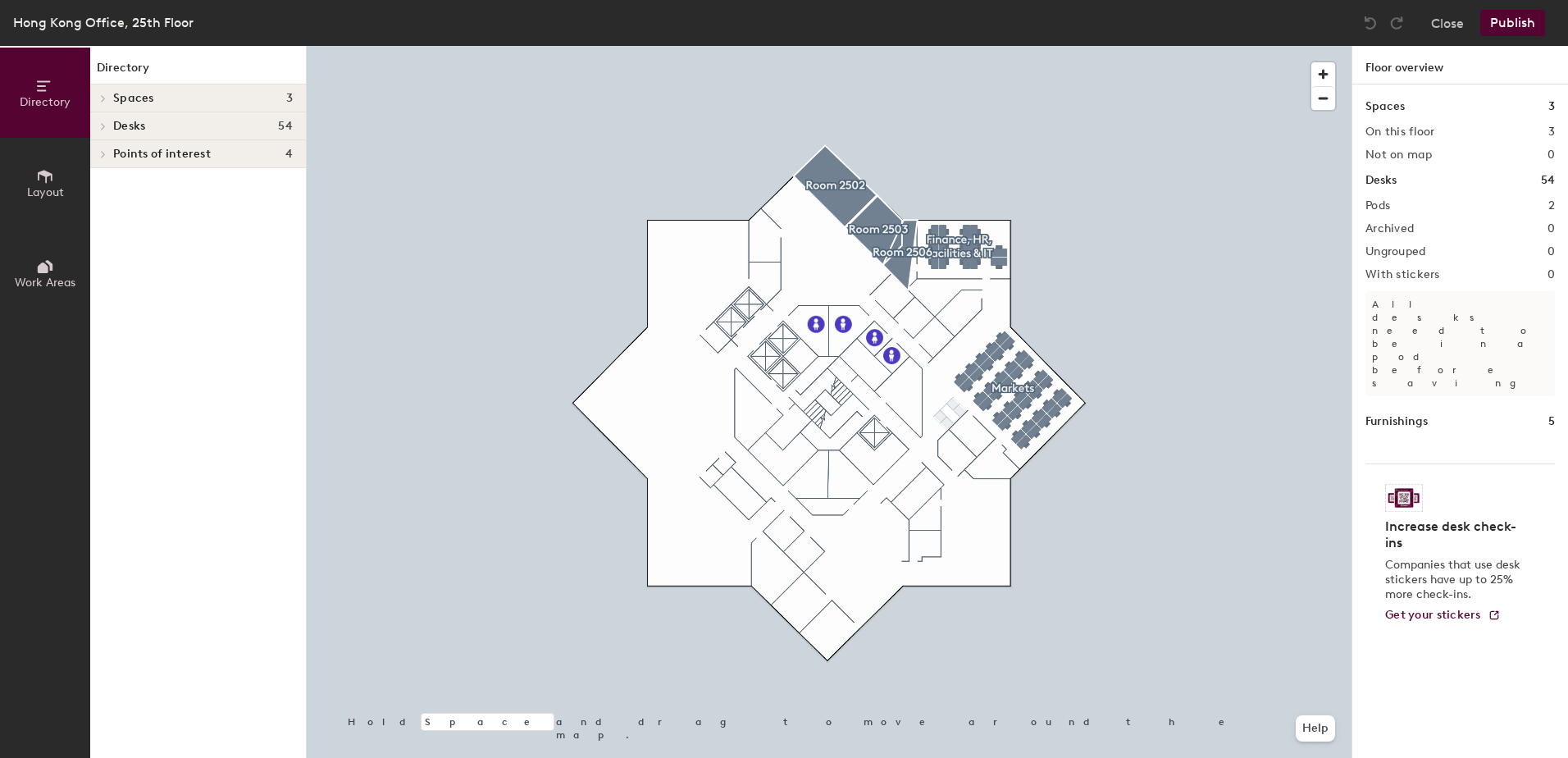
click at [193, 154] on span "Points of interest" at bounding box center [162, 154] width 98 height 13
click at [42, 181] on icon at bounding box center [45, 176] width 18 height 18
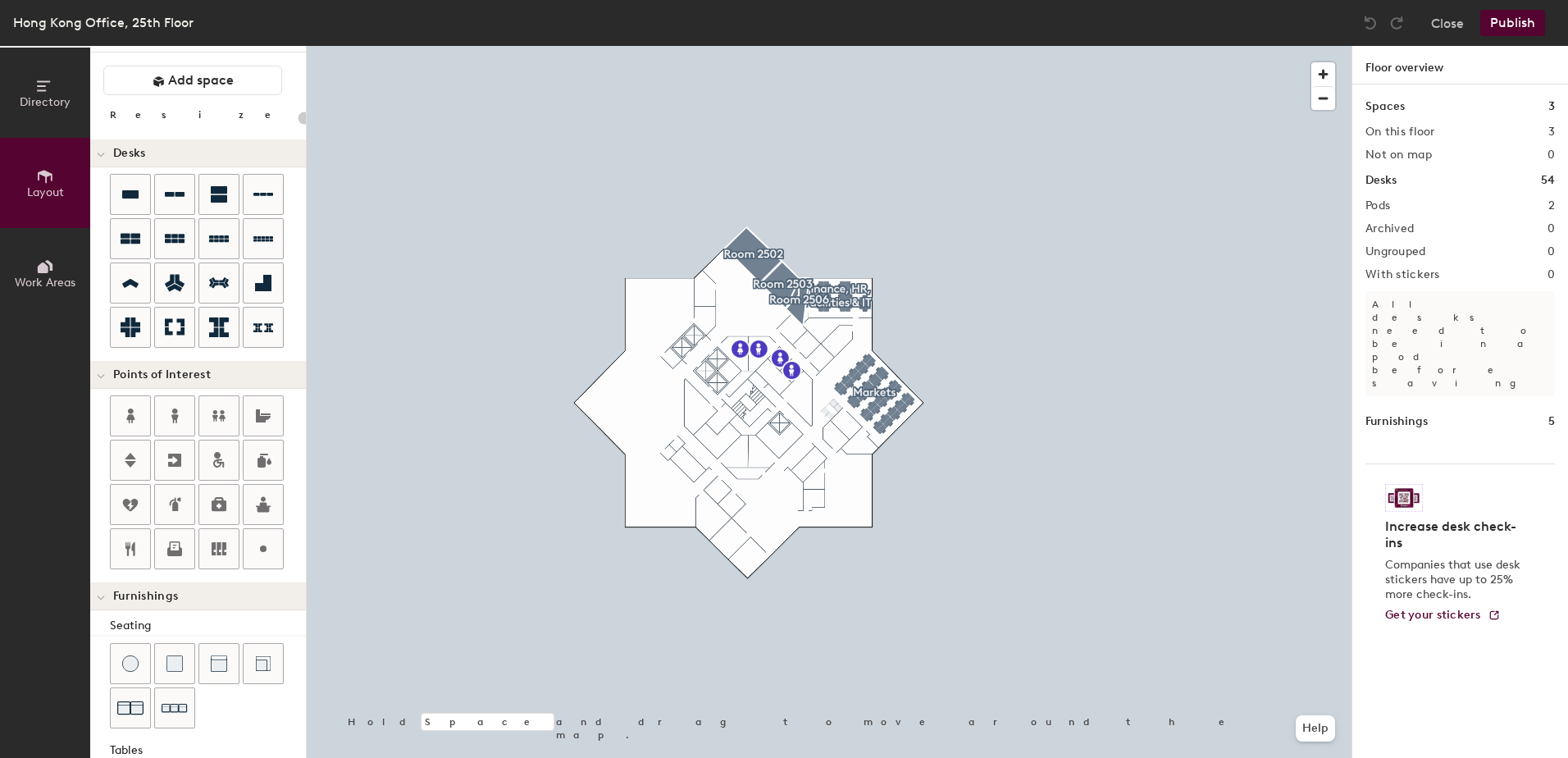
scroll to position [278, 0]
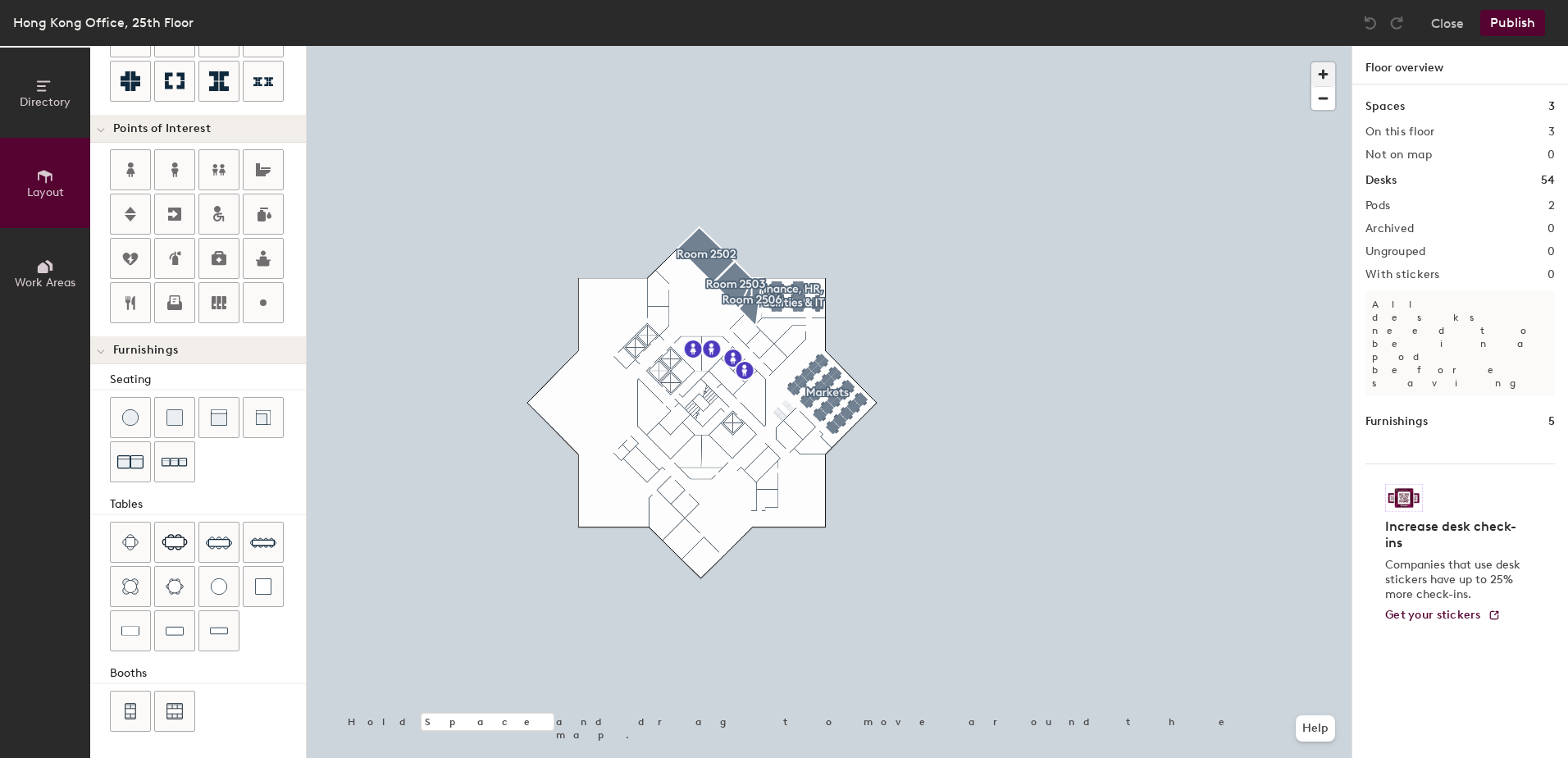
click at [1330, 68] on span "button" at bounding box center [1324, 75] width 24 height 24
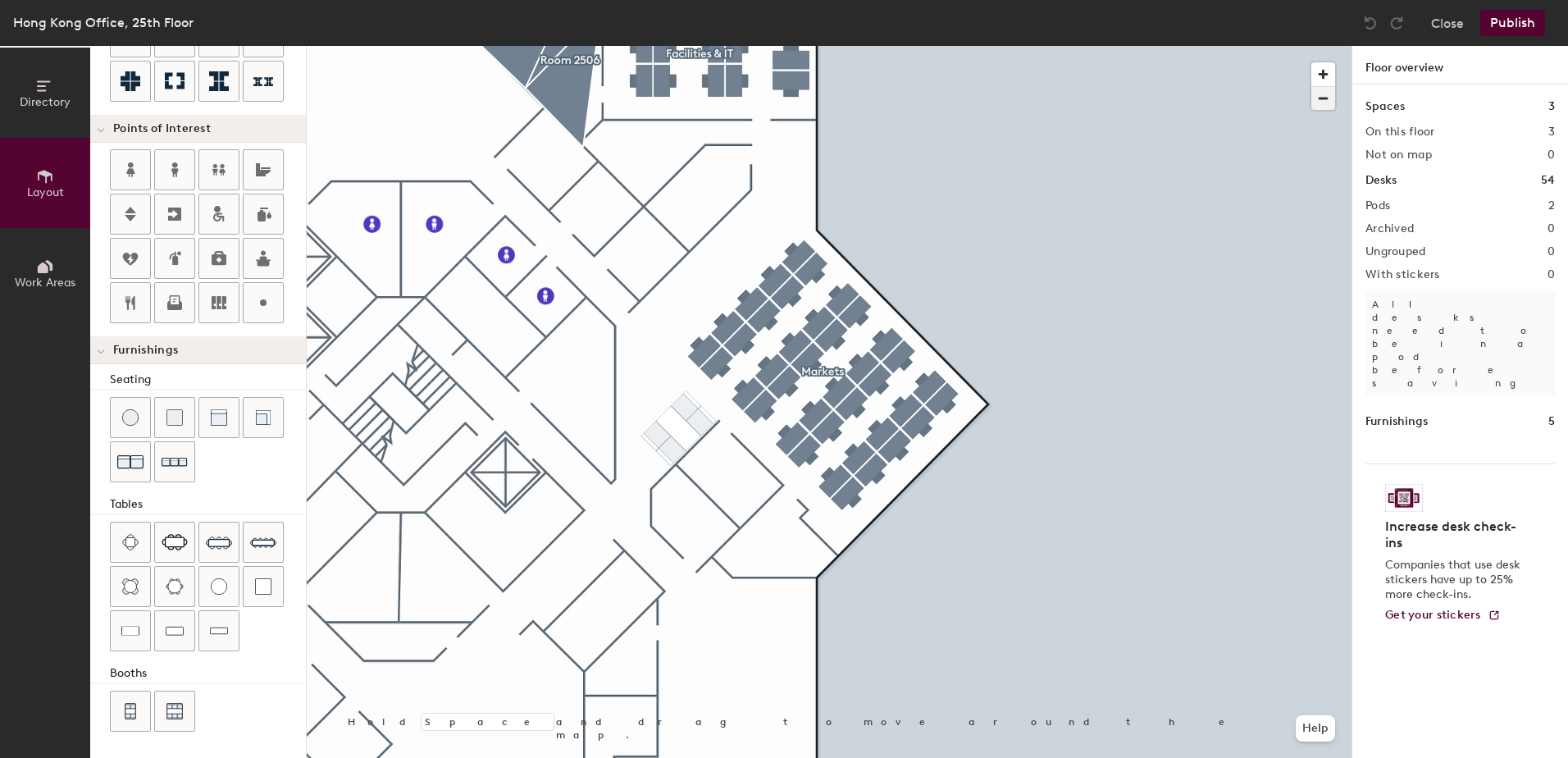
click at [1323, 92] on span "button" at bounding box center [1324, 98] width 24 height 23
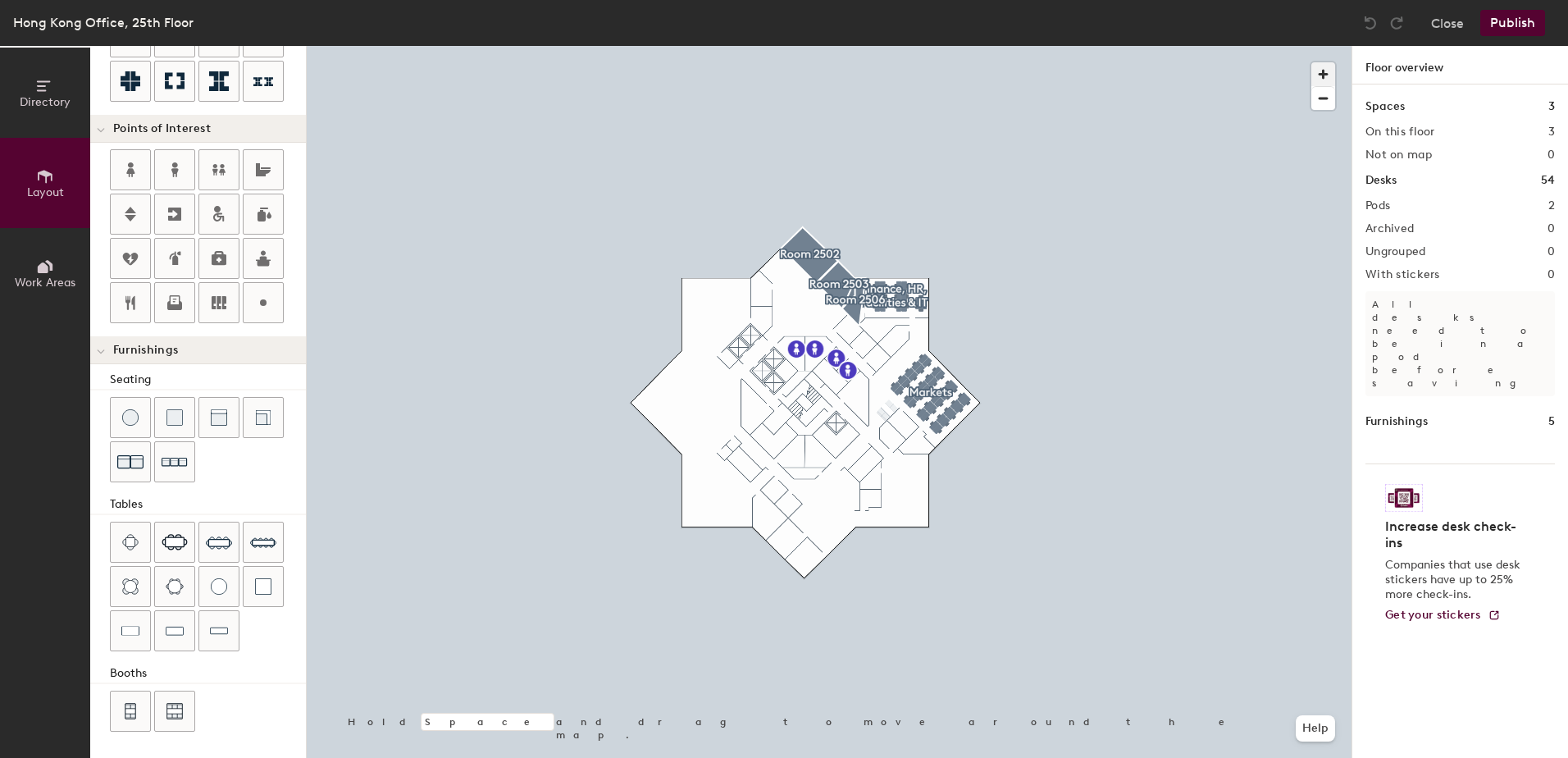
click at [1323, 74] on span "button" at bounding box center [1324, 75] width 24 height 24
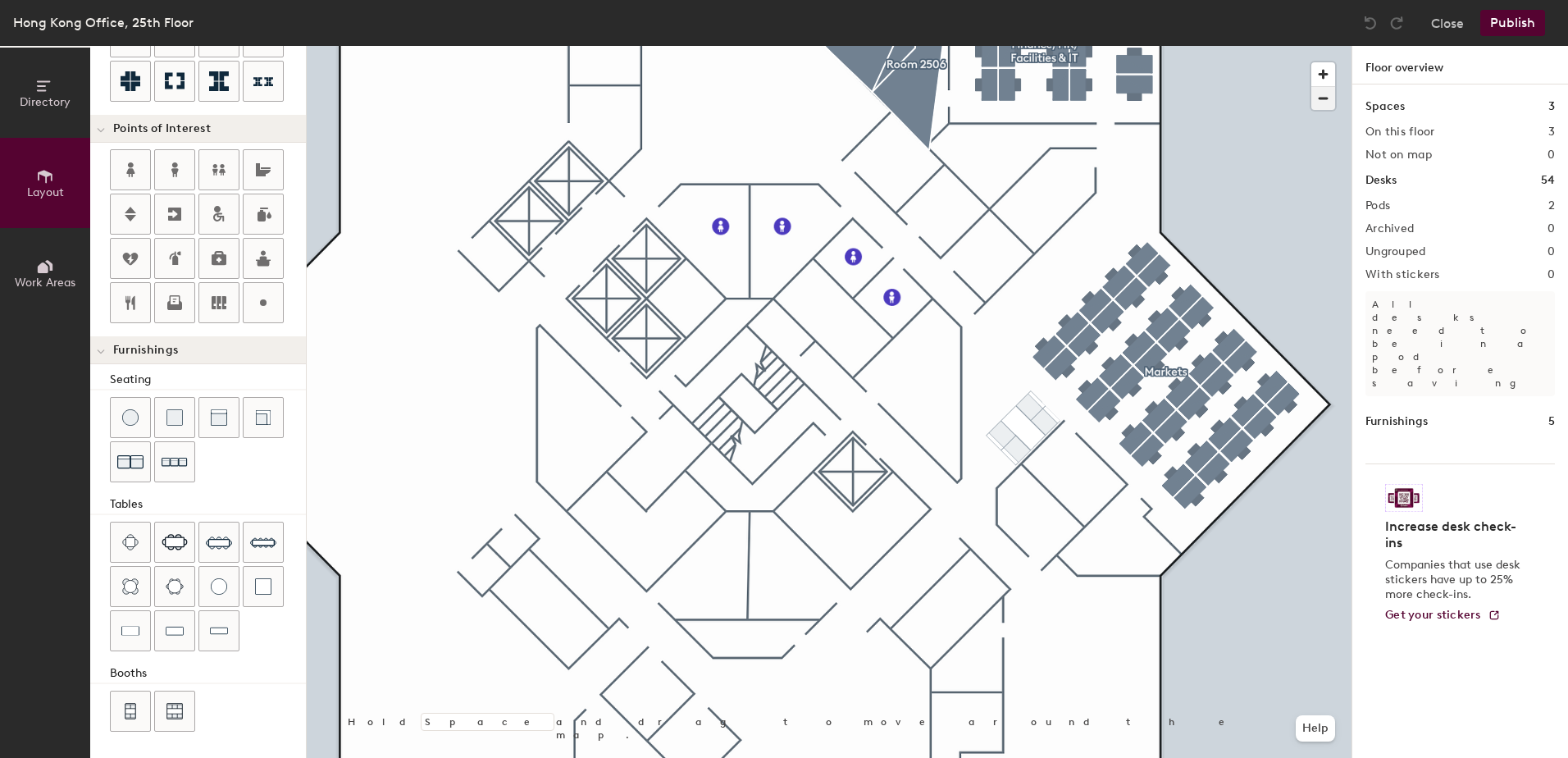
click at [1323, 93] on span "button" at bounding box center [1324, 98] width 24 height 23
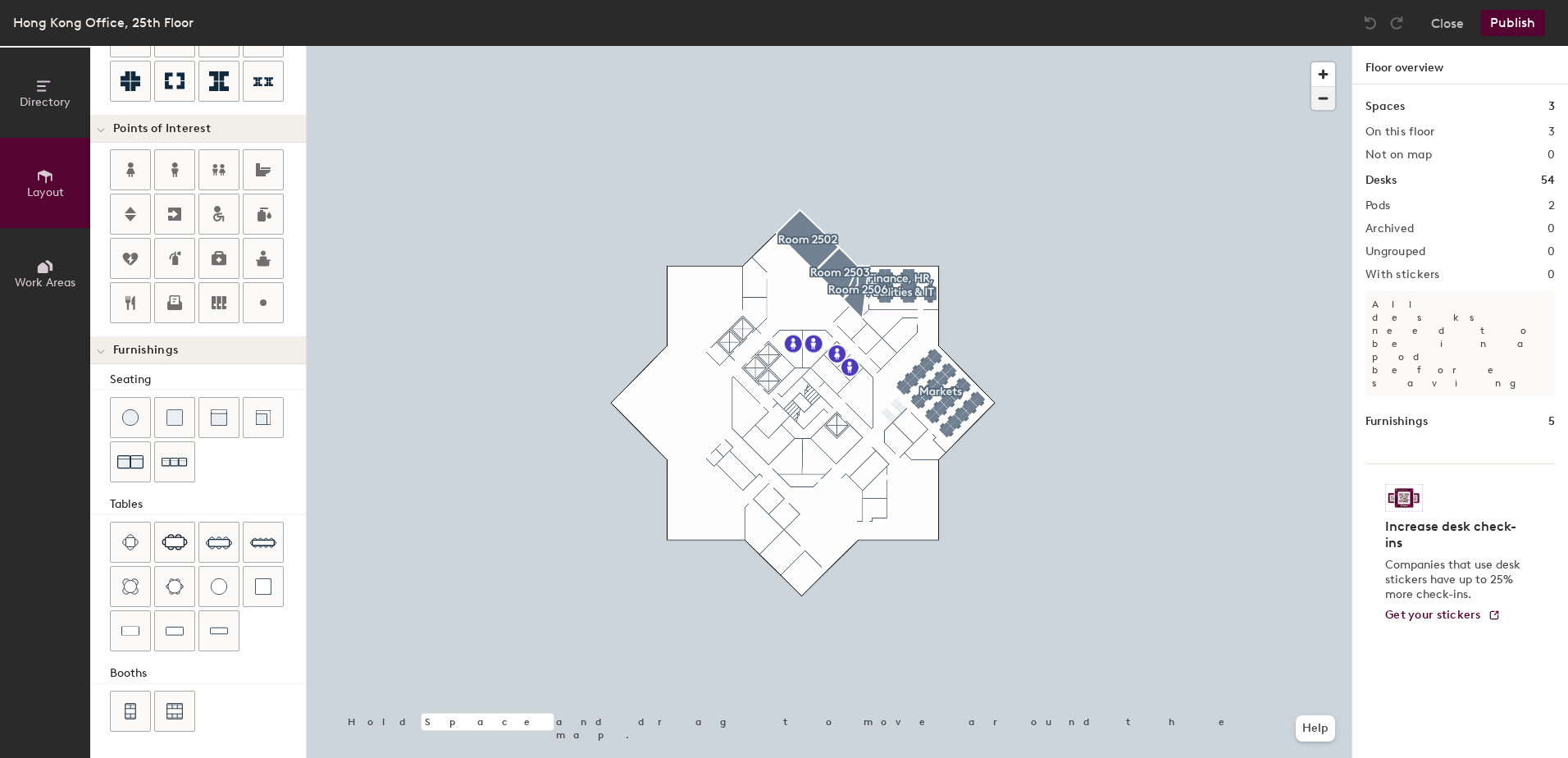
click at [1323, 93] on span "button" at bounding box center [1324, 98] width 24 height 23
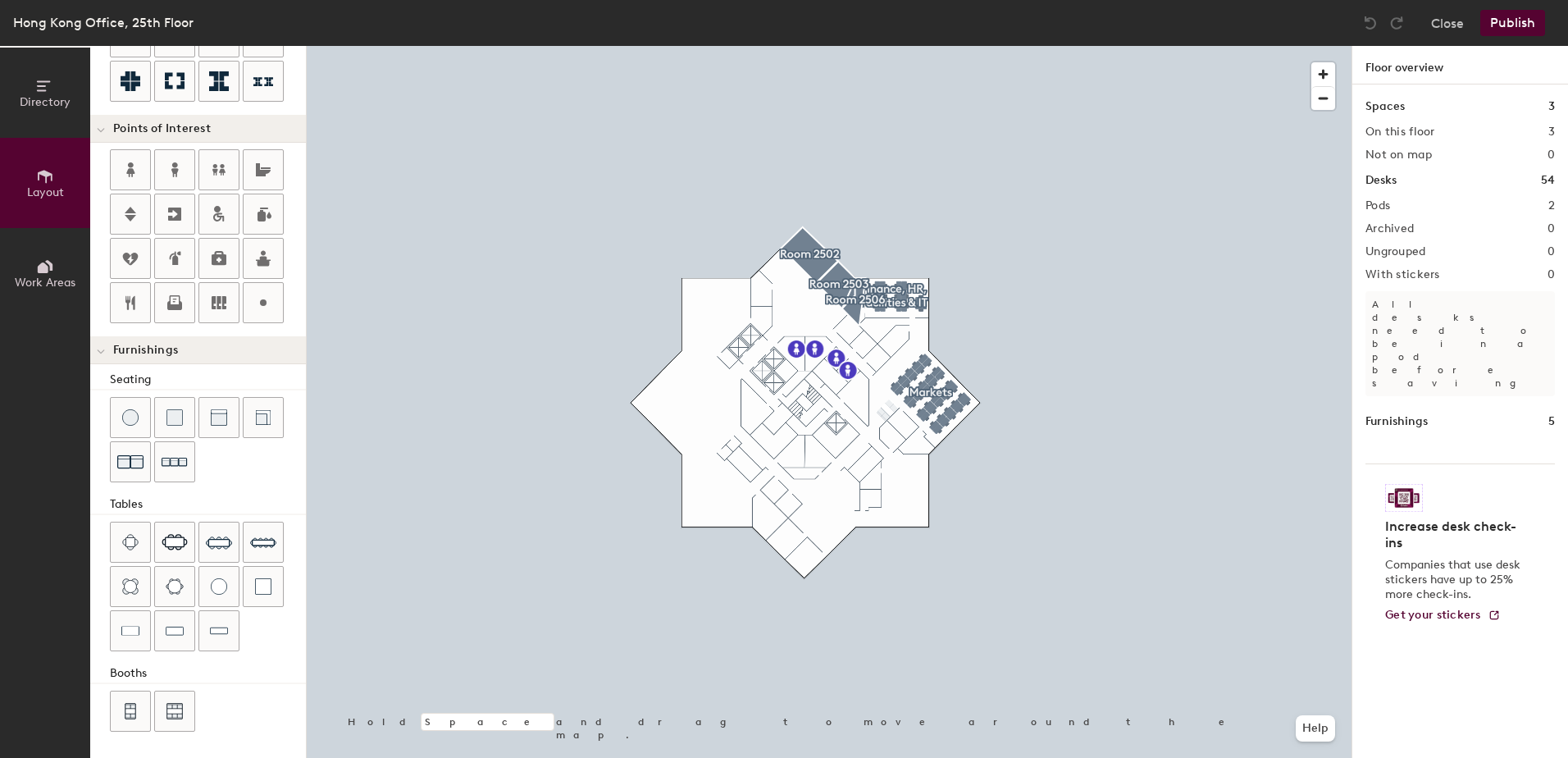
click at [1325, 61] on div at bounding box center [1327, 82] width 32 height 55
click at [1315, 73] on span "button" at bounding box center [1324, 75] width 24 height 24
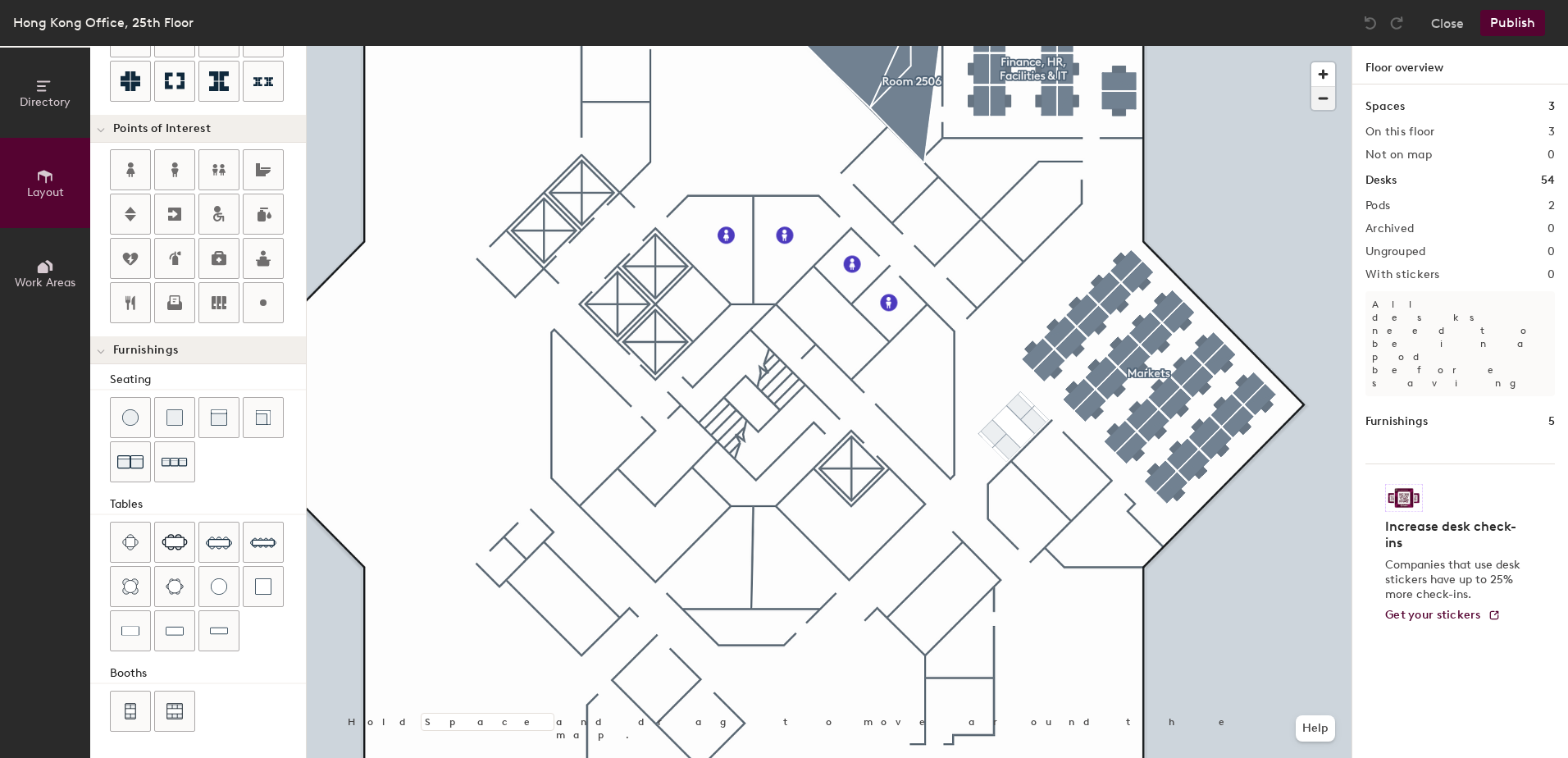
click at [1315, 94] on span "button" at bounding box center [1324, 98] width 24 height 23
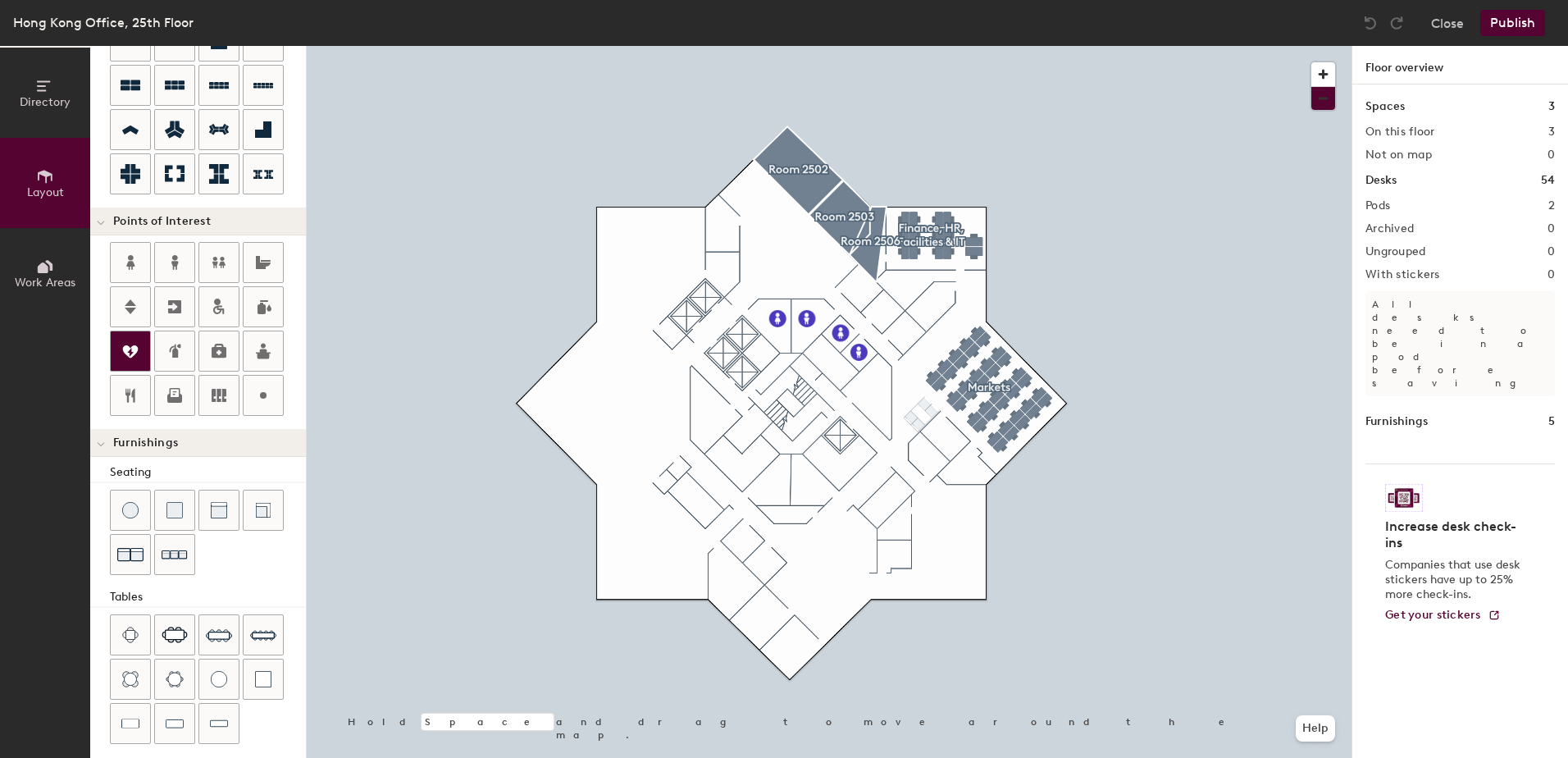
scroll to position [32, 0]
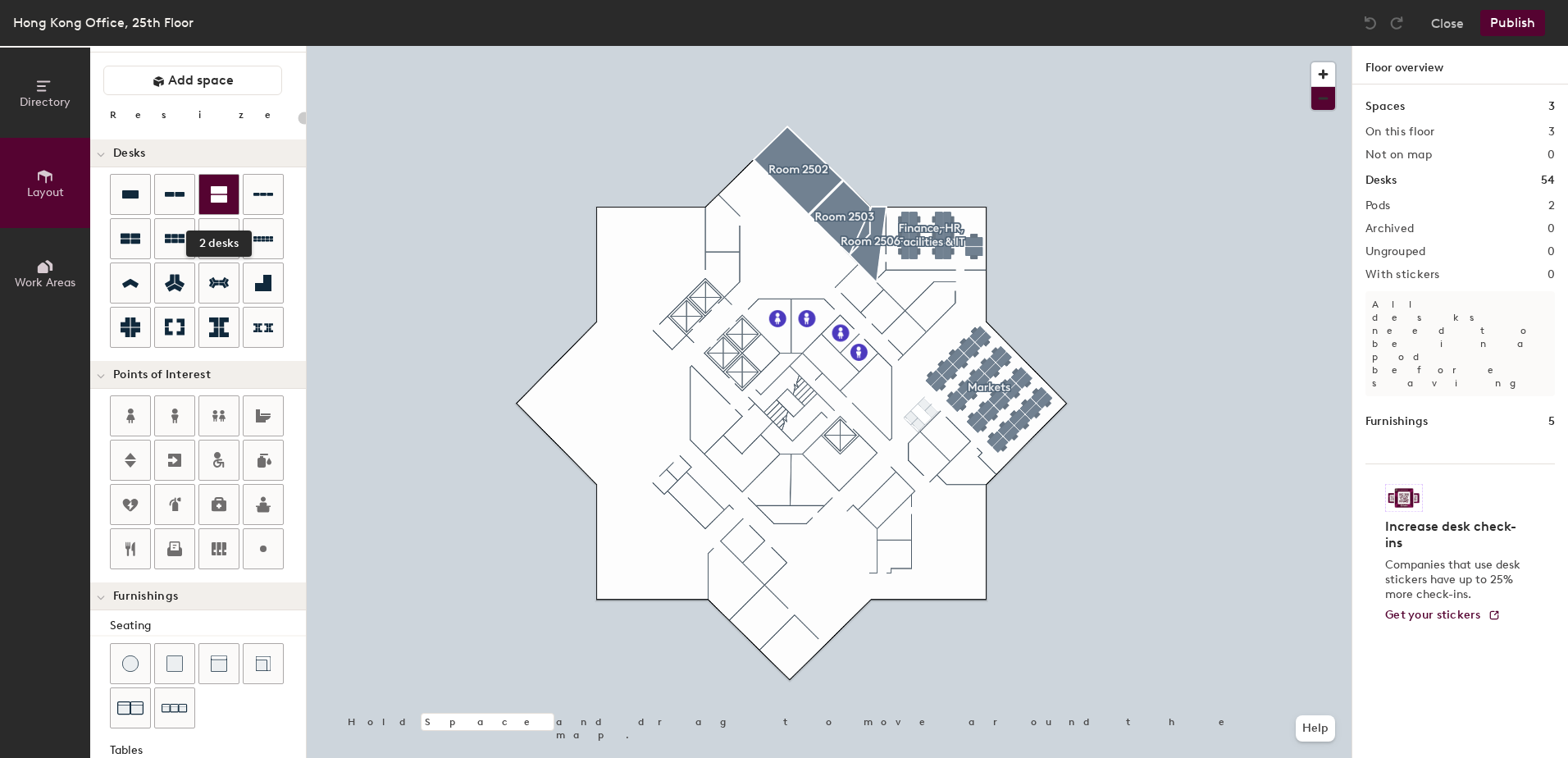
click at [219, 188] on icon at bounding box center [219, 195] width 17 height 17
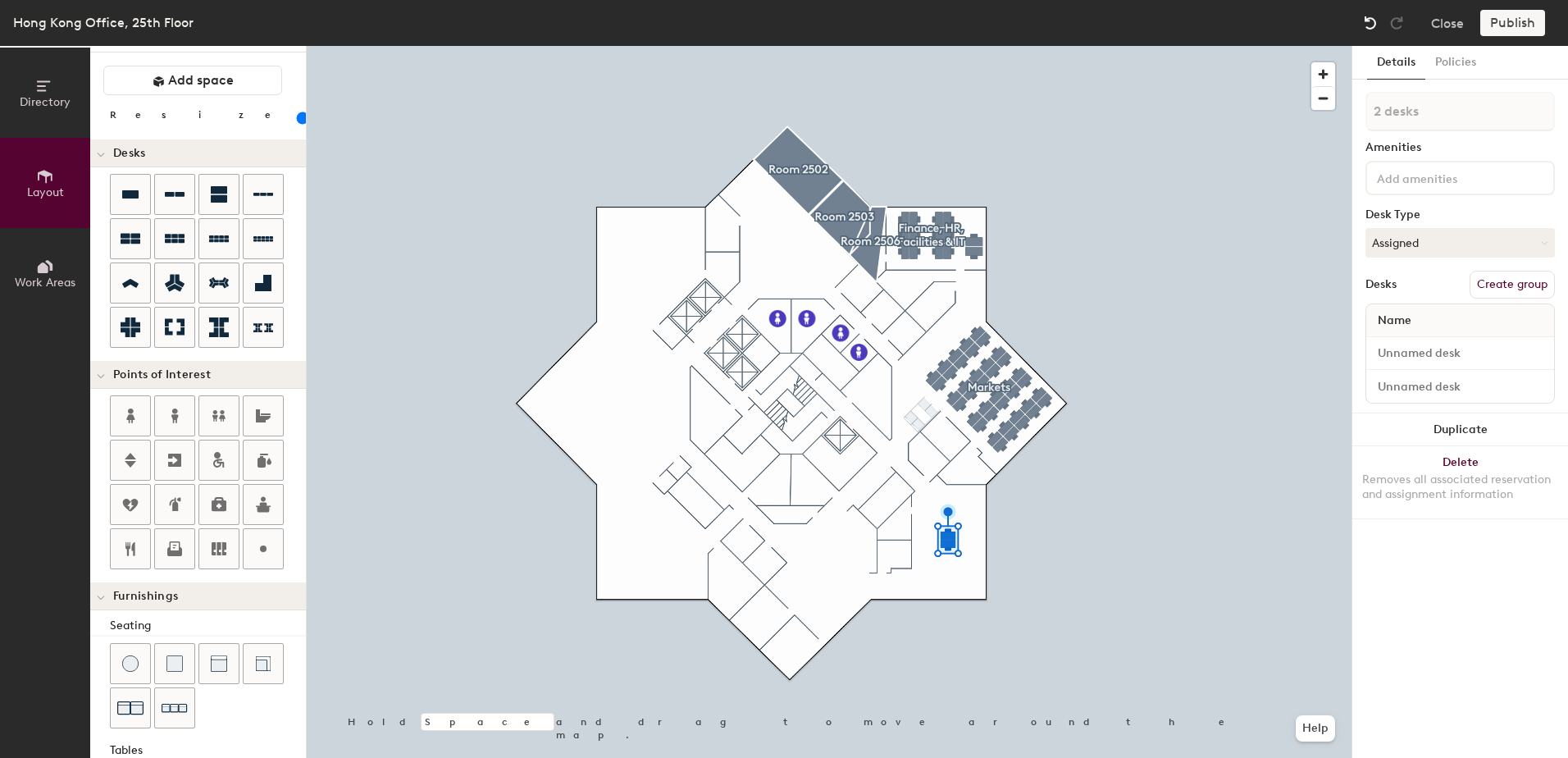
click at [1376, 24] on img at bounding box center [1371, 23] width 17 height 17
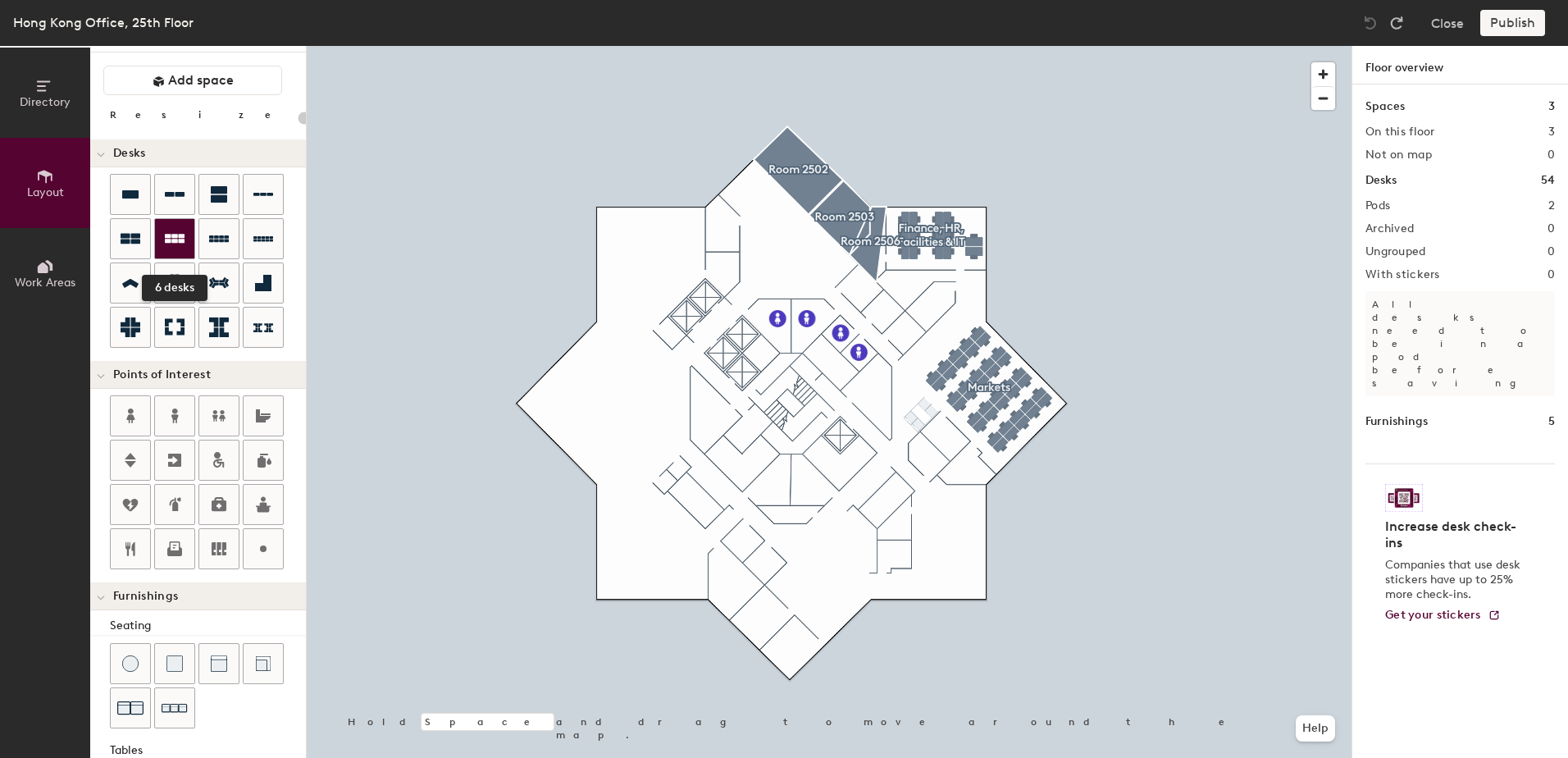
click at [176, 253] on div at bounding box center [174, 238] width 40 height 40
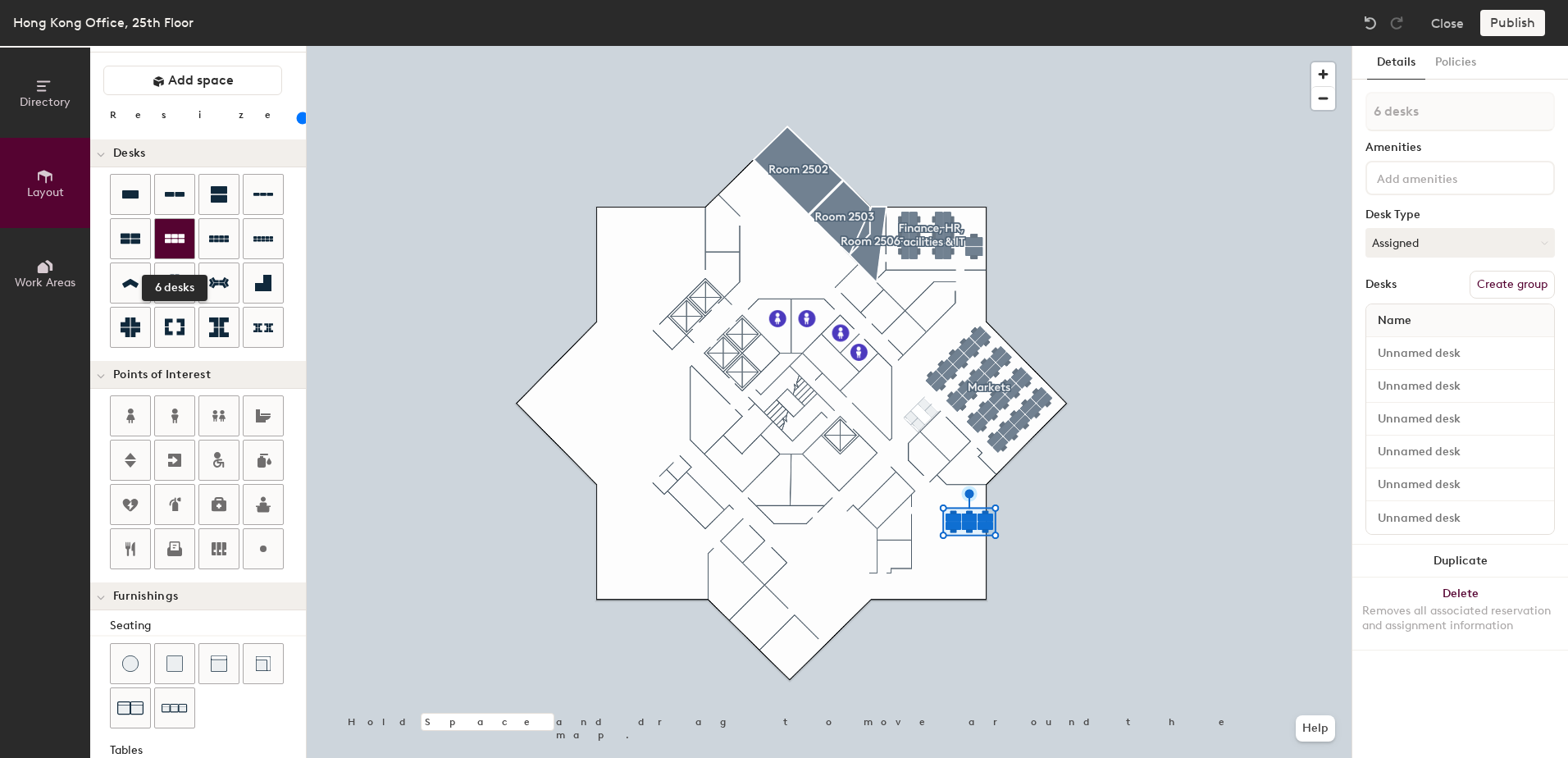
click at [175, 236] on icon at bounding box center [174, 238] width 19 height 9
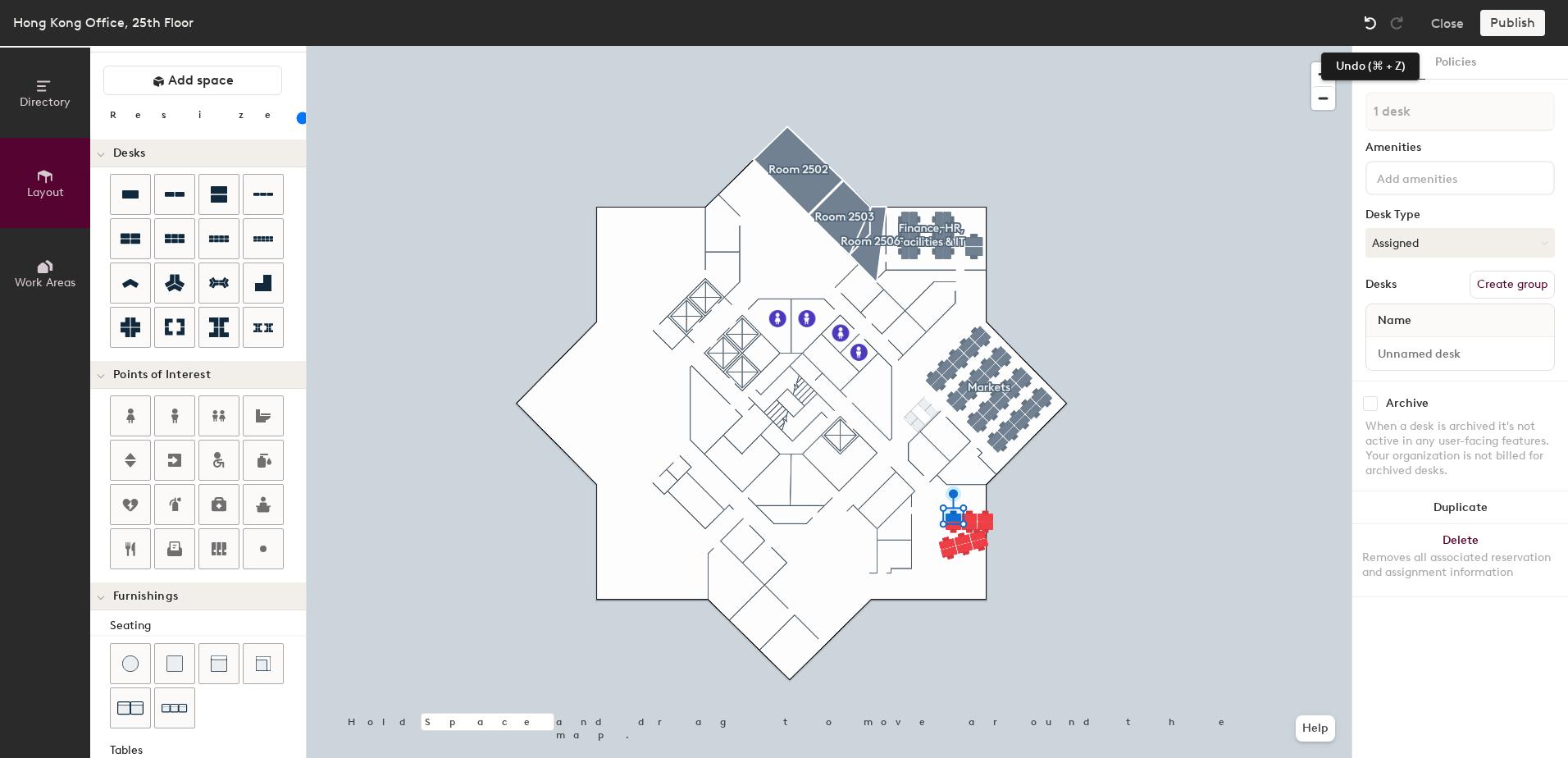
click at [1374, 15] on img at bounding box center [1371, 23] width 17 height 17
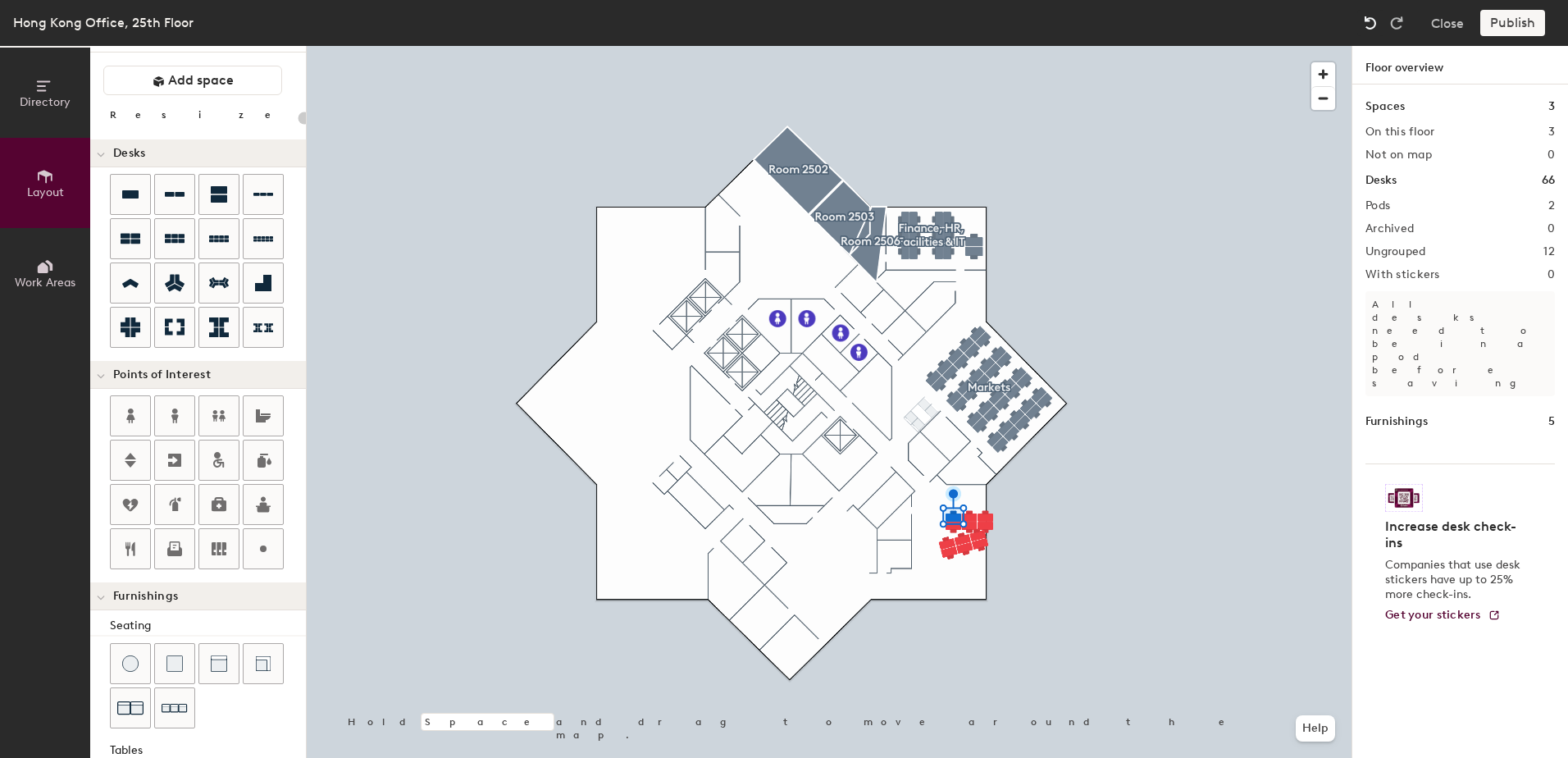
click at [1374, 15] on img at bounding box center [1371, 23] width 17 height 17
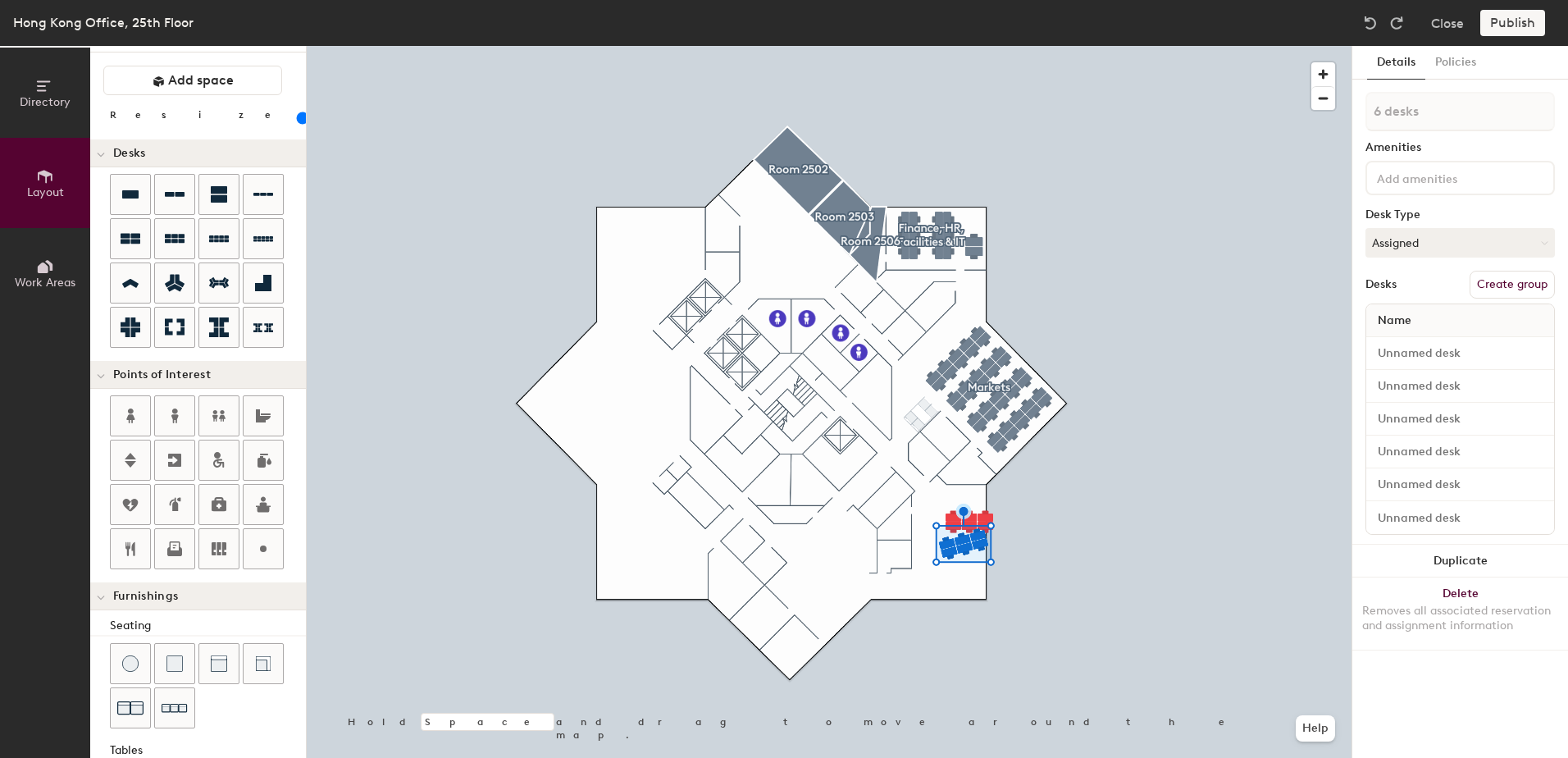
click at [1373, 9] on div "Hong Kong Office, 25th Floor Close Publish" at bounding box center [784, 23] width 1568 height 46
click at [1372, 20] on img at bounding box center [1371, 23] width 17 height 17
click at [1372, 24] on img at bounding box center [1371, 23] width 17 height 17
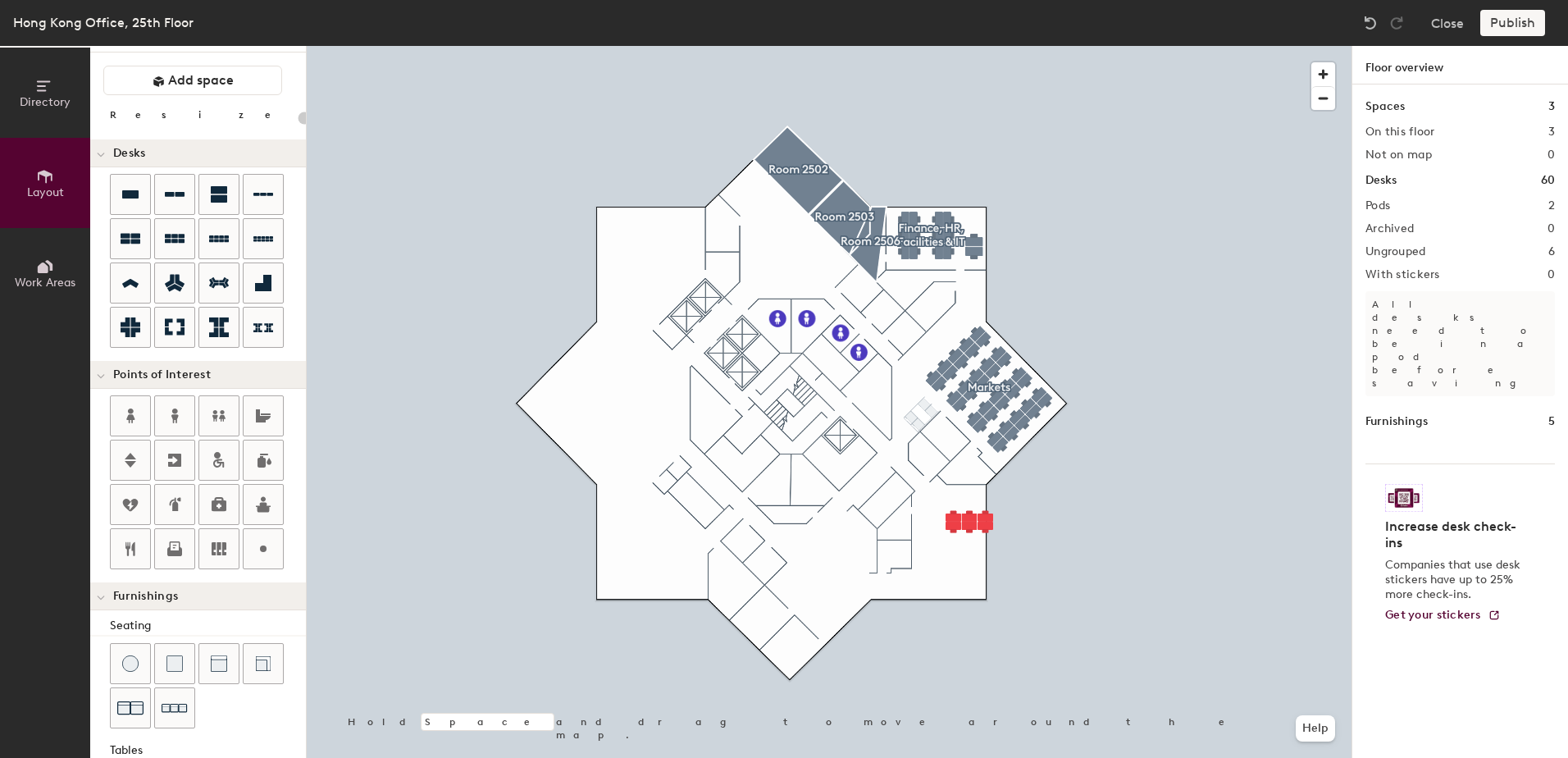
click at [1165, 46] on div at bounding box center [829, 46] width 1045 height 0
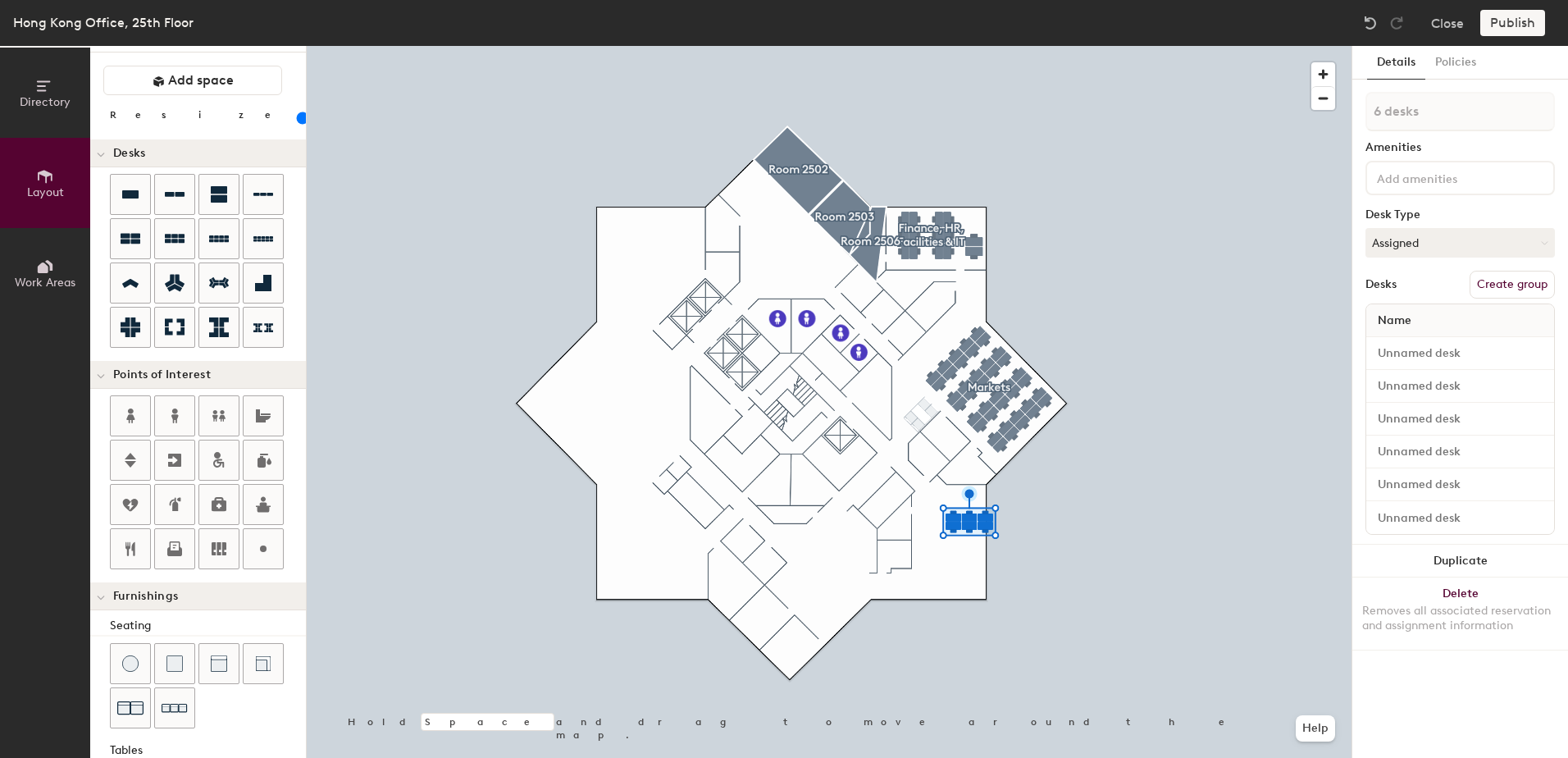
click at [1189, 46] on div at bounding box center [829, 46] width 1045 height 0
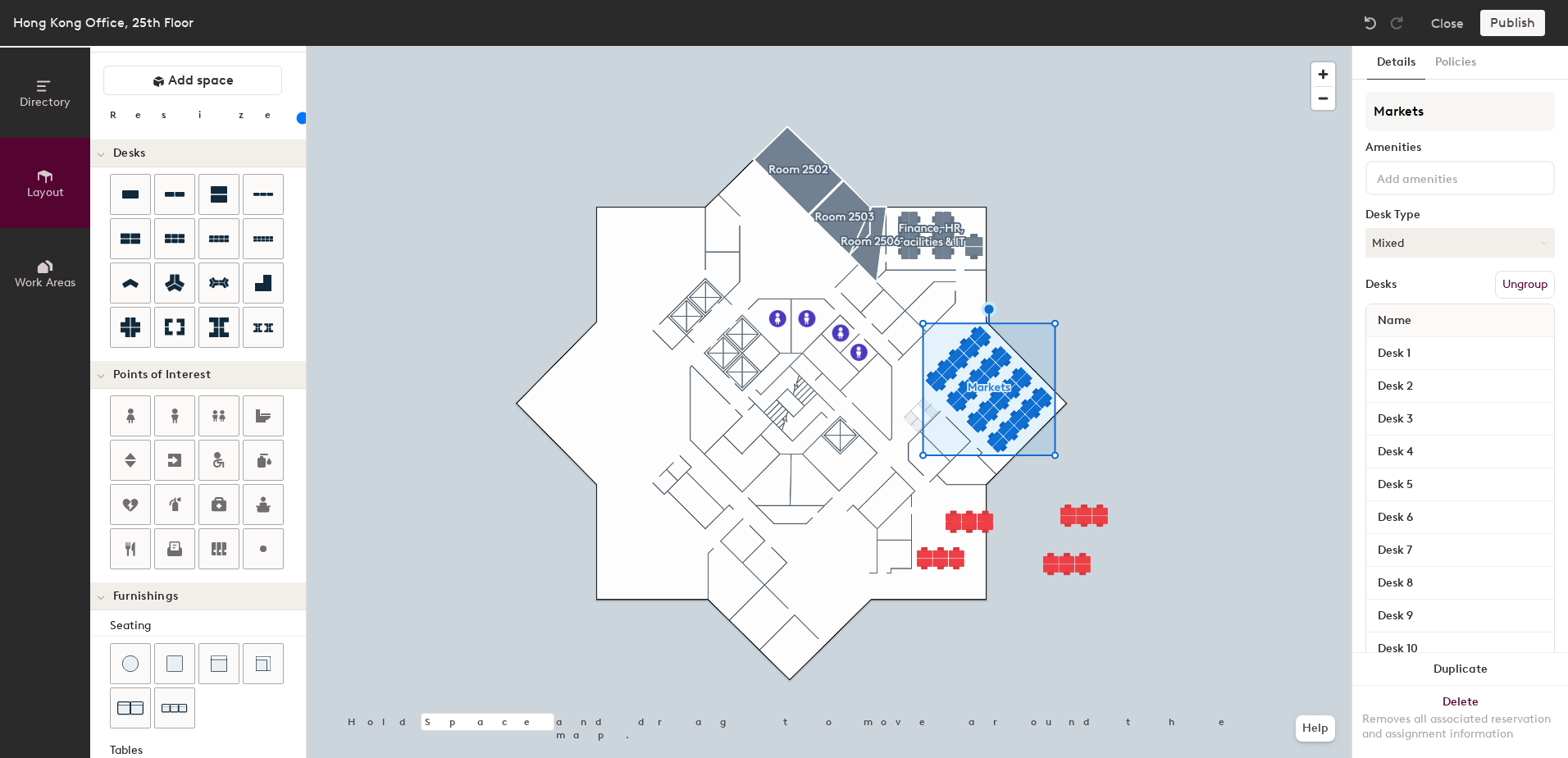
click at [1053, 46] on div at bounding box center [829, 46] width 1045 height 0
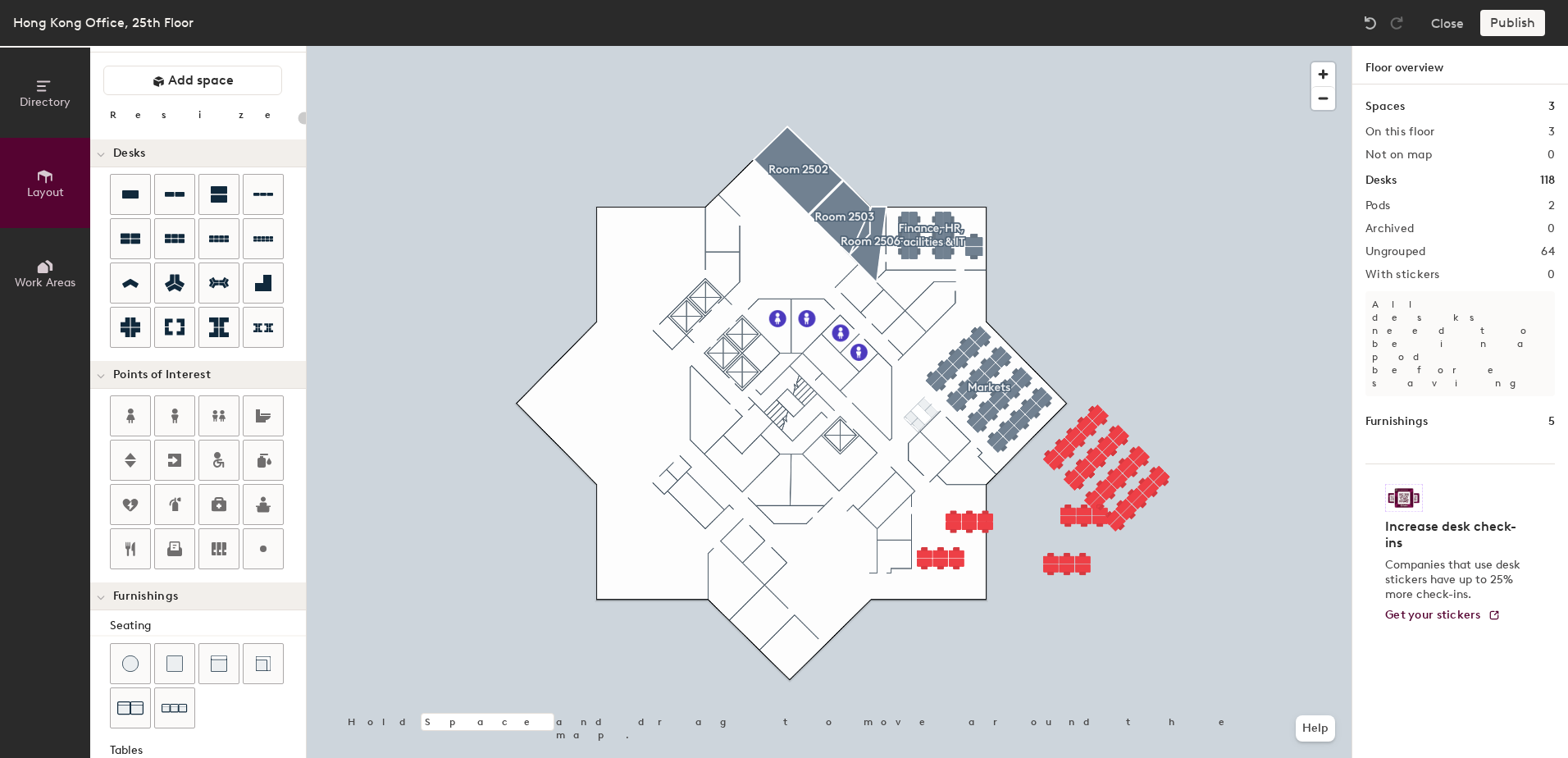
type input "20"
